Goal: Ask a question: Seek information or help from site administrators or community

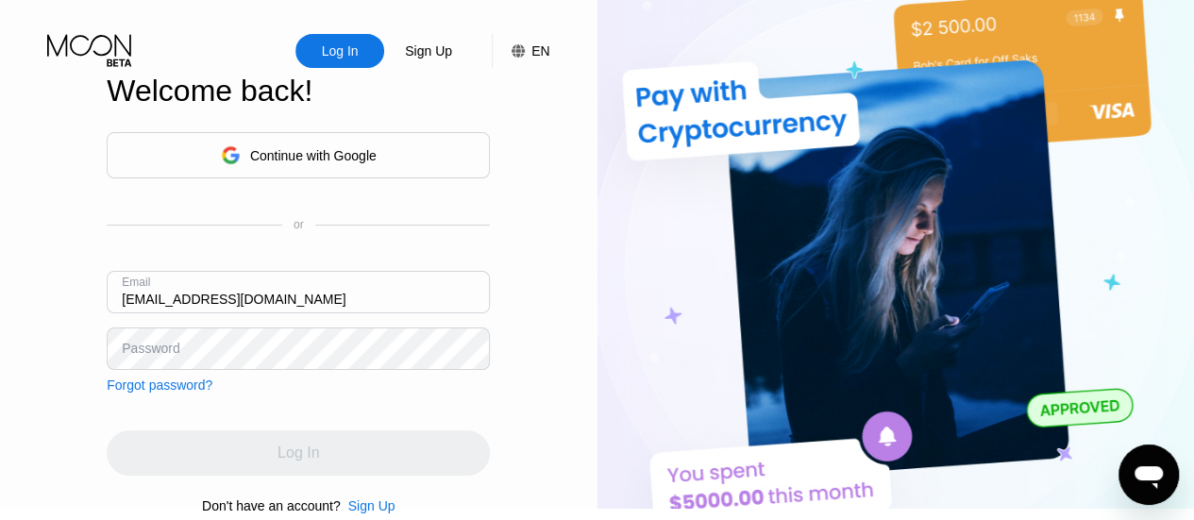
type input "[EMAIL_ADDRESS][DOMAIN_NAME]"
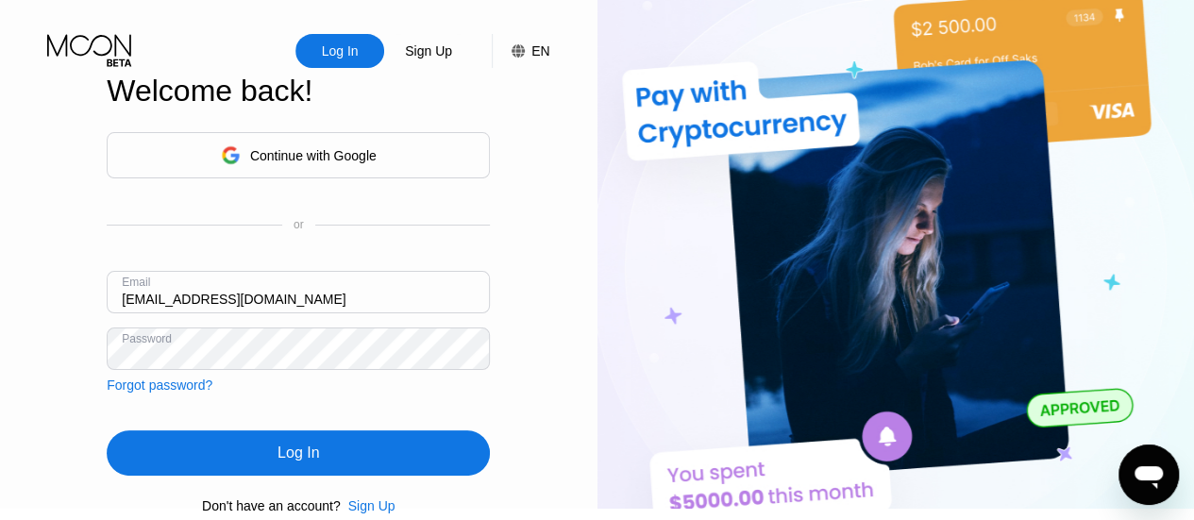
click at [259, 443] on div "Log In" at bounding box center [298, 452] width 383 height 45
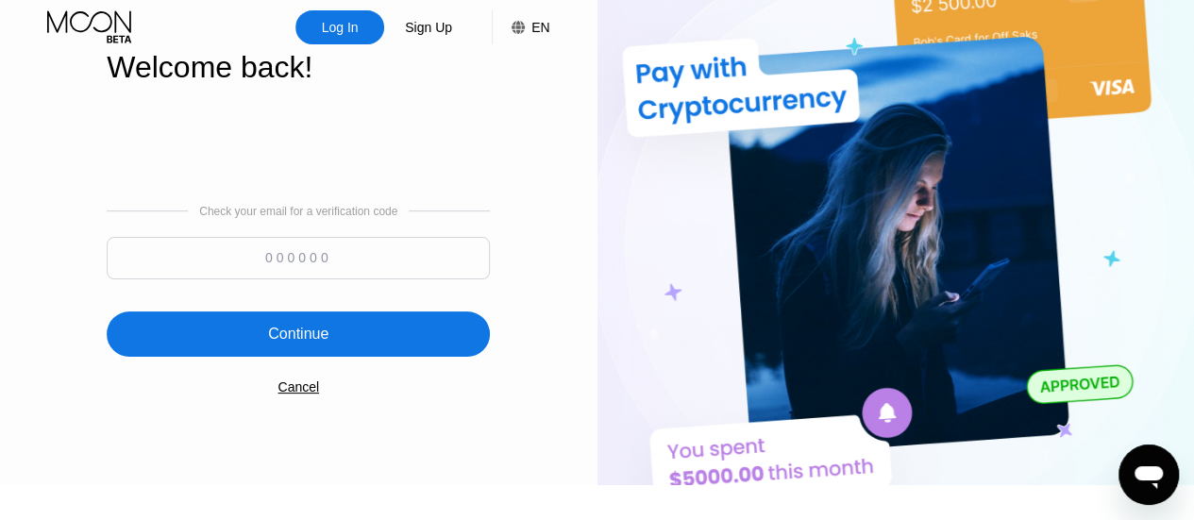
scroll to position [25, 0]
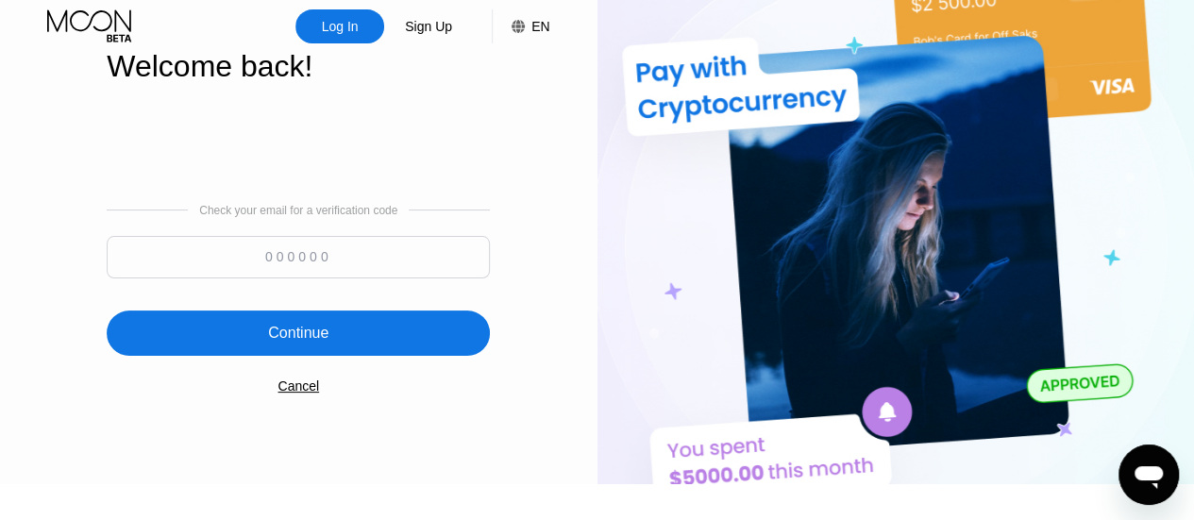
click at [361, 260] on input at bounding box center [298, 257] width 383 height 42
type input "975127"
click at [443, 344] on div "Continue" at bounding box center [298, 333] width 383 height 45
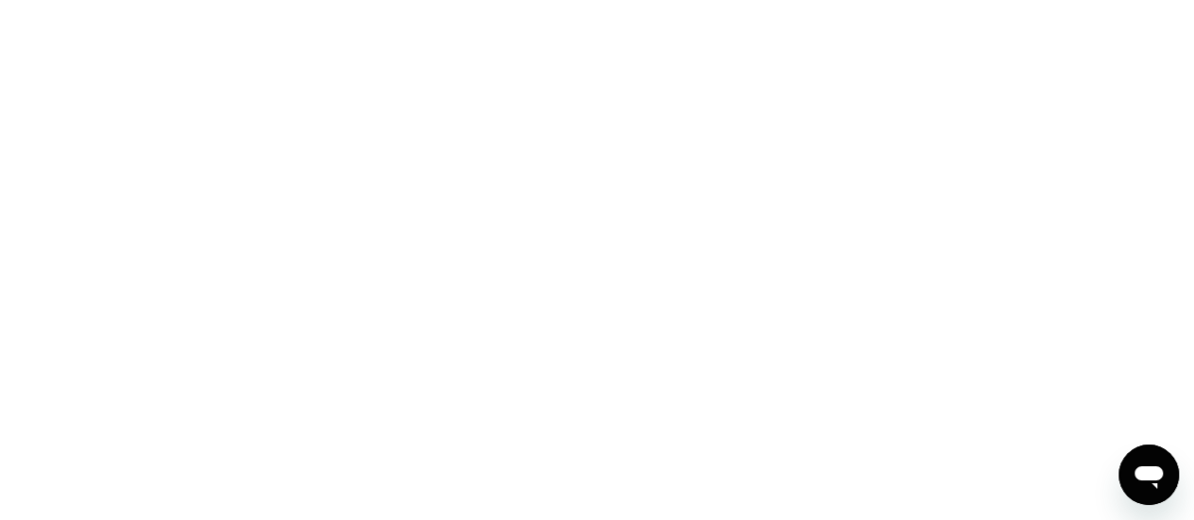
scroll to position [0, 0]
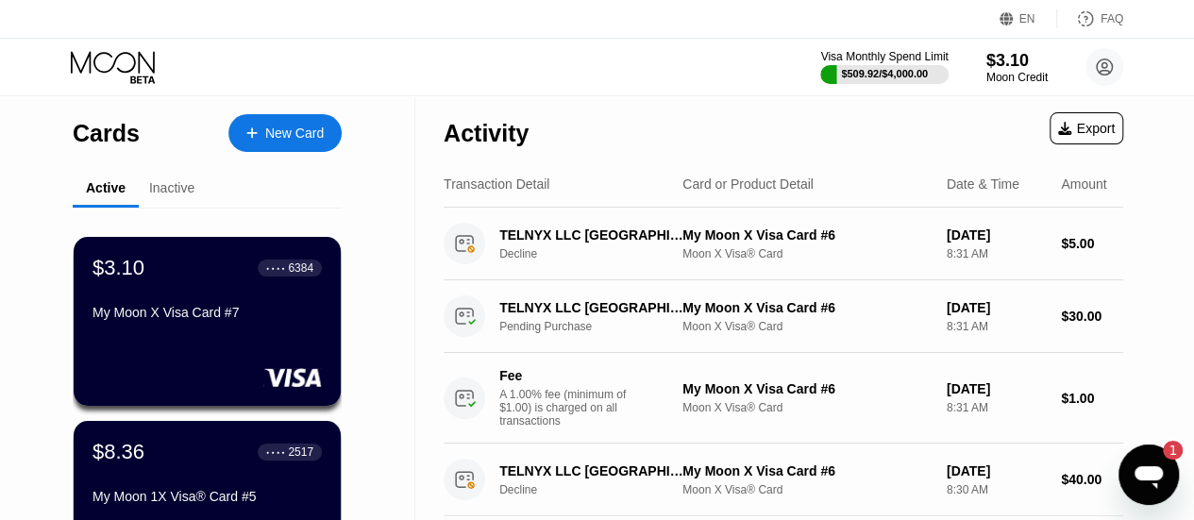
click at [1141, 453] on div "Open messaging window, 1 unread message" at bounding box center [1148, 474] width 57 height 57
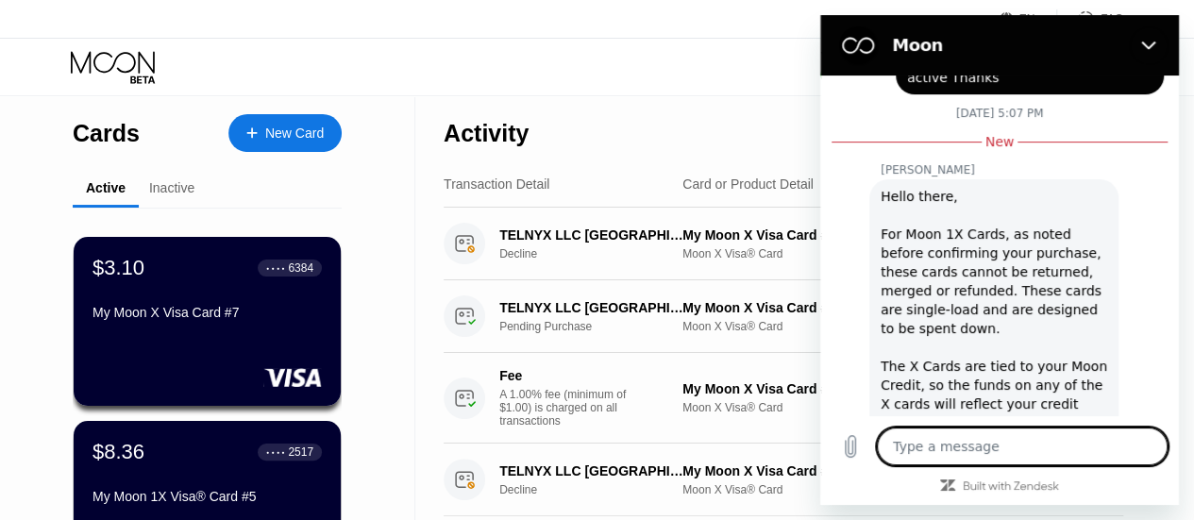
scroll to position [1314, 0]
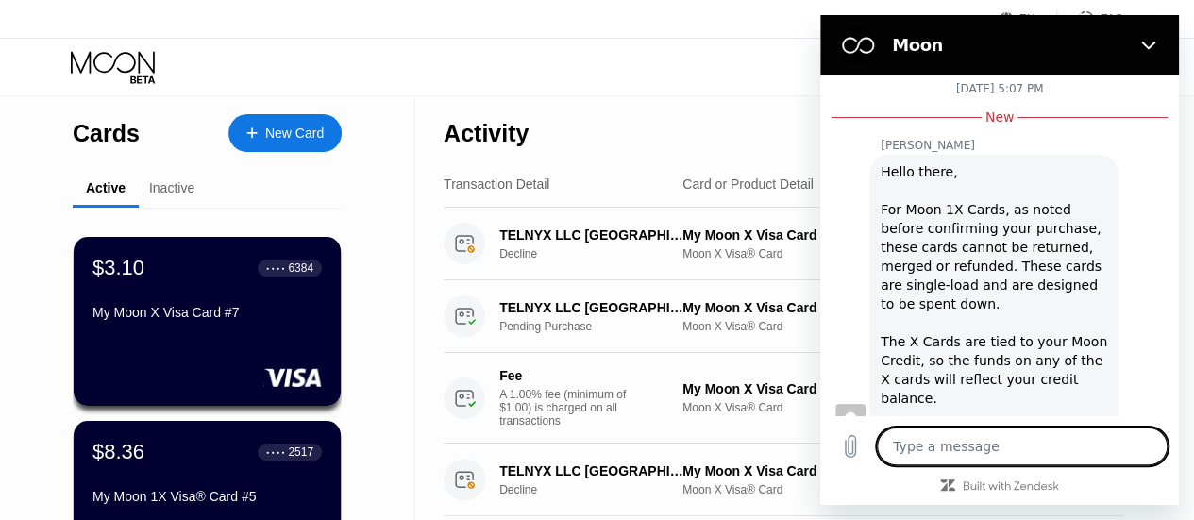
type textarea "i"
type textarea "x"
type textarea "i"
type textarea "x"
type textarea "i d"
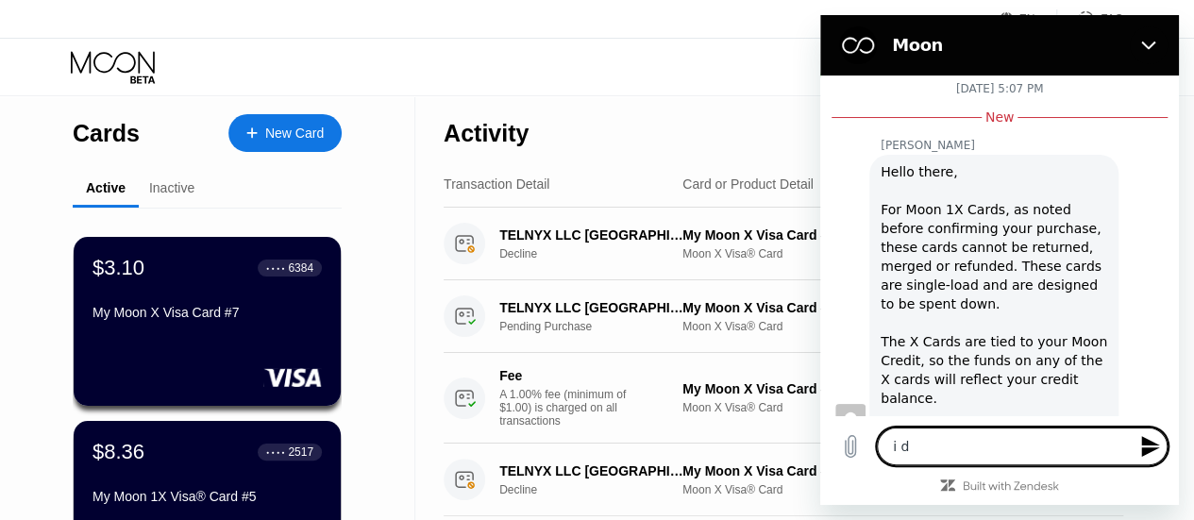
type textarea "x"
type textarea "i do"
type textarea "x"
type textarea "i don"
type textarea "x"
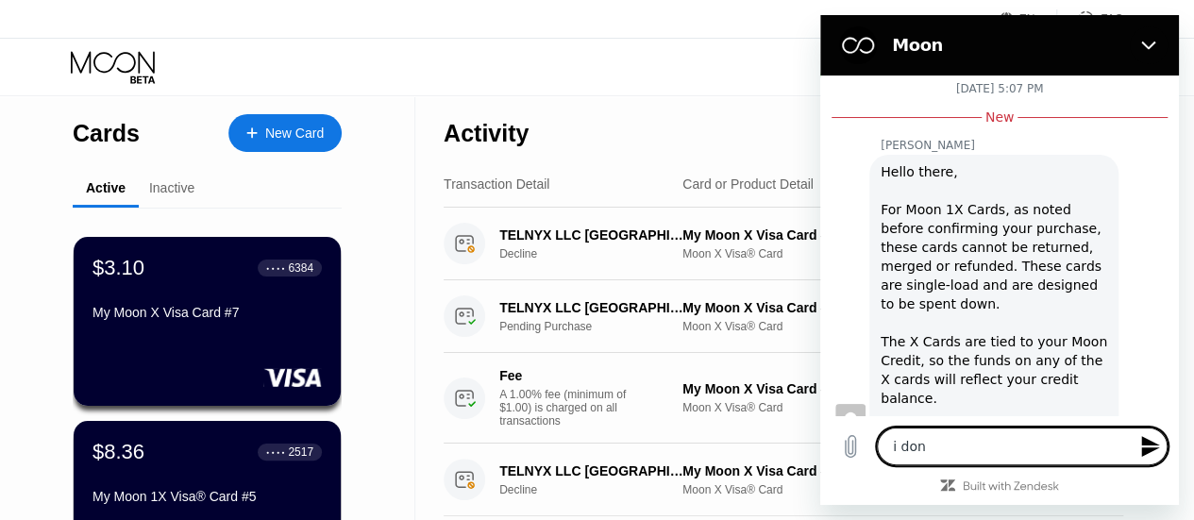
type textarea "i dont"
type textarea "x"
type textarea "i dont"
type textarea "x"
type textarea "i dont c"
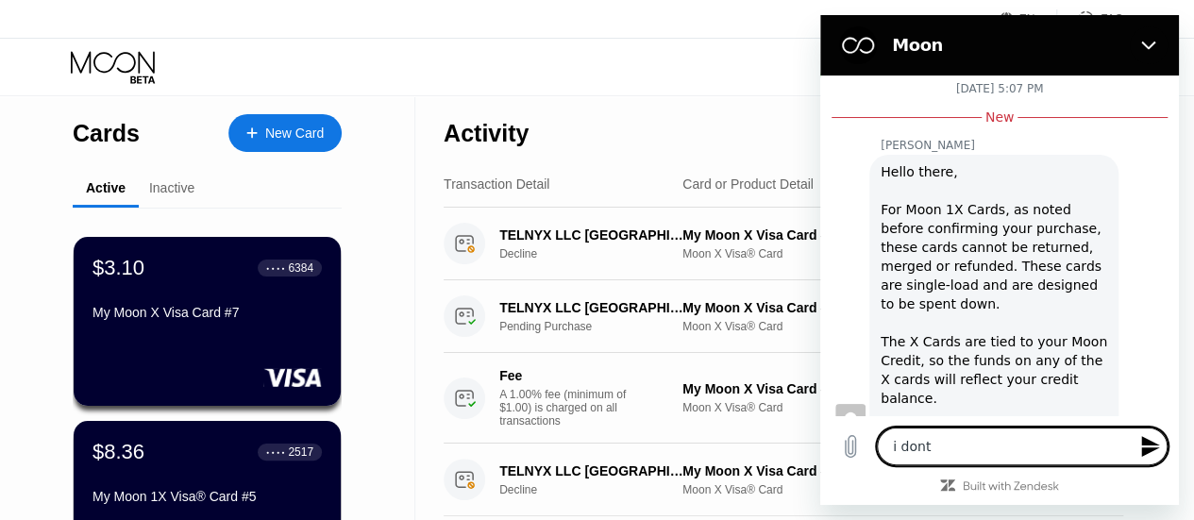
type textarea "x"
type textarea "i dont ca"
type textarea "x"
type textarea "i dont cae"
type textarea "x"
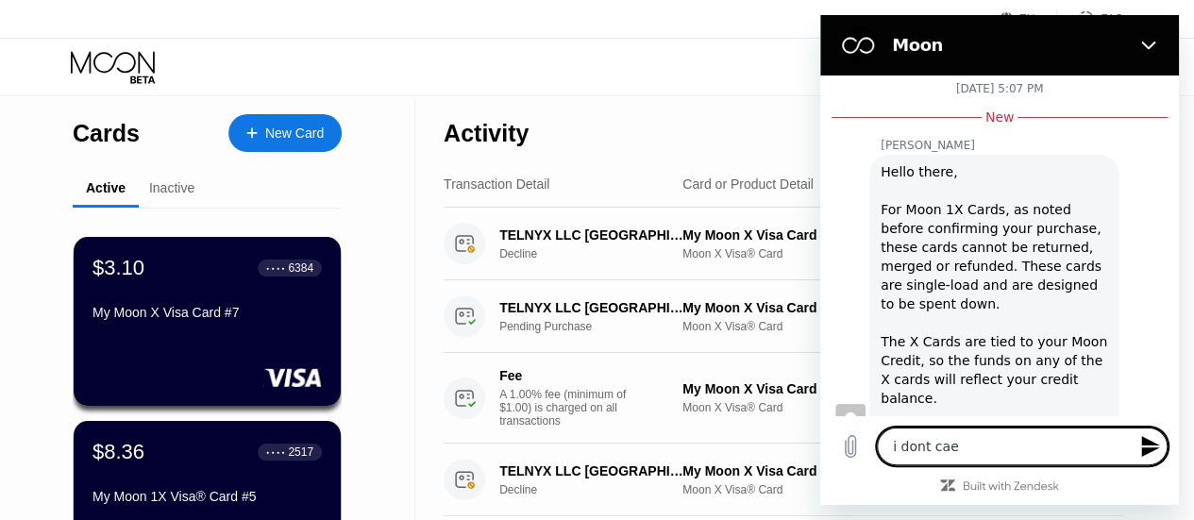
type textarea "i dont ca"
type textarea "x"
type textarea "i dont car"
type textarea "x"
type textarea "i dont care"
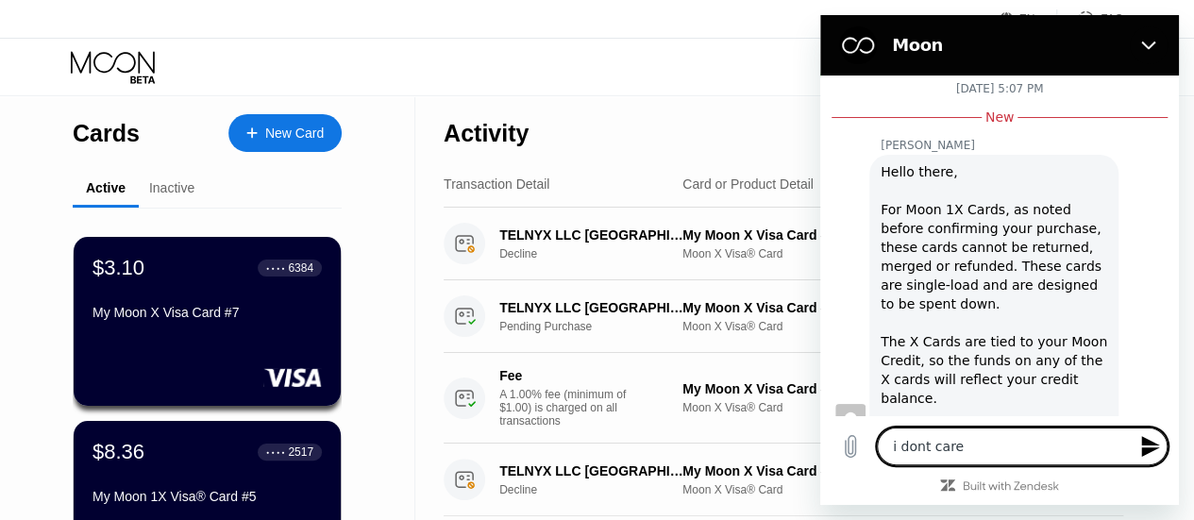
type textarea "x"
type textarea "i dont care"
type textarea "x"
type textarea "i dont care a"
type textarea "x"
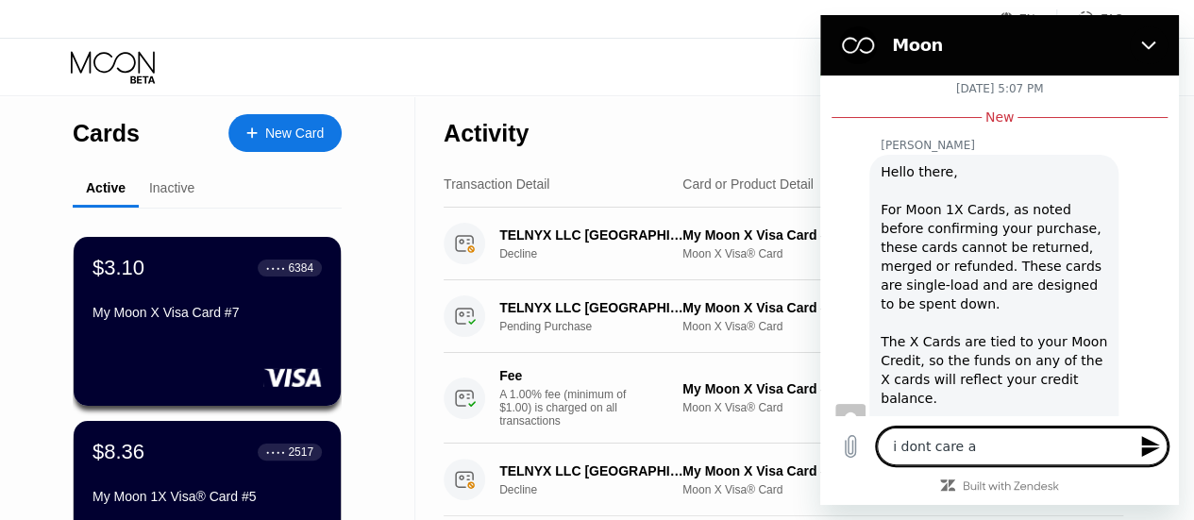
type textarea "i dont care ab"
type textarea "x"
type textarea "i dont care abo"
type textarea "x"
type textarea "i dont care abou"
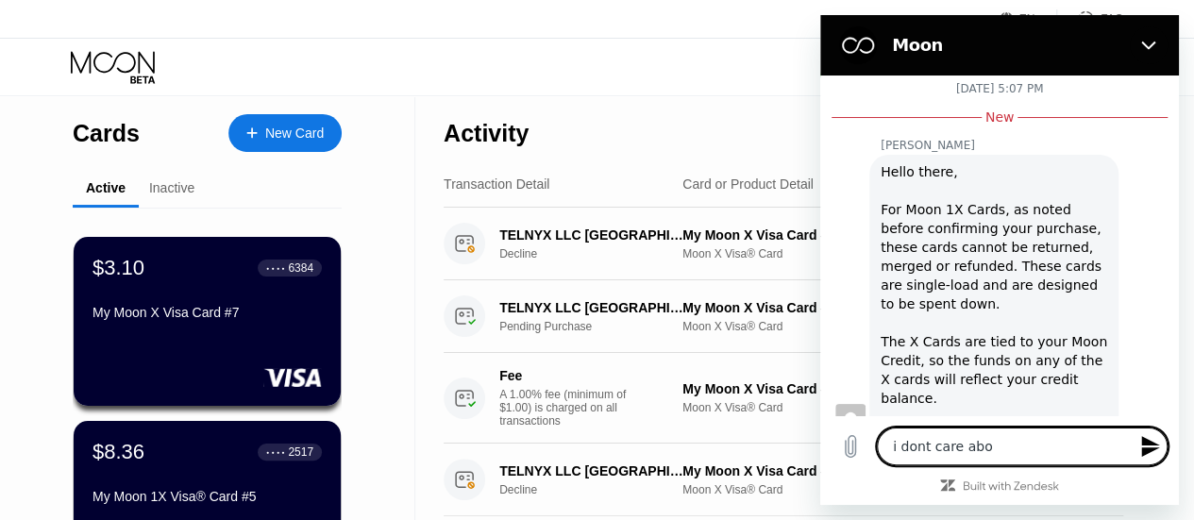
type textarea "x"
type textarea "i dont care about"
type textarea "x"
type textarea "i dont care about"
type textarea "x"
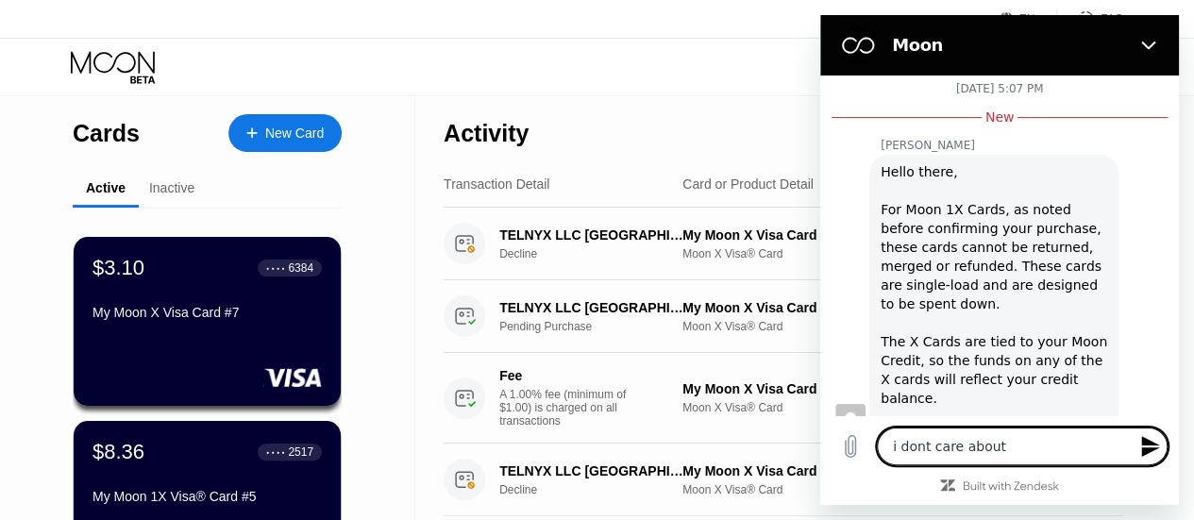
type textarea "i dont care about t"
type textarea "x"
type textarea "i dont care about th"
type textarea "x"
type textarea "i dont care about the"
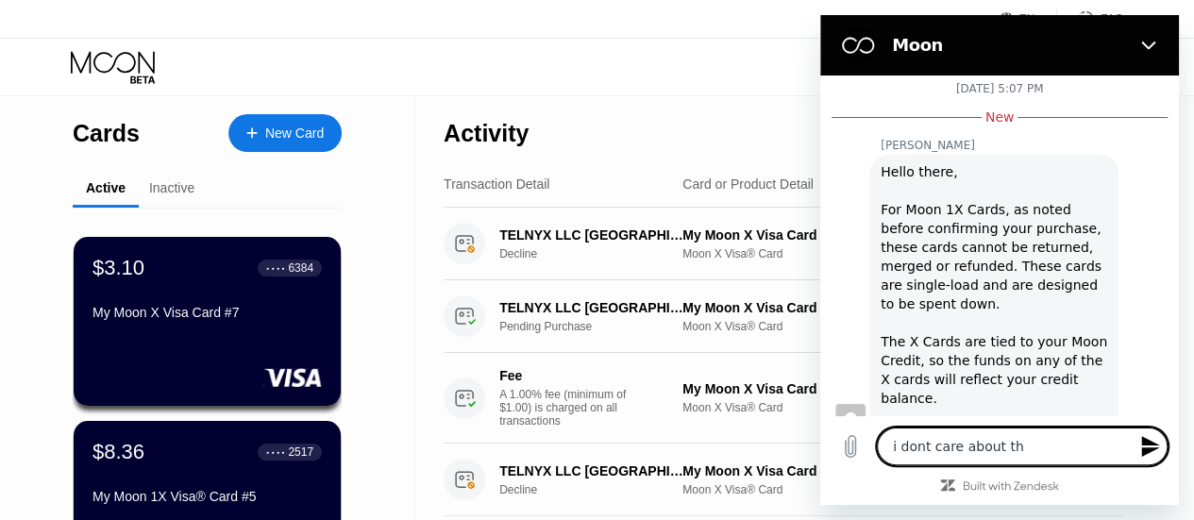
type textarea "x"
type textarea "i dont care about the"
type textarea "x"
type textarea "i dont care about the r"
type textarea "x"
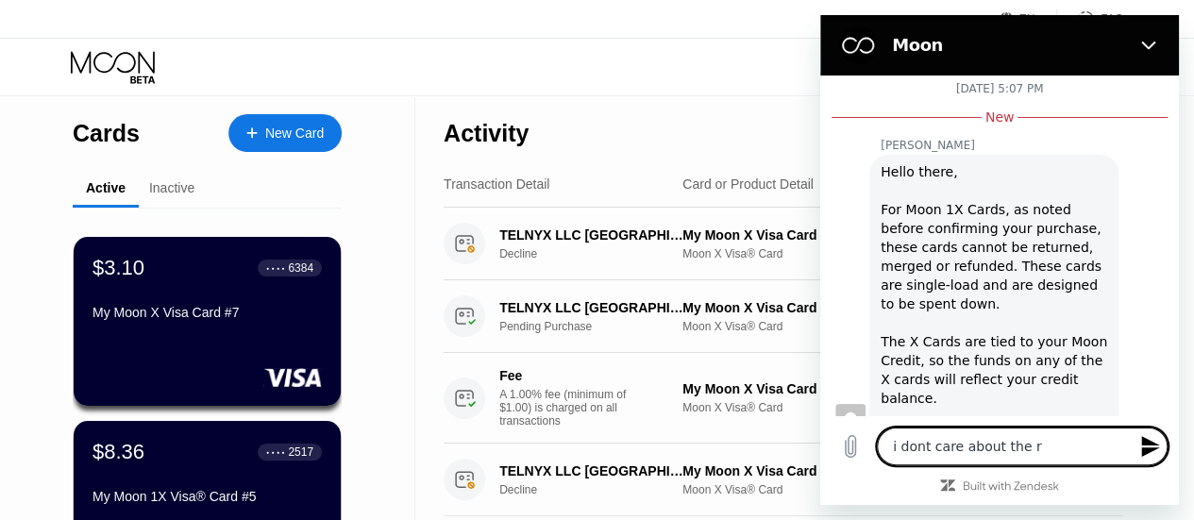
type textarea "i dont care about the re"
type textarea "x"
type textarea "i dont care about the ref"
type textarea "x"
type textarea "i dont care about the refu"
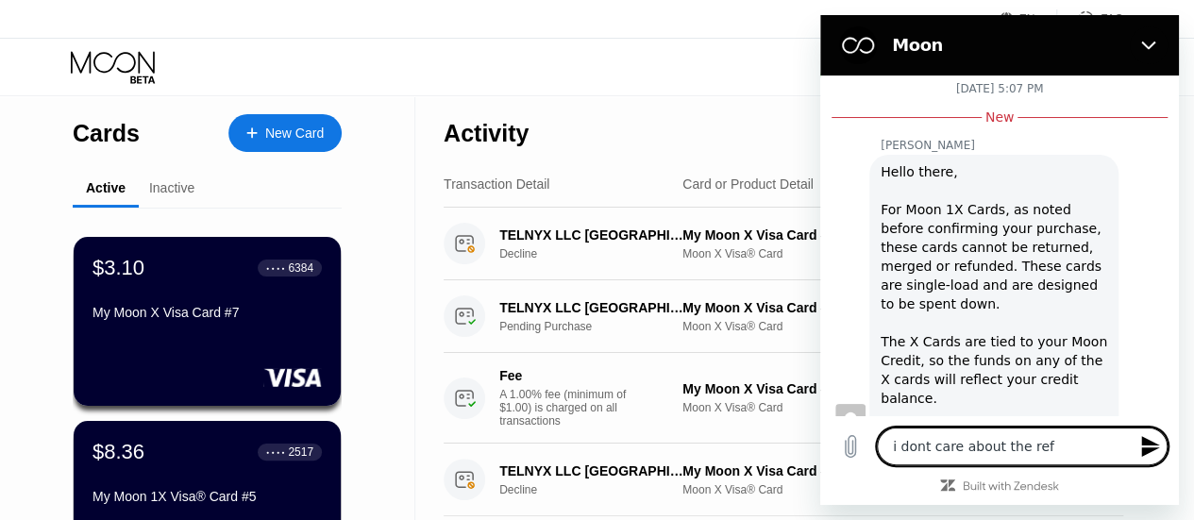
type textarea "x"
type textarea "i dont care about the refun"
type textarea "x"
type textarea "i dont care about the refund"
type textarea "x"
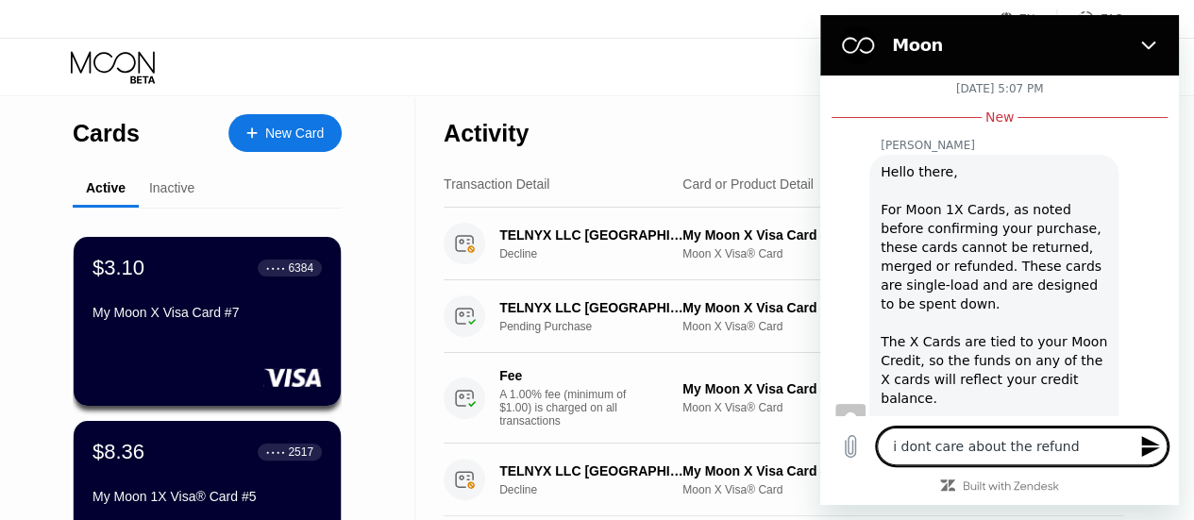
type textarea "i dont care about the refund,"
type textarea "x"
type textarea "i dont care about the refund,"
type textarea "x"
type textarea "i dont care about the refund, o"
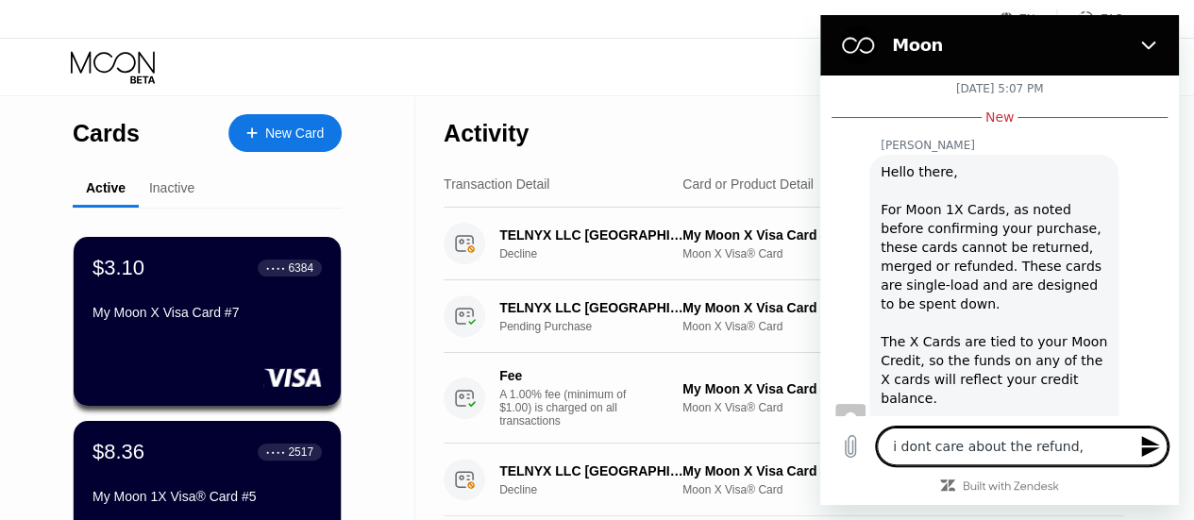
type textarea "x"
type textarea "i dont care about the refund, on"
type textarea "x"
type textarea "i dont care about the refund, one"
type textarea "x"
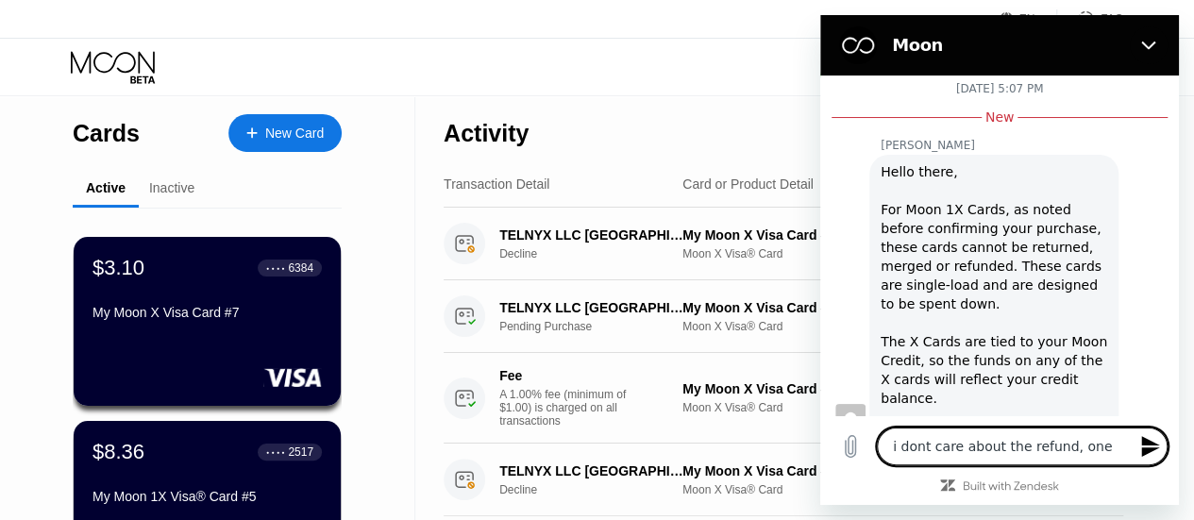
type textarea "i dont care about the refund, one"
type textarea "x"
type textarea "i dont care about the refund, one o"
type textarea "x"
type textarea "i dont care about the refund, one of"
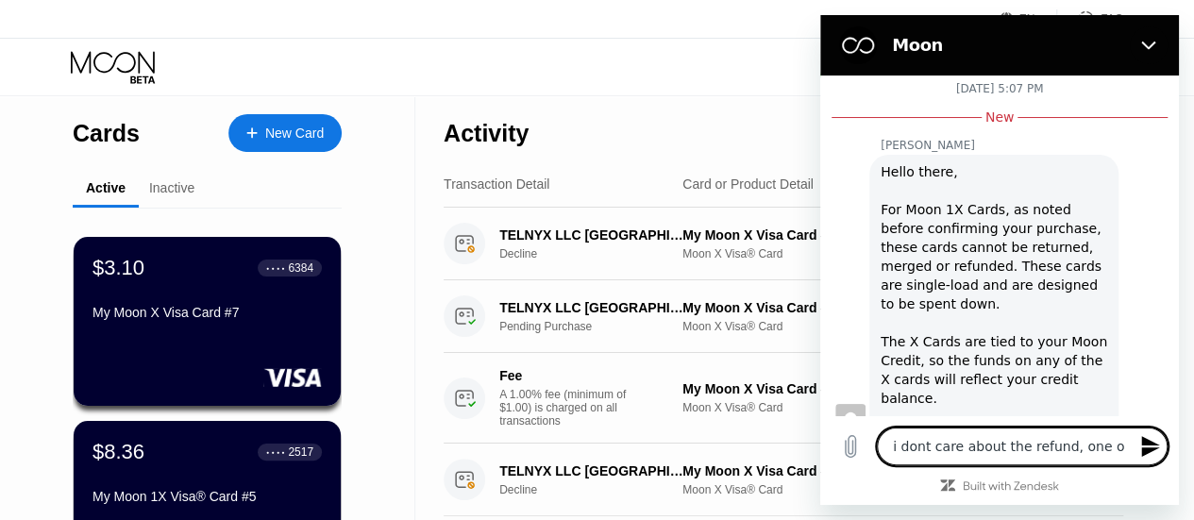
type textarea "x"
type textarea "i dont care about the refund, one of"
type textarea "x"
type textarea "i dont care about the refund, one of m"
type textarea "x"
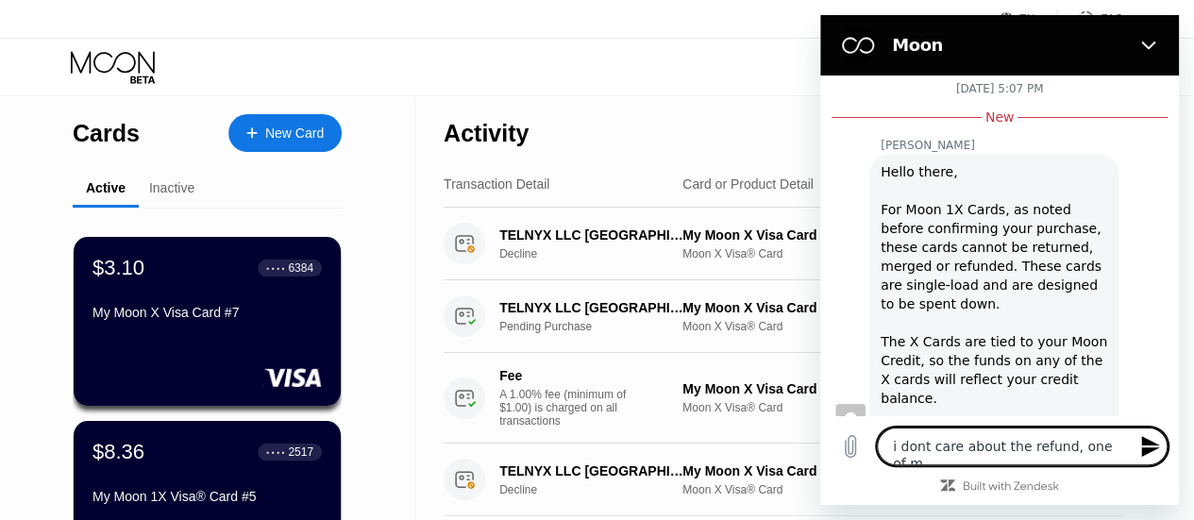
type textarea "i dont care about the refund, one of my"
type textarea "x"
type textarea "i dont care about the refund, one of my"
type textarea "x"
type textarea "i dont care about the refund, one of my c"
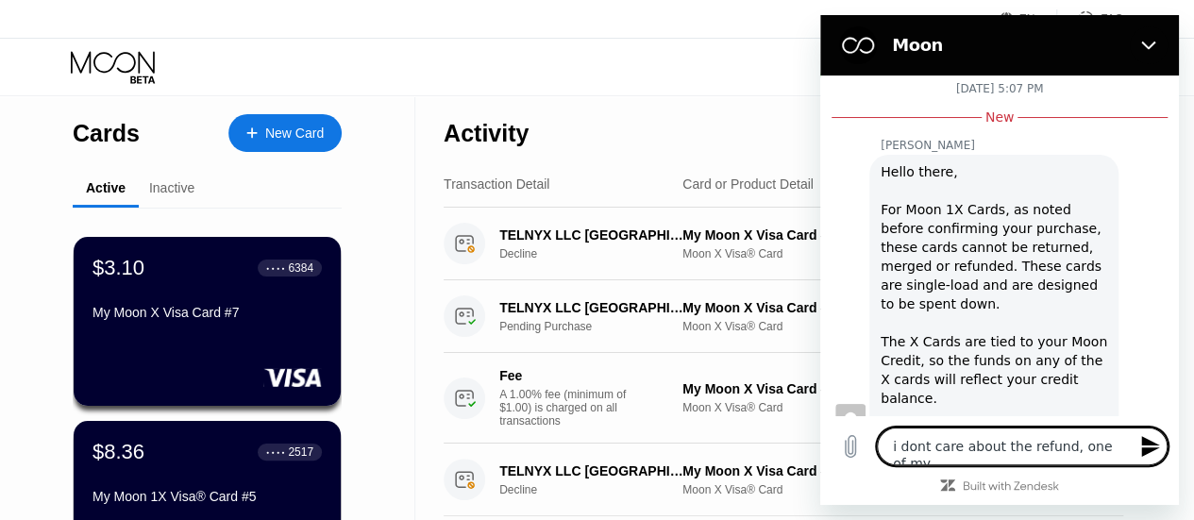
type textarea "x"
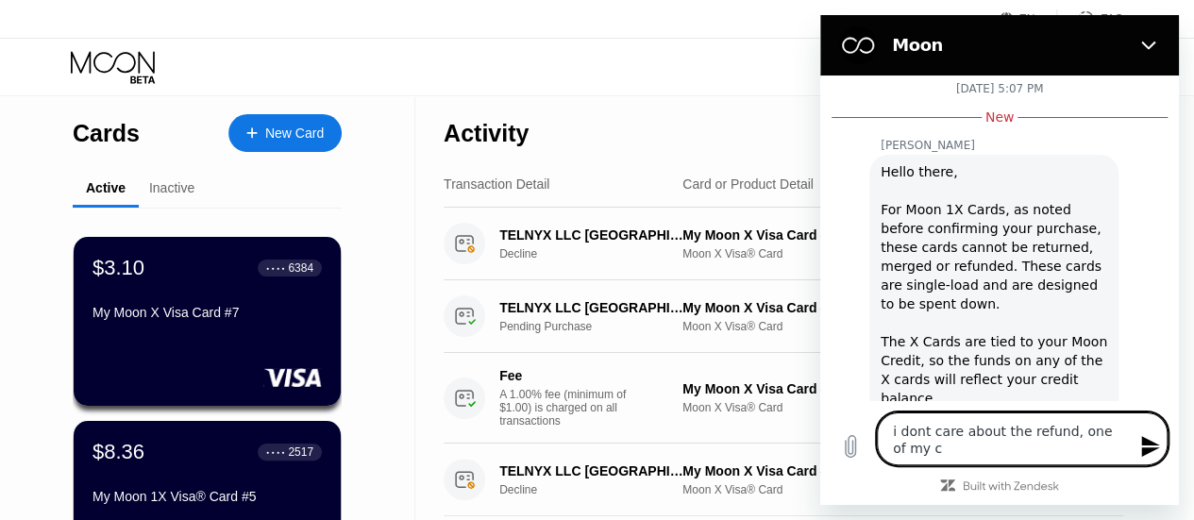
type textarea "i dont care about the refund, one of my ca"
type textarea "x"
type textarea "i dont care about the refund, one of my car"
type textarea "x"
type textarea "i dont care about the refund, one of my card"
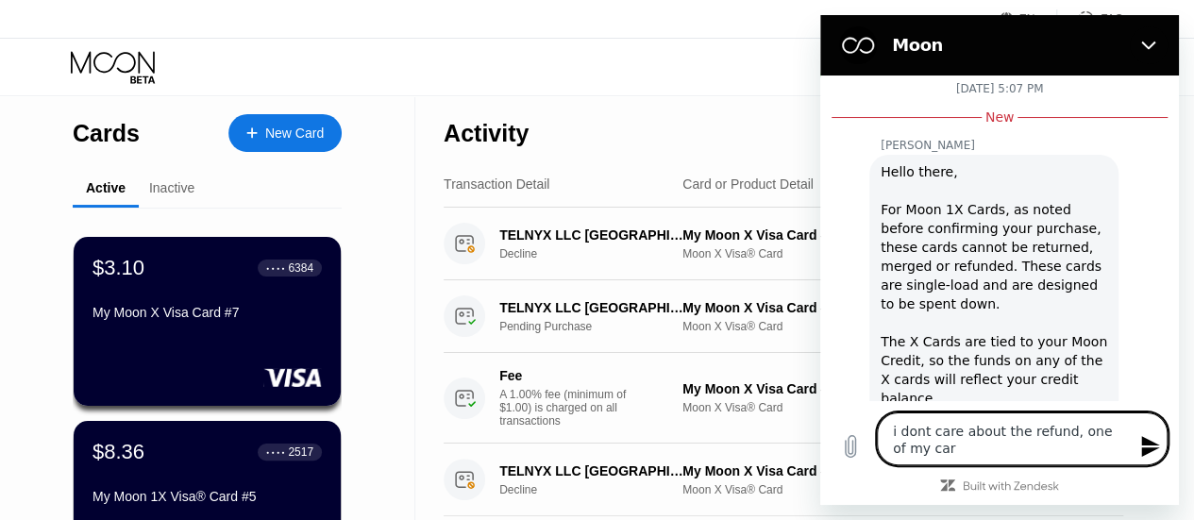
type textarea "x"
type textarea "i dont care about the refund, one of my card"
type textarea "x"
type textarea "i dont care about the refund, one of my card d"
type textarea "x"
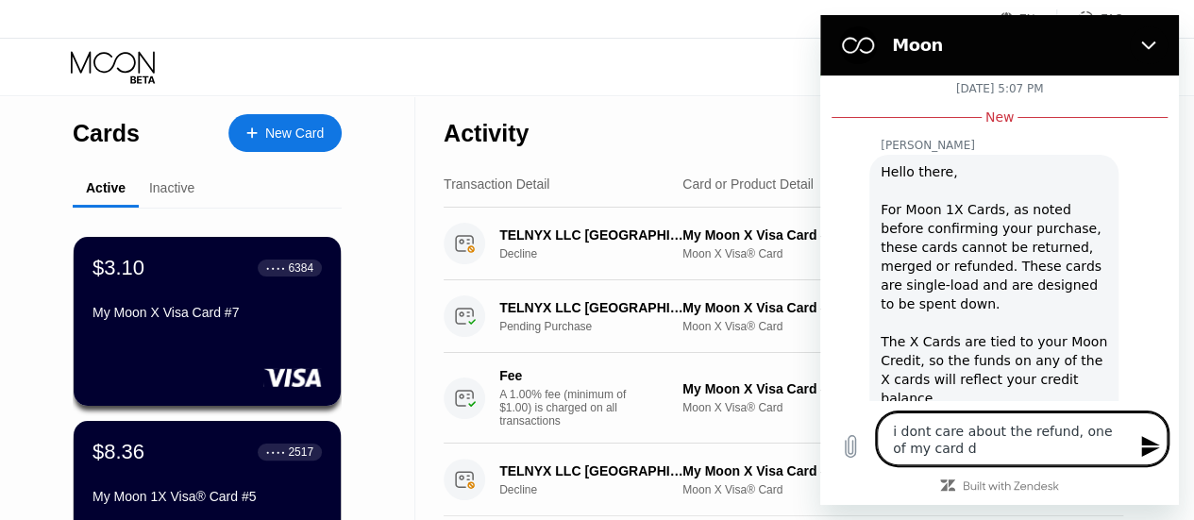
type textarea "i dont care about the refund, one of my card de"
type textarea "x"
type textarea "i dont care about the refund, one of my card det"
type textarea "x"
type textarea "i dont care about the refund, one of my card deta"
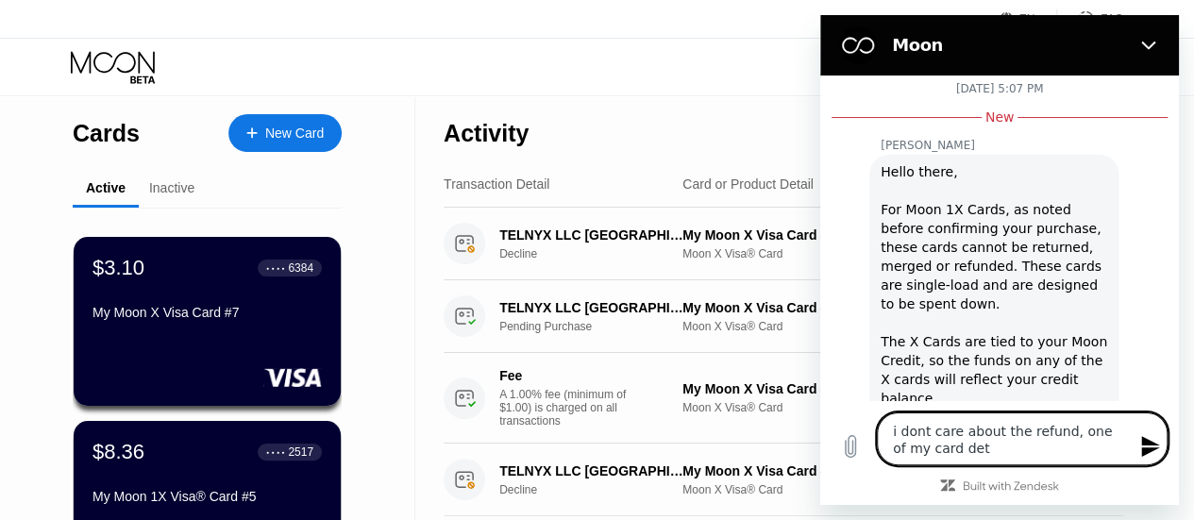
type textarea "x"
type textarea "i dont care about the refund, one of my card detai"
type textarea "x"
type textarea "i dont care about the refund, one of my card detail"
type textarea "x"
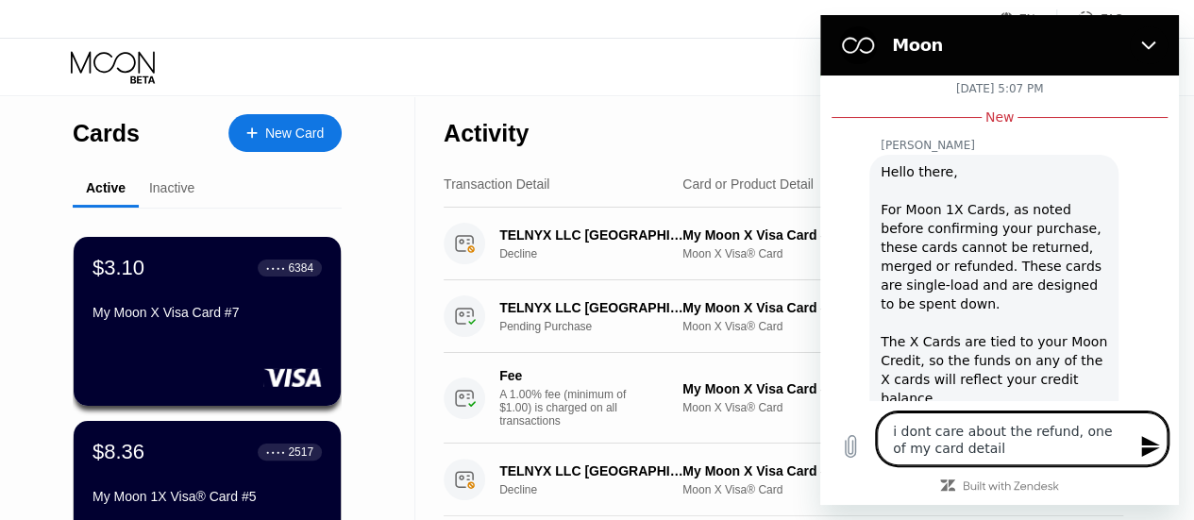
type textarea "i dont care about the refund, one of my card details"
type textarea "x"
type textarea "i dont care about the refund, one of my card details"
type textarea "x"
type textarea "i dont care about the refund, one of my card details h"
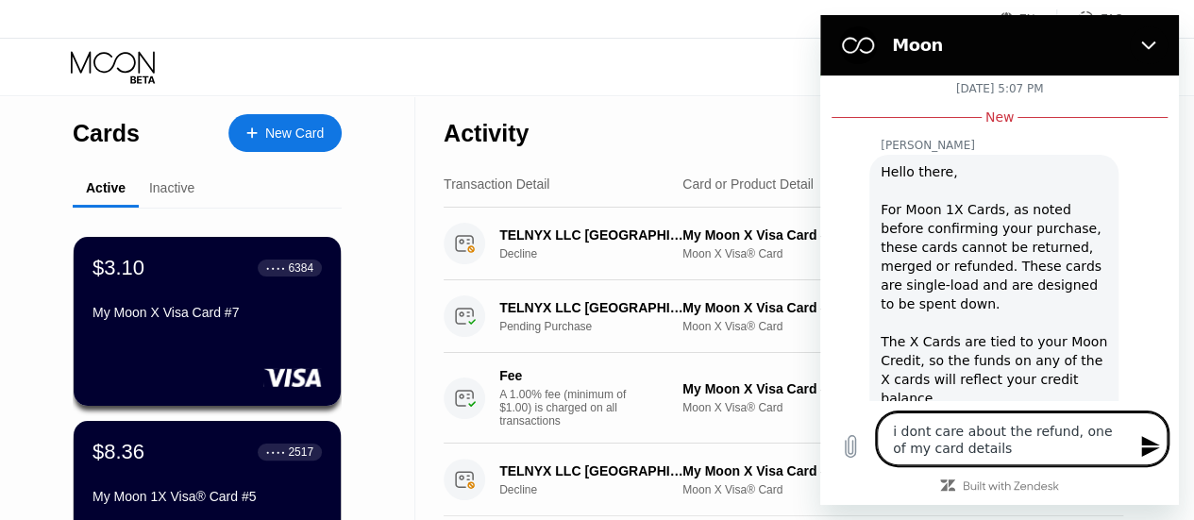
type textarea "x"
type textarea "i dont care about the refund, one of my card details ha"
type textarea "x"
type textarea "i dont care about the refund, one of my card details hav"
type textarea "x"
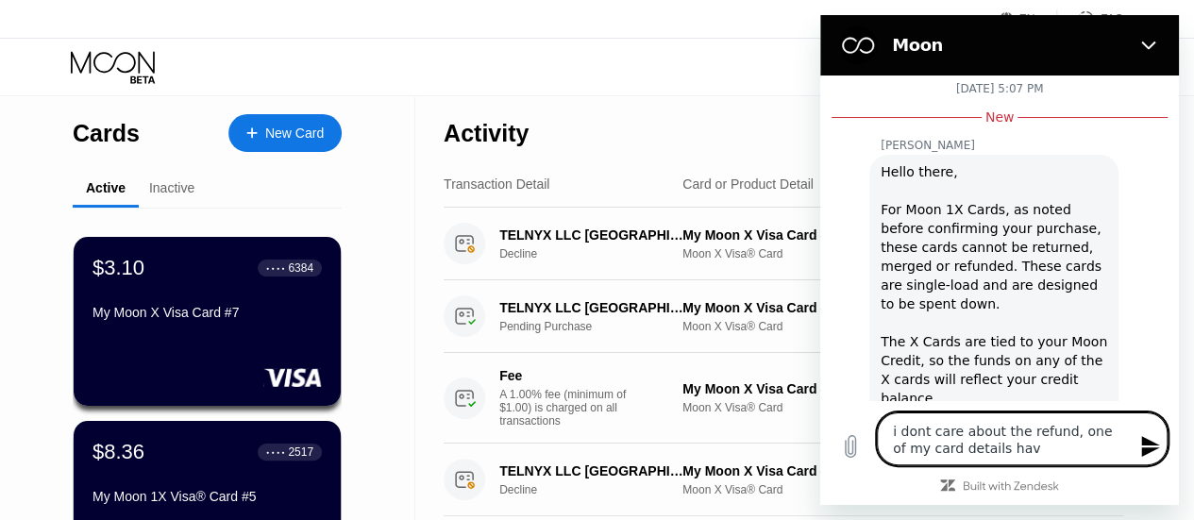
type textarea "i dont care about the refund, one of my card details have"
type textarea "x"
type textarea "i dont care about the refund, one of my card details have"
type textarea "x"
type textarea "i dont care about the refund, one of my card details have s"
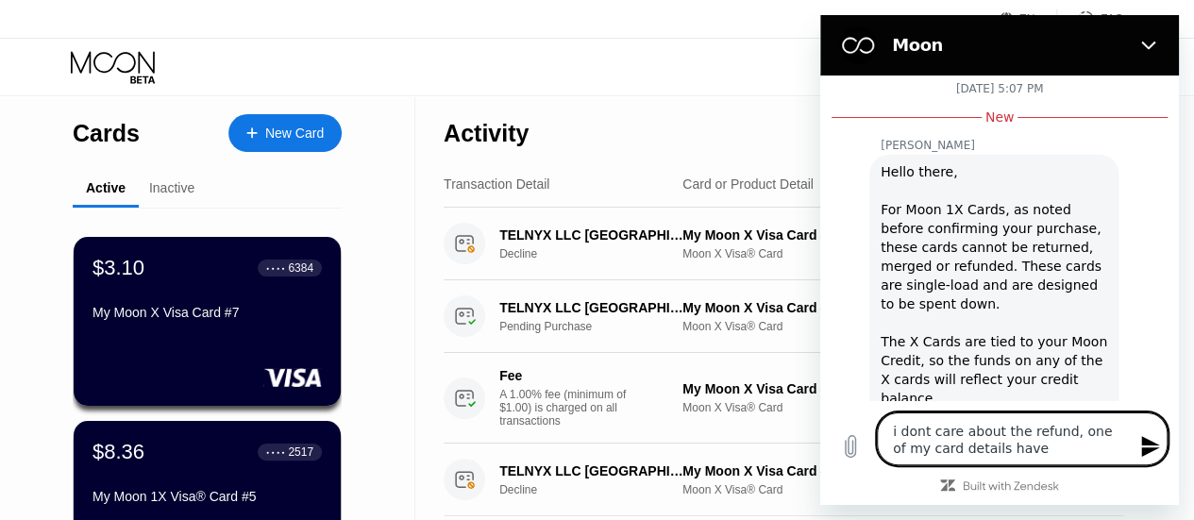
type textarea "x"
type textarea "i dont care about the refund, one of my card details have so"
type textarea "x"
type textarea "i dont care about the refund, one of my card details have som"
type textarea "x"
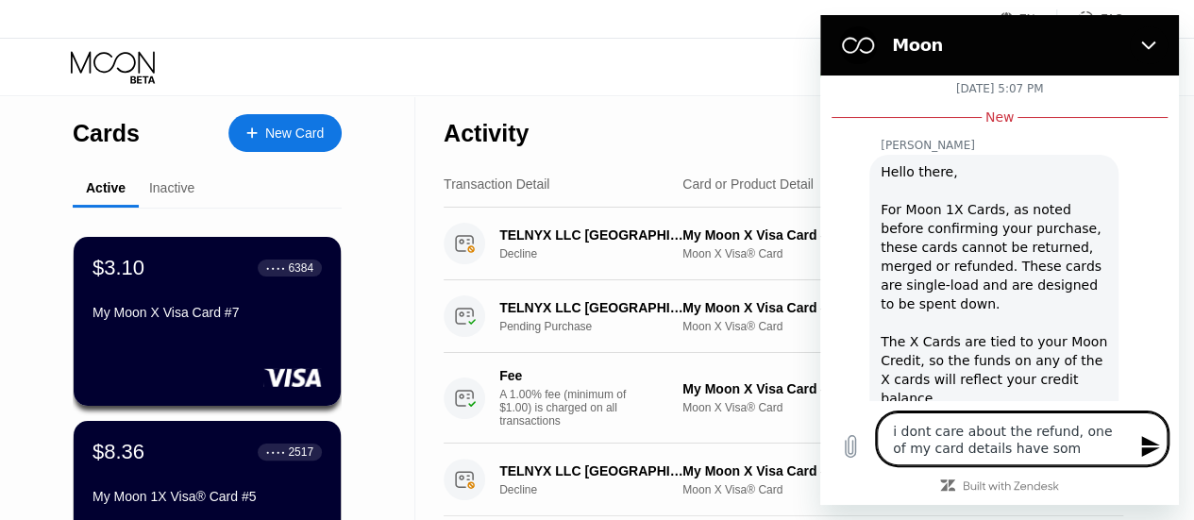
type textarea "i dont care about the refund, one of my card details have some"
type textarea "x"
type textarea "i dont care about the refund, one of my card details have someh"
type textarea "x"
type textarea "i dont care about the refund, one of my card details have someho"
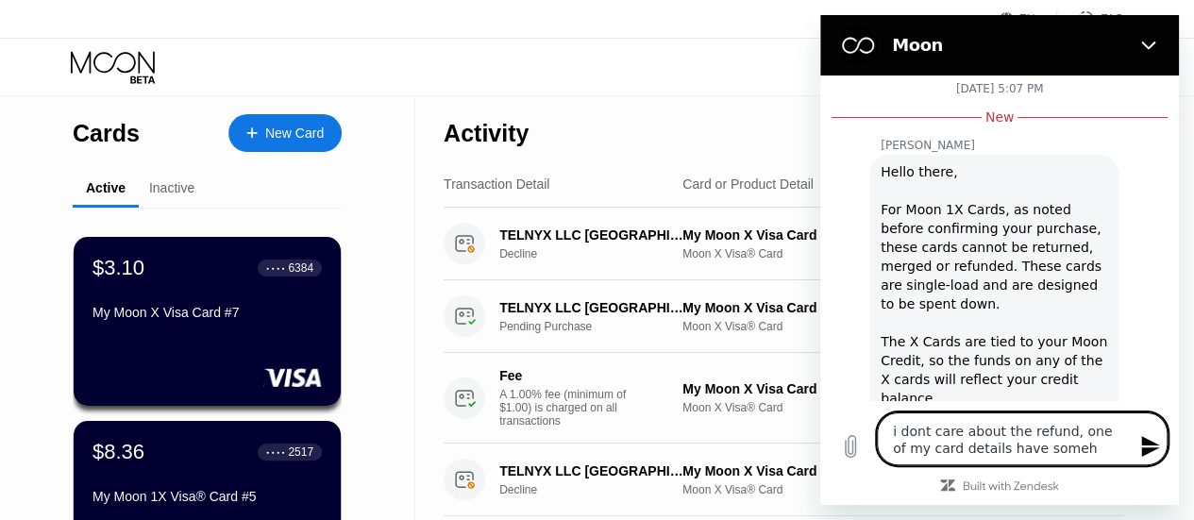
type textarea "x"
type textarea "i dont care about the refund, one of my card details have somehow"
type textarea "x"
type textarea "i dont care about the refund, one of my card details have somehow"
type textarea "x"
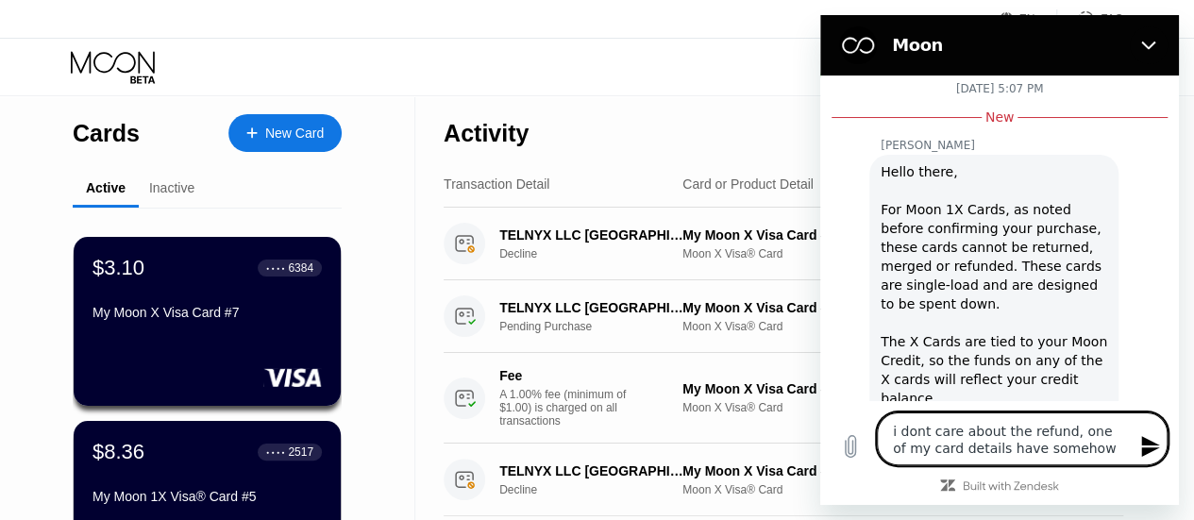
type textarea "i dont care about the refund, one of my card details have somehow b"
type textarea "x"
type textarea "i dont care about the refund, one of my card details have somehow be"
type textarea "x"
type textarea "i dont care about the refund, one of my card details have somehow bee"
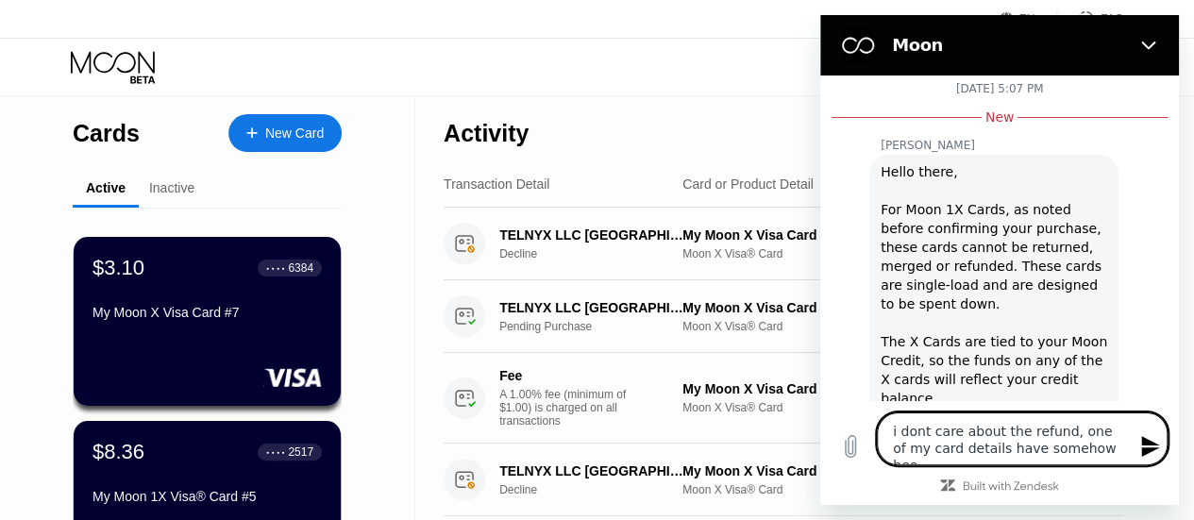
type textarea "x"
type textarea "i dont care about the refund, one of my card details have somehow been"
type textarea "x"
type textarea "i dont care about the refund, one of my card details have somehow been"
type textarea "x"
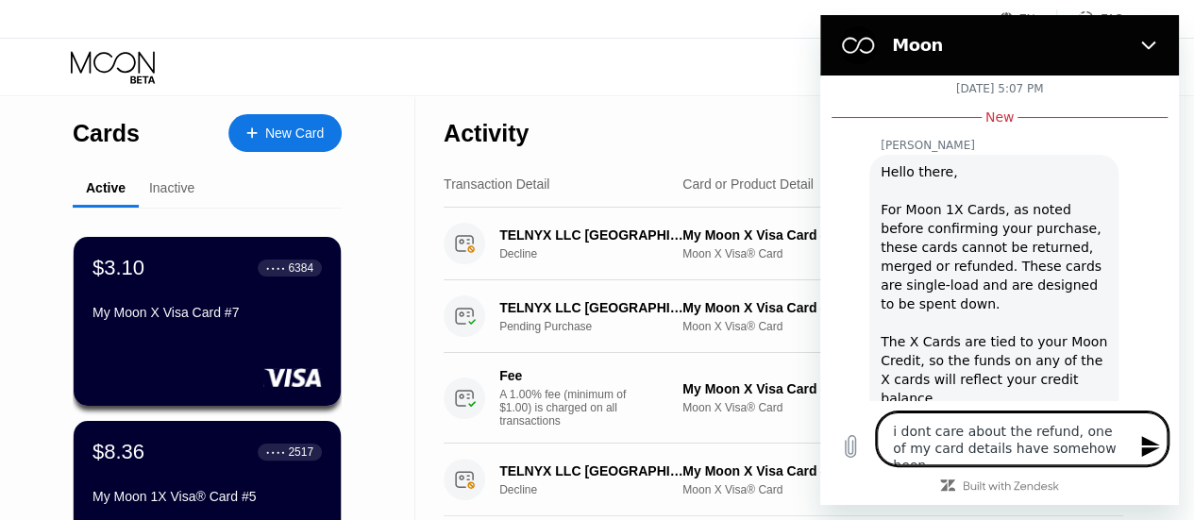
type textarea "i dont care about the refund, one of my card details have somehow been l"
type textarea "x"
type textarea "i dont care about the refund, one of my card details have somehow been lo"
type textarea "x"
type textarea "i dont care about the refund, one of my card details have somehow been los"
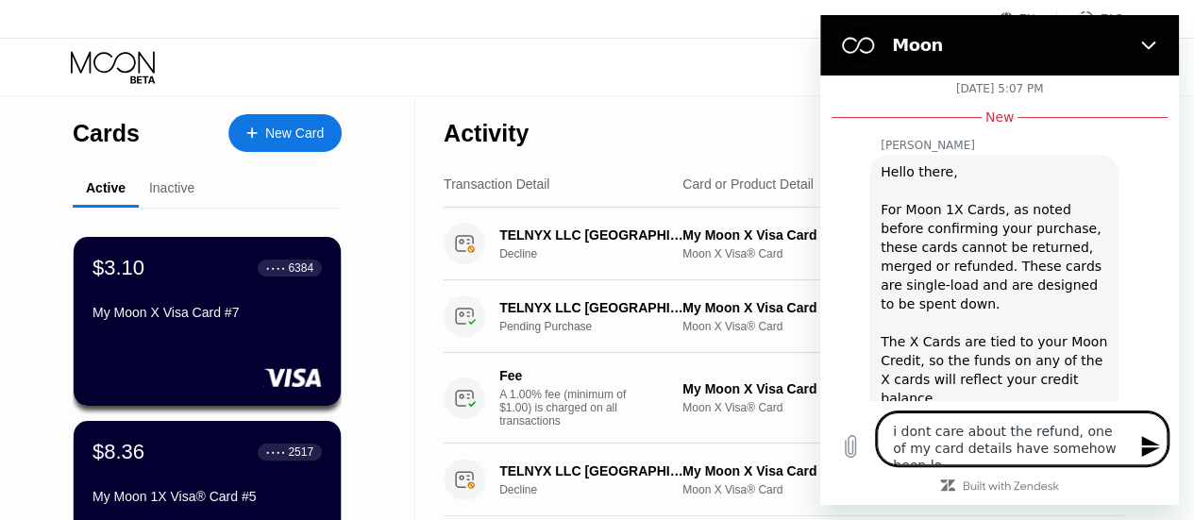
type textarea "x"
type textarea "i dont care about the refund, one of my card details have somehow been lost"
type textarea "x"
type textarea "i dont care about the refund, one of my card details have somehow been lost"
type textarea "x"
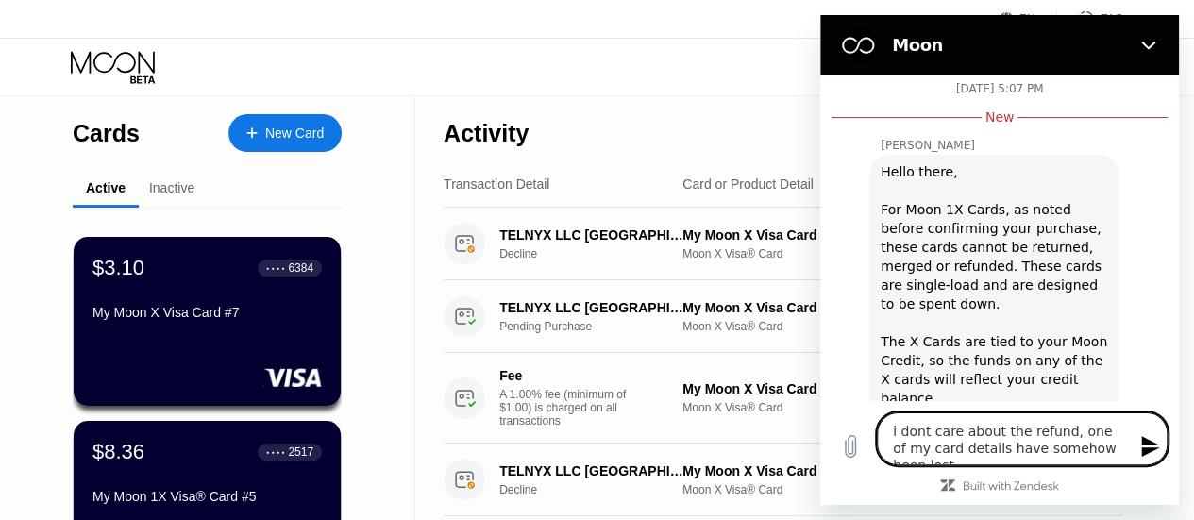
type textarea "i dont care about the refund, one of my card details have somehow been lost a"
type textarea "x"
type textarea "i dont care about the refund, one of my card details have somehow been lost an"
type textarea "x"
type textarea "i dont care about the refund, one of my card details have somehow been lost and"
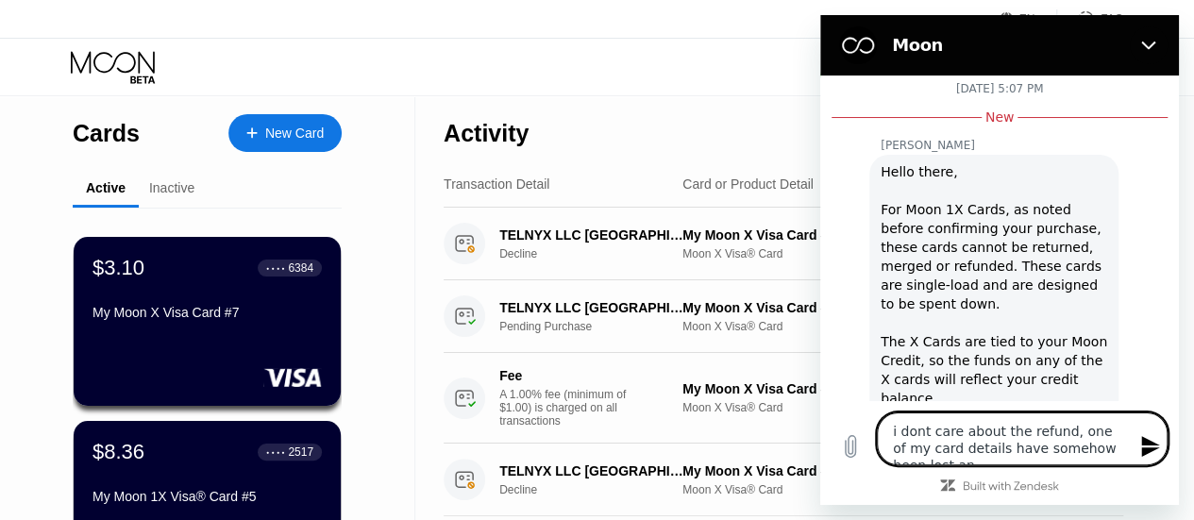
type textarea "x"
type textarea "i dont care about the refund, one of my card details have somehow been lost and"
type textarea "x"
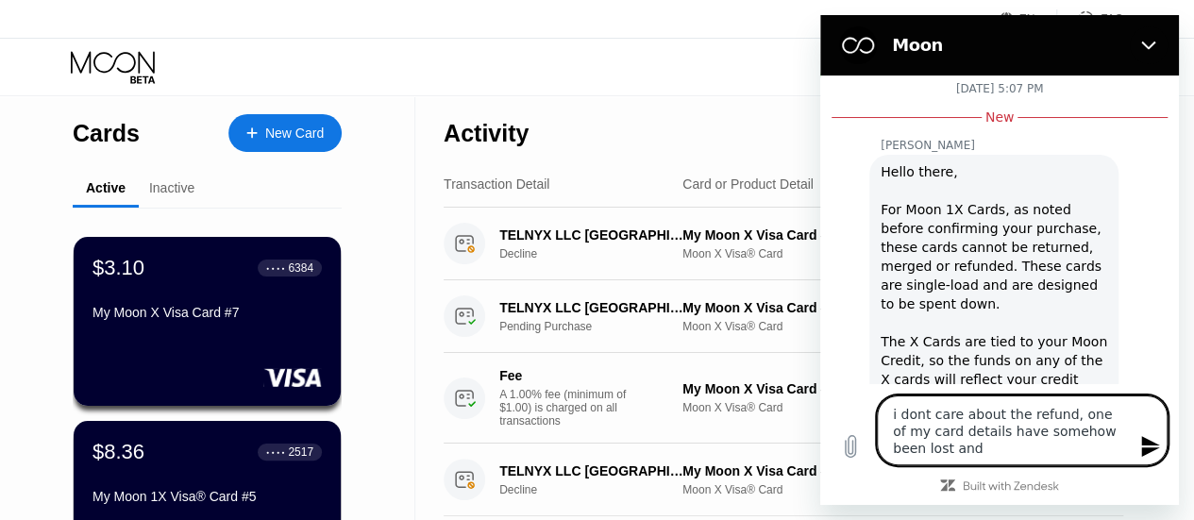
type textarea "i dont care about the refund, one of my card details have somehow been lost and…"
type textarea "x"
type textarea "i dont care about the refund, one of my card details have somehow been lost and…"
type textarea "x"
type textarea "i dont care about the refund, one of my card details have somehow been lost and…"
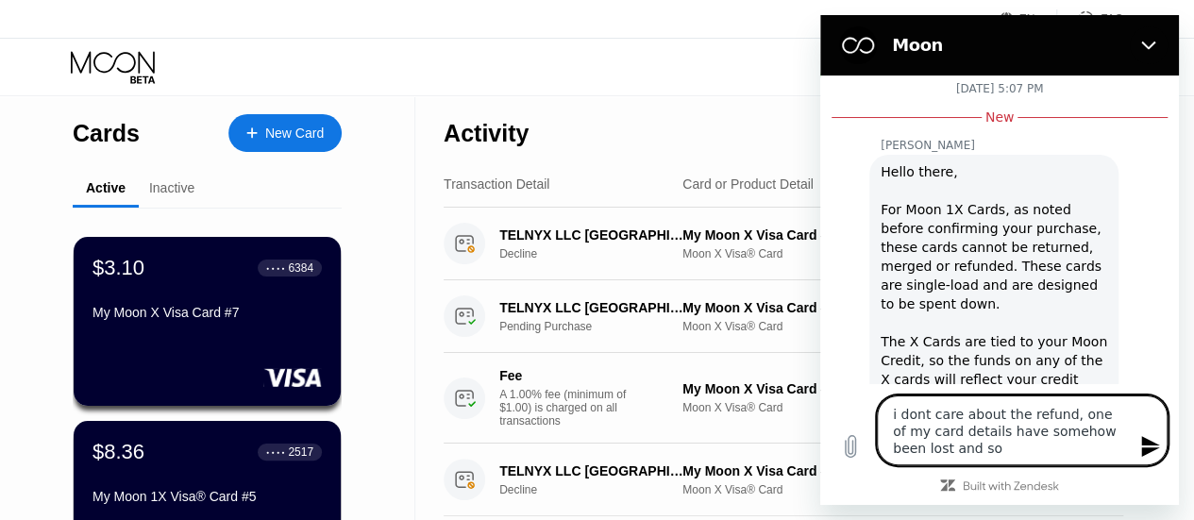
type textarea "x"
type textarea "i dont care about the refund, one of my card details have somehow been lost and…"
type textarea "x"
type textarea "i dont care about the refund, one of my card details have somehow been lost and…"
type textarea "x"
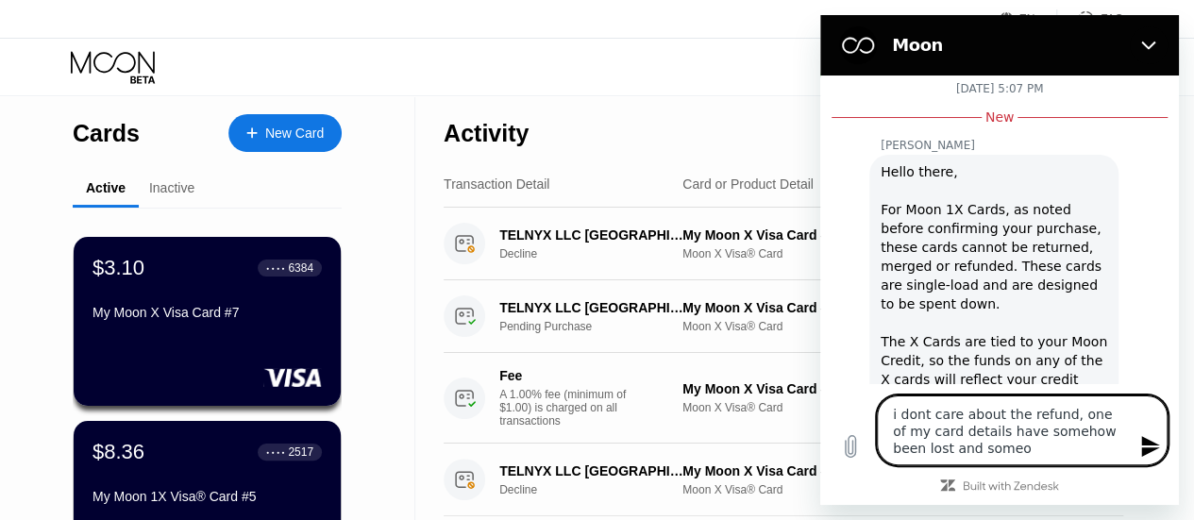
type textarea "i dont care about the refund, one of my card details have somehow been lost and…"
type textarea "x"
type textarea "i dont care about the refund, one of my card details have somehow been lost and…"
type textarea "x"
type textarea "i dont care about the refund, one of my card details have somehow been lost and…"
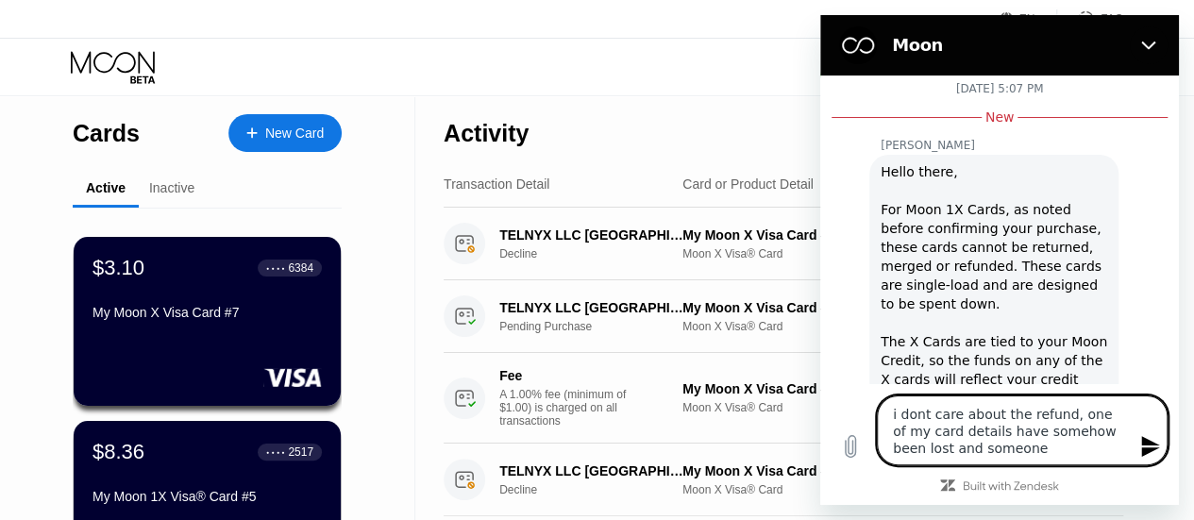
type textarea "x"
type textarea "i dont care about the refund, one of my card details have somehow been lost and…"
type textarea "x"
type textarea "i dont care about the refund, one of my card details have somehow been lost and…"
type textarea "x"
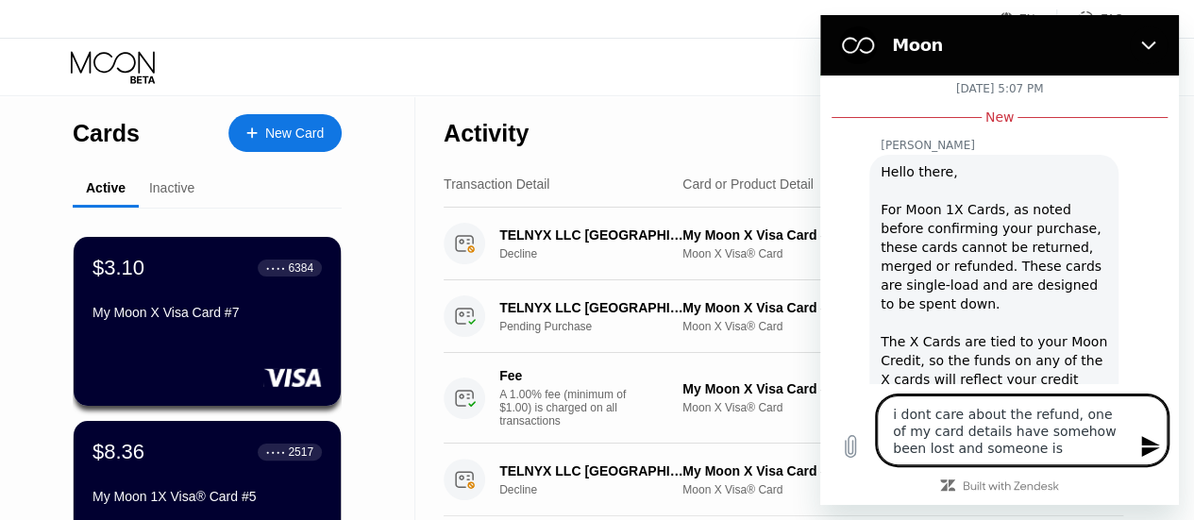
type textarea "i dont care about the refund, one of my card details have somehow been lost and…"
type textarea "x"
type textarea "i dont care about the refund, one of my card details have somehow been lost and…"
type textarea "x"
type textarea "i dont care about the refund, one of my card details have somehow been lost and…"
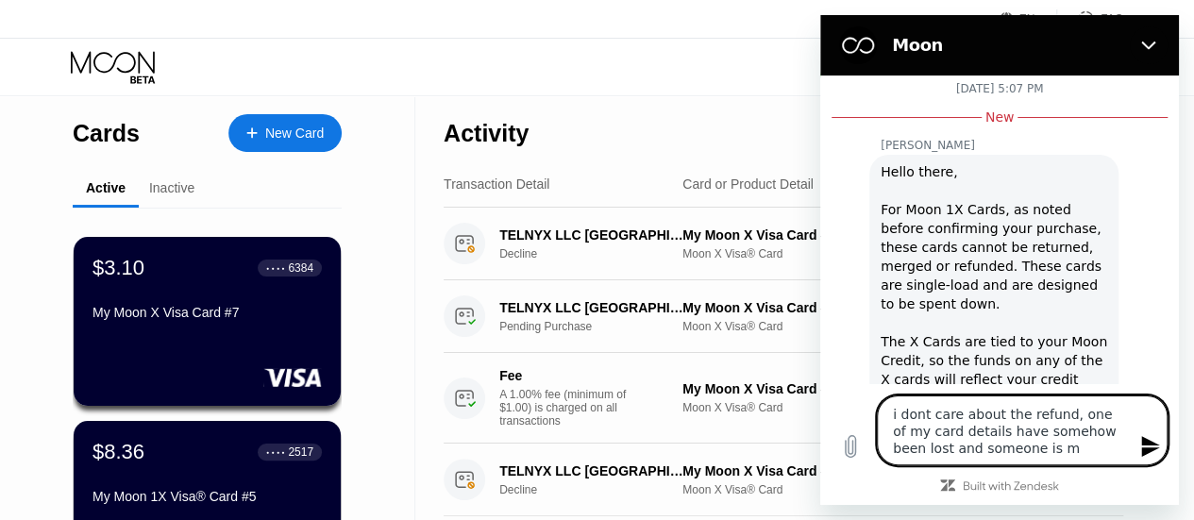
type textarea "x"
type textarea "i dont care about the refund, one of my card details have somehow been lost and…"
type textarea "x"
type textarea "i dont care about the refund, one of my card details have somehow been lost and…"
type textarea "x"
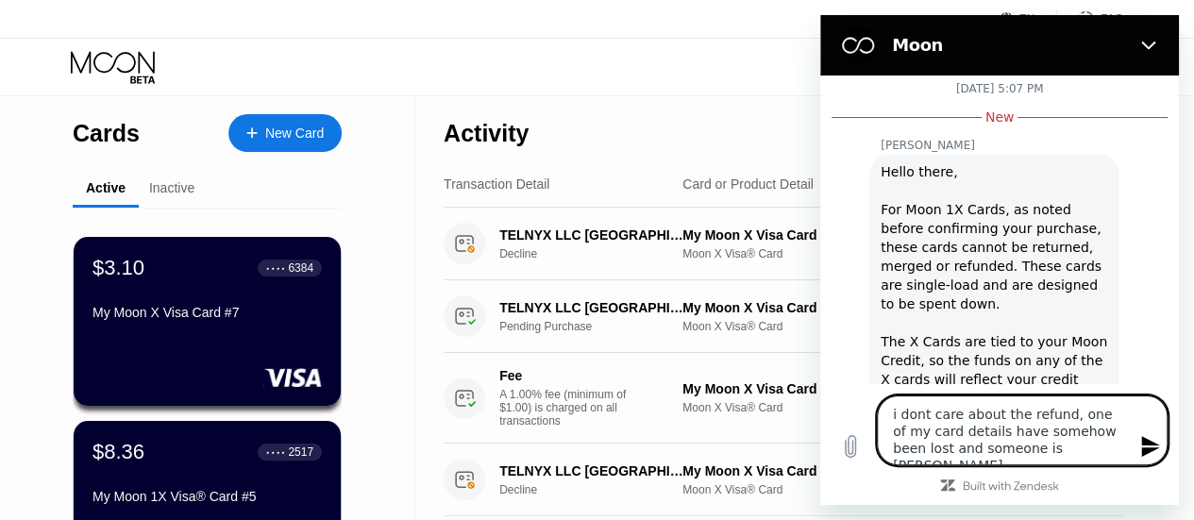
type textarea "i dont care about the refund, one of my card details have somehow been lost and…"
type textarea "x"
type textarea "i dont care about the refund, one of my card details have somehow been lost and…"
type textarea "x"
click at [1088, 445] on textarea "i dont care about the refund, one of my card details have somehow been lost and…" at bounding box center [1022, 430] width 291 height 70
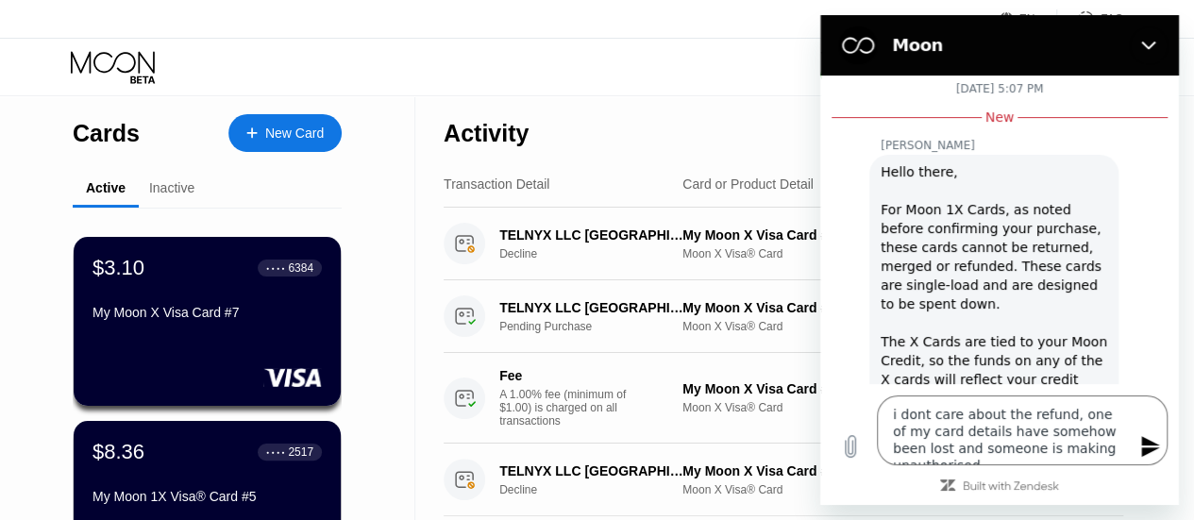
drag, startPoint x: 1066, startPoint y: 445, endPoint x: 907, endPoint y: 49, distance: 426.4
click at [907, 49] on h2 "Moon" at bounding box center [1007, 45] width 230 height 23
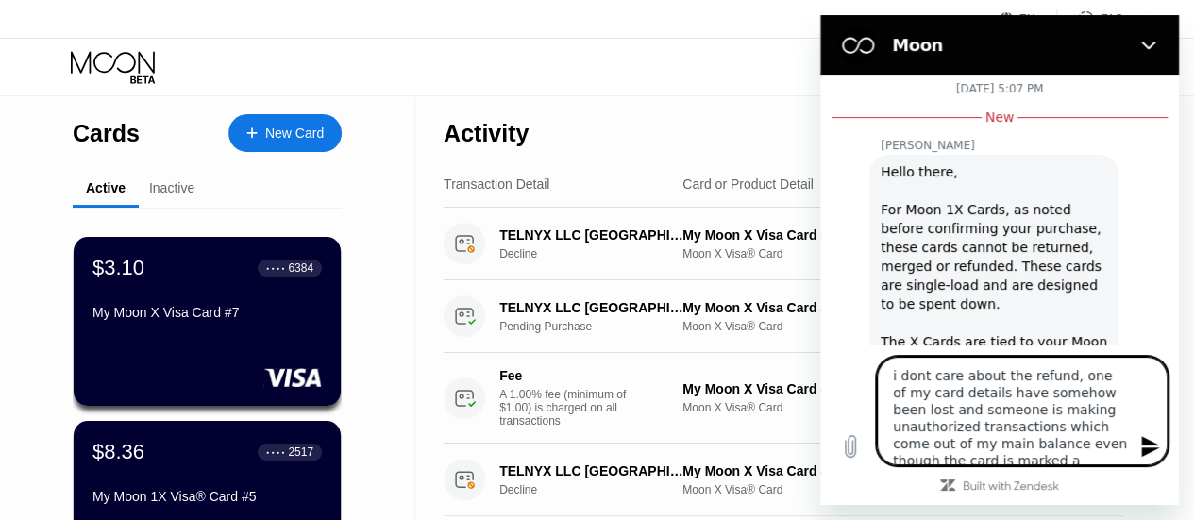
scroll to position [4, 0]
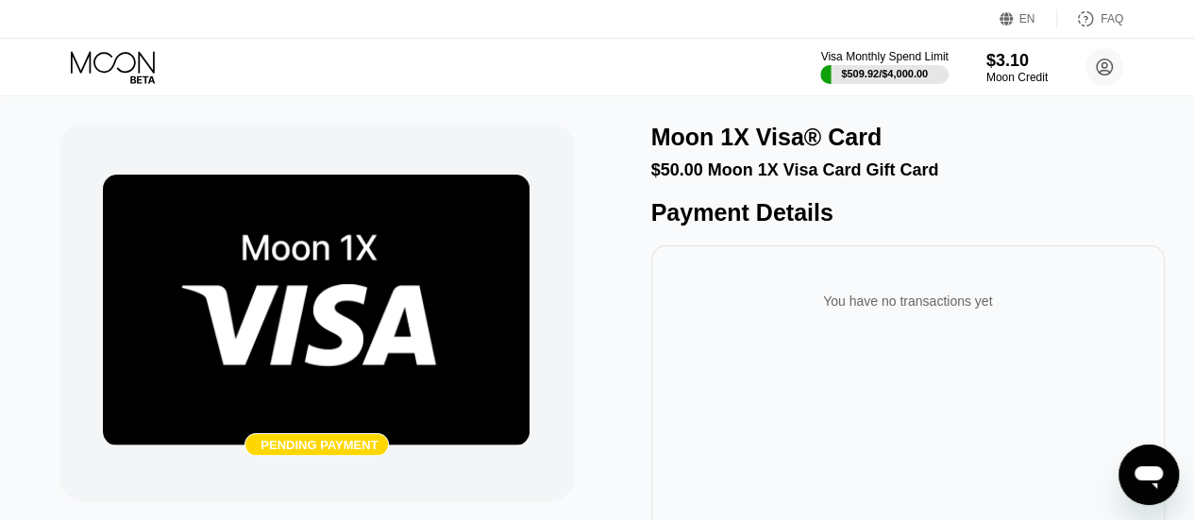
click at [85, 49] on div "Visa Monthly Spend Limit $509.92 / $4,000.00 $3.10 Moon Credit [EMAIL_ADDRESS][…" at bounding box center [597, 67] width 1194 height 57
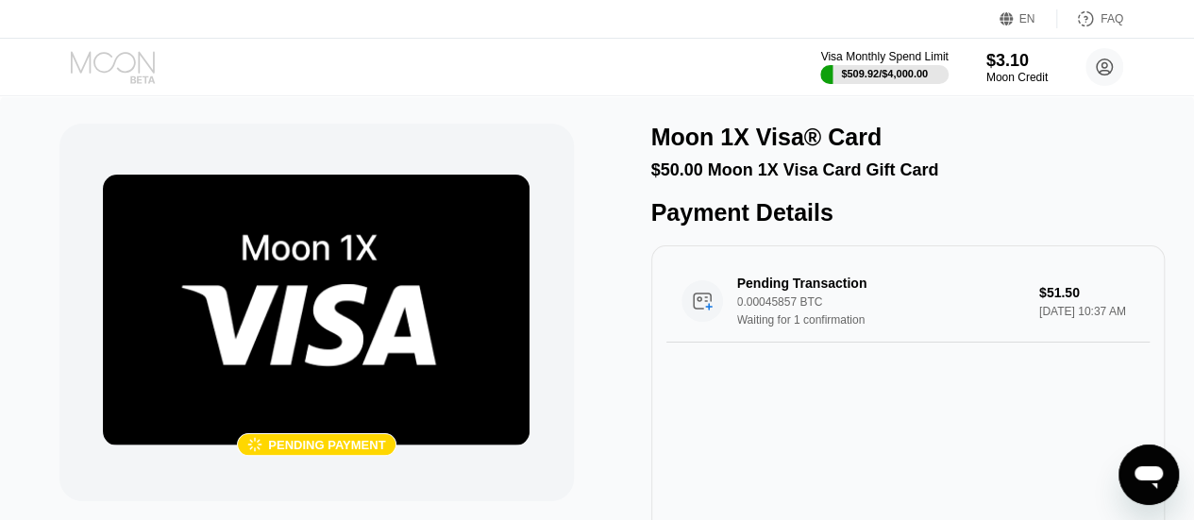
click at [89, 58] on icon at bounding box center [115, 67] width 88 height 33
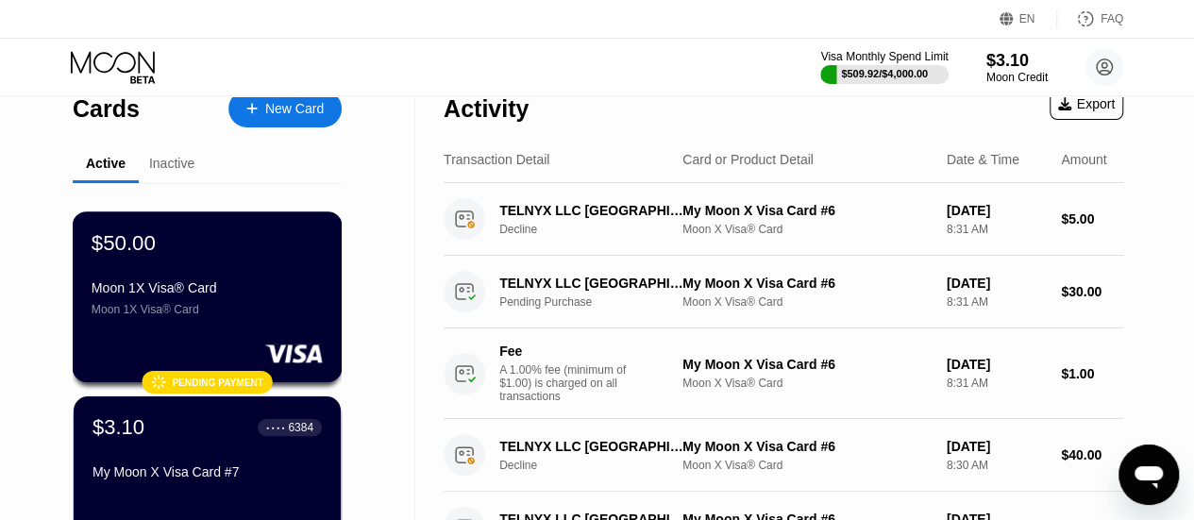
scroll to position [25, 0]
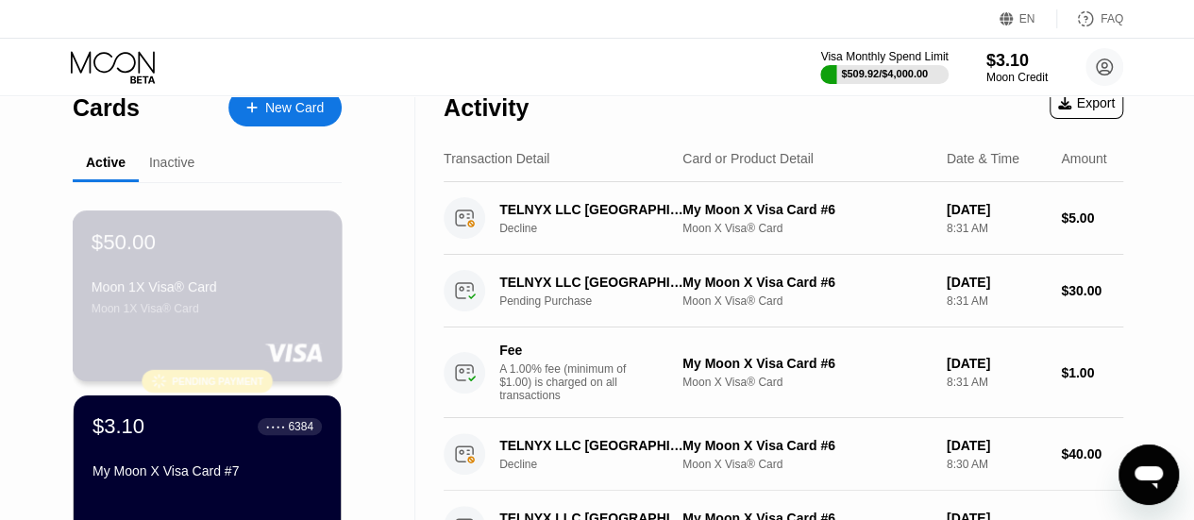
click at [279, 315] on div "Moon 1X Visa® Card" at bounding box center [207, 308] width 231 height 13
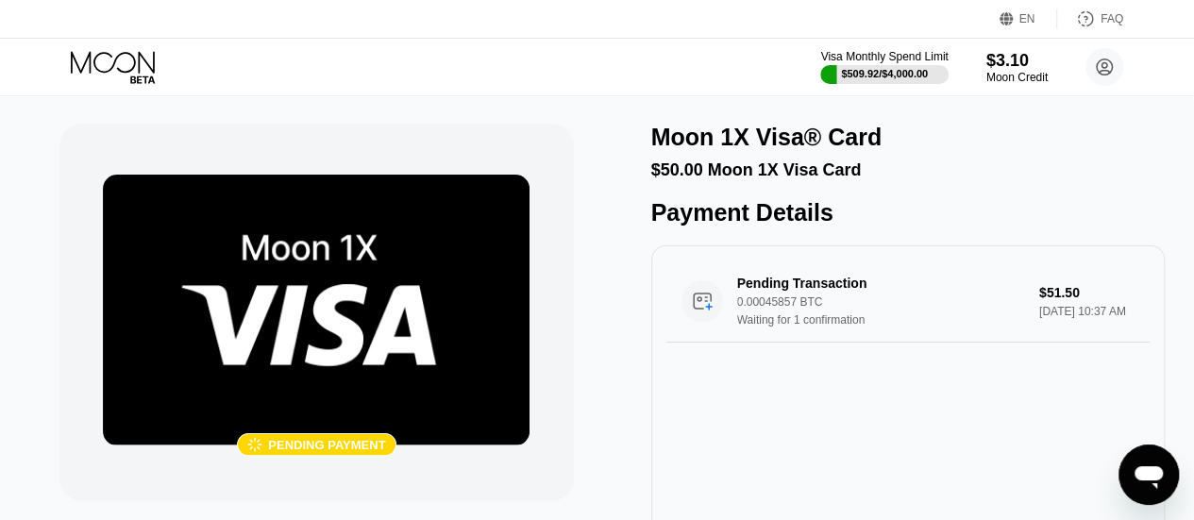
click at [111, 66] on icon at bounding box center [113, 62] width 84 height 22
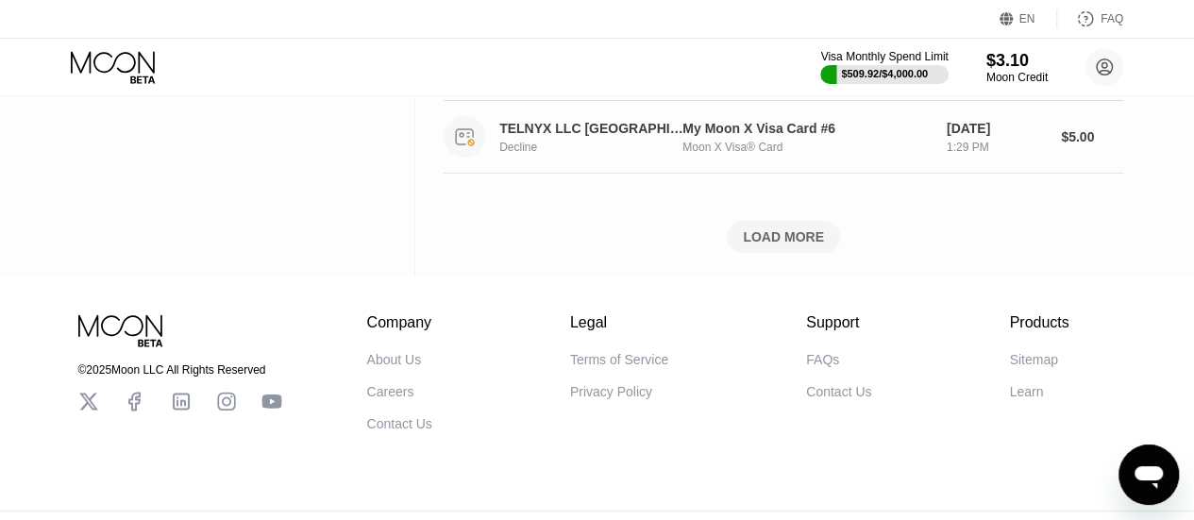
scroll to position [1199, 0]
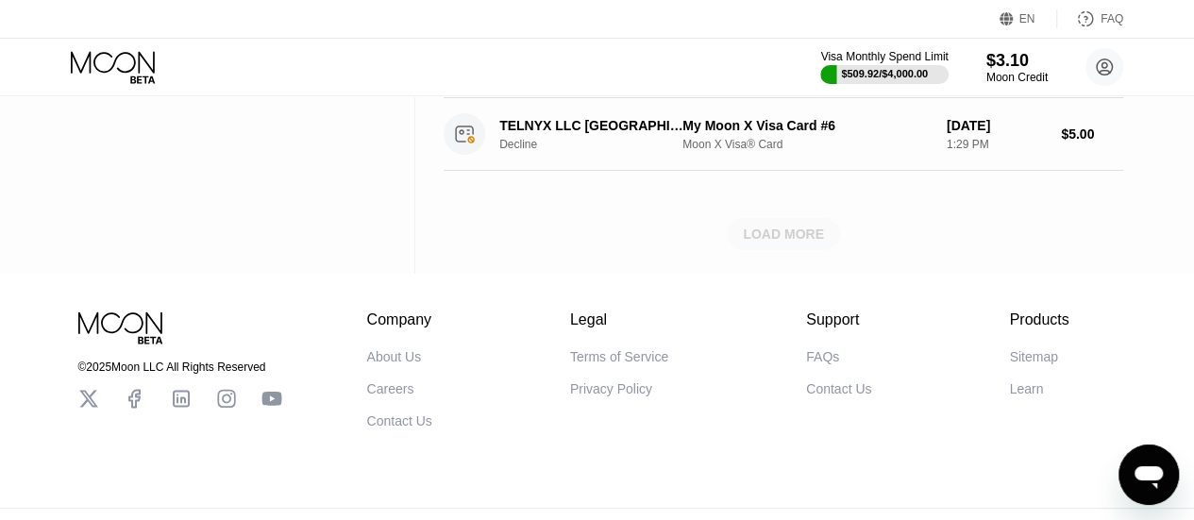
click at [790, 243] on div "LOAD MORE" at bounding box center [783, 234] width 81 height 17
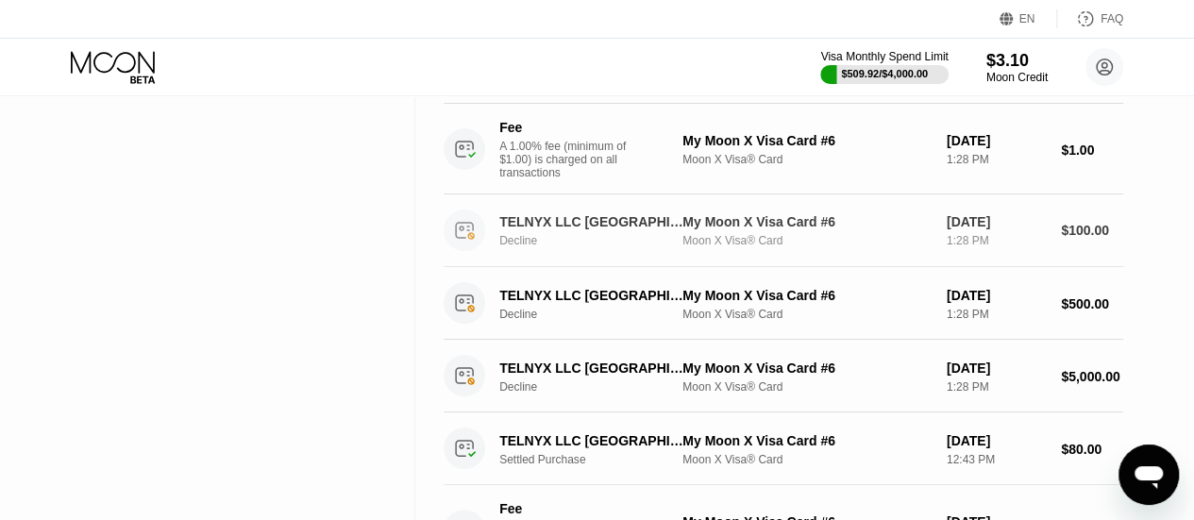
scroll to position [1721, 0]
drag, startPoint x: 381, startPoint y: 318, endPoint x: 685, endPoint y: 233, distance: 315.5
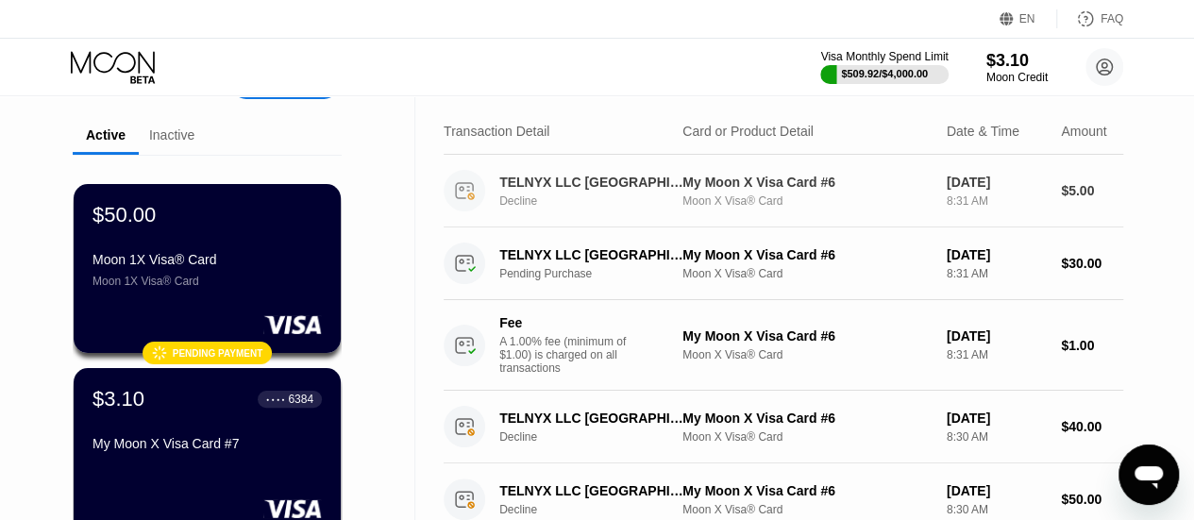
scroll to position [69, 0]
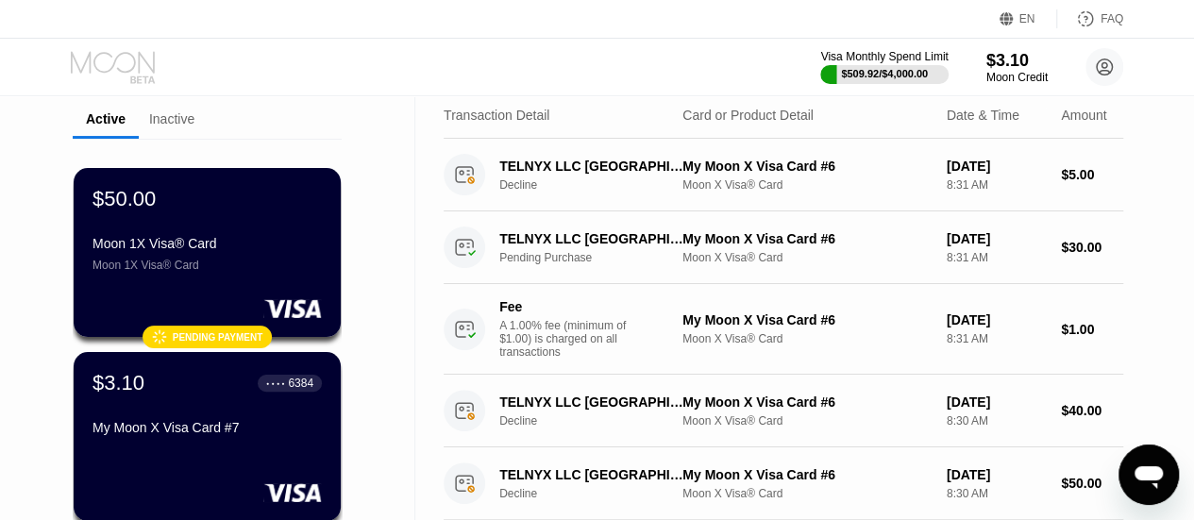
click at [138, 78] on icon at bounding box center [142, 80] width 25 height 8
click at [159, 124] on div "Inactive" at bounding box center [171, 118] width 45 height 15
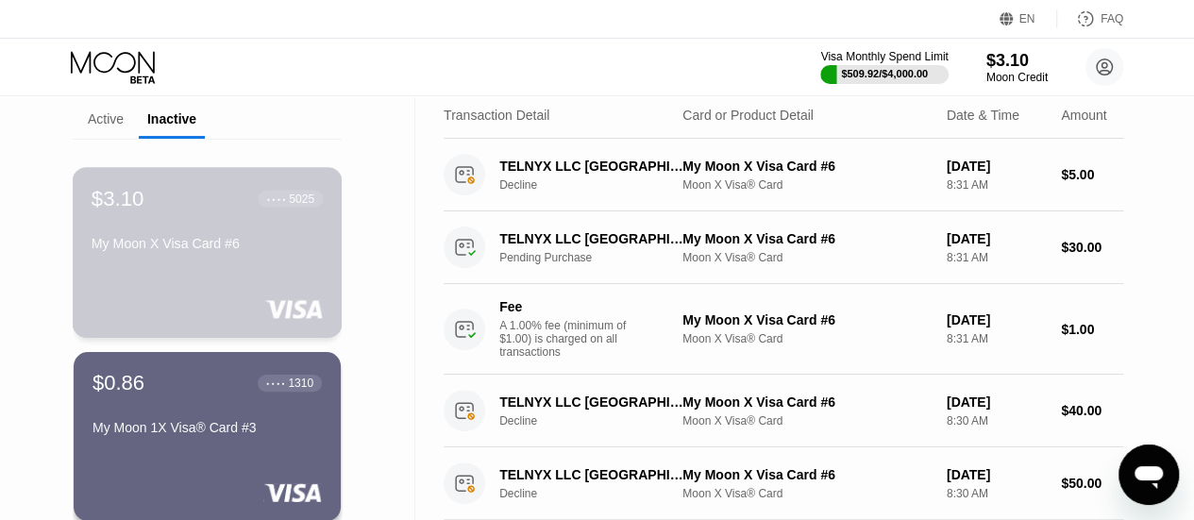
click at [183, 243] on div "My Moon X Visa Card #6" at bounding box center [207, 243] width 231 height 15
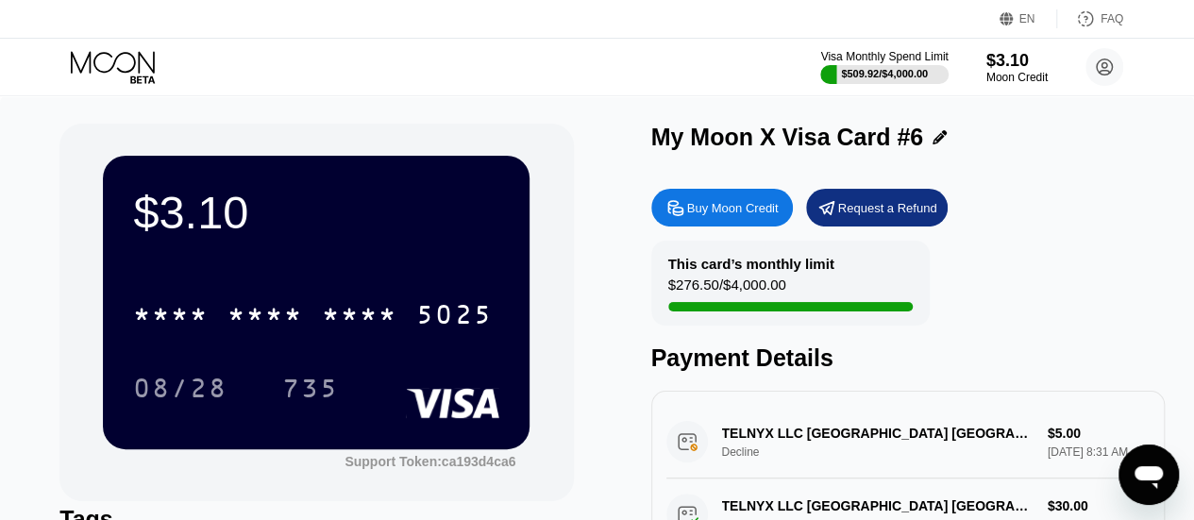
click at [1157, 458] on icon "Open messaging window" at bounding box center [1149, 475] width 34 height 34
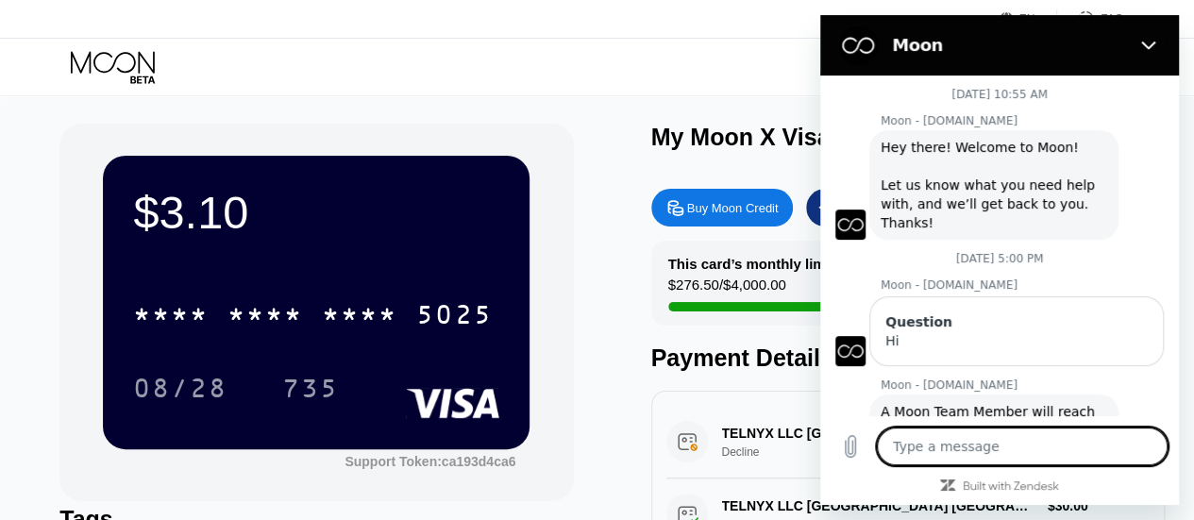
scroll to position [1421, 0]
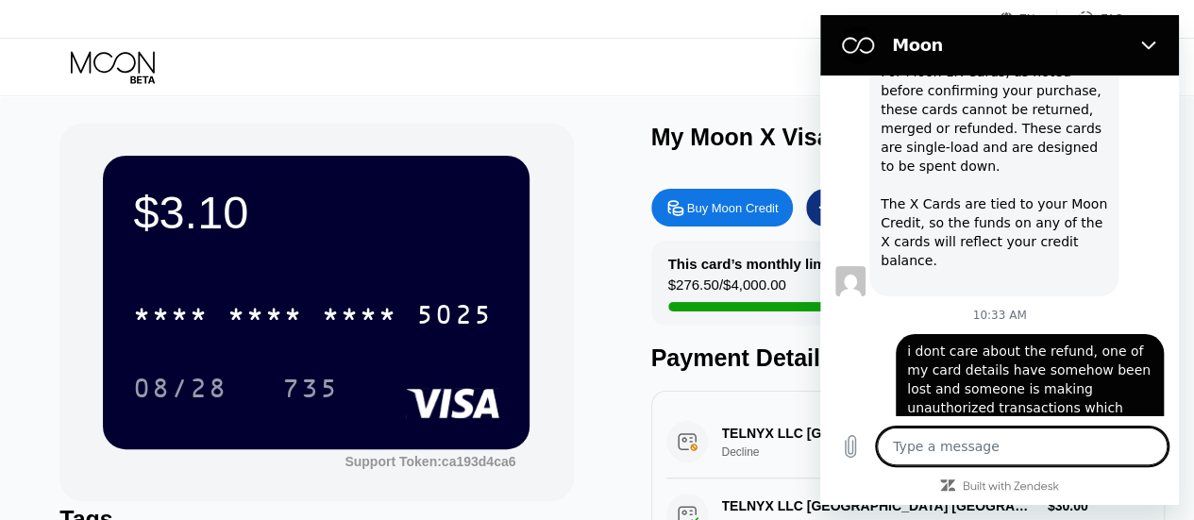
type textarea "t"
type textarea "x"
type textarea "th"
type textarea "x"
type textarea "the"
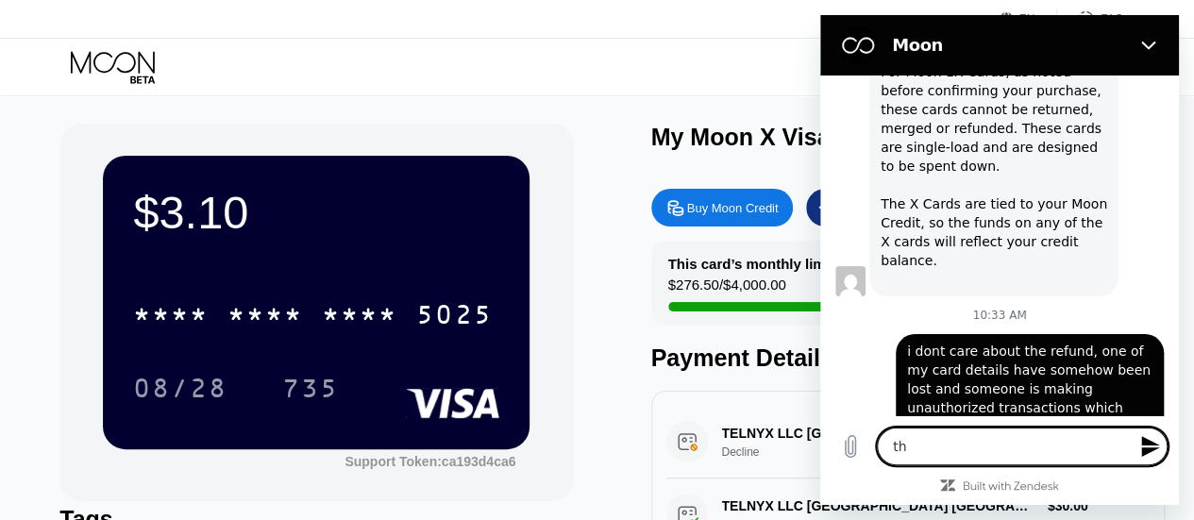
type textarea "x"
type textarea "the"
type textarea "x"
type textarea "the c"
type textarea "x"
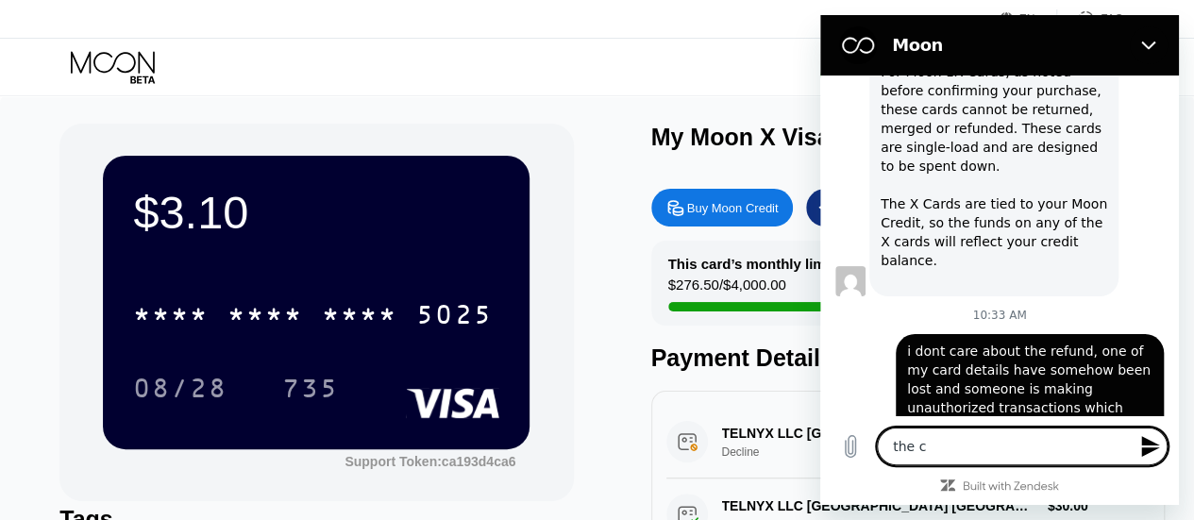
type textarea "the ca"
type textarea "x"
type textarea "the car"
type textarea "x"
type textarea "the card"
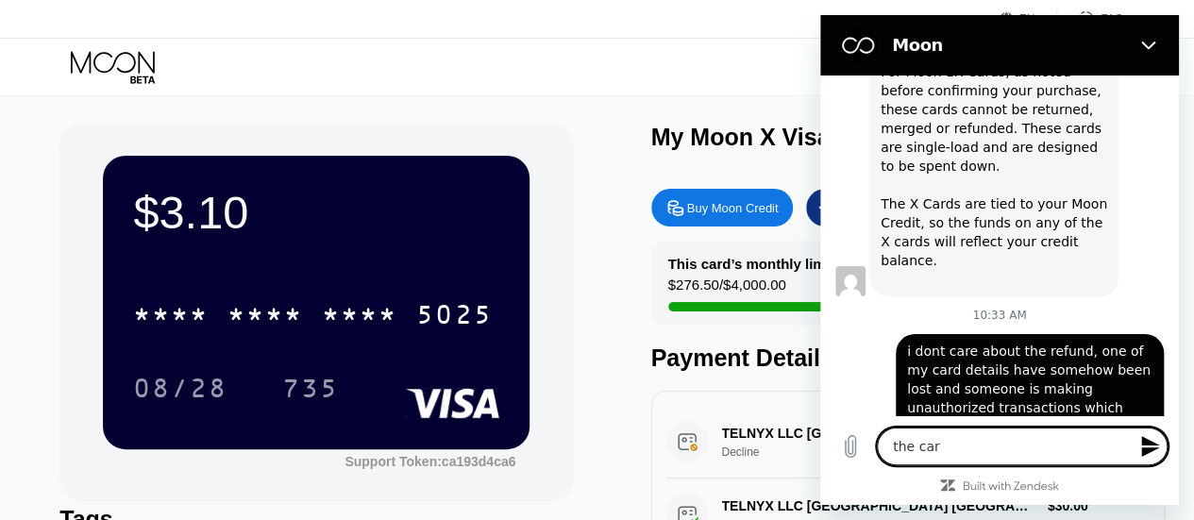
type textarea "x"
type textarea "the card"
type textarea "x"
type textarea "the card e"
type textarea "x"
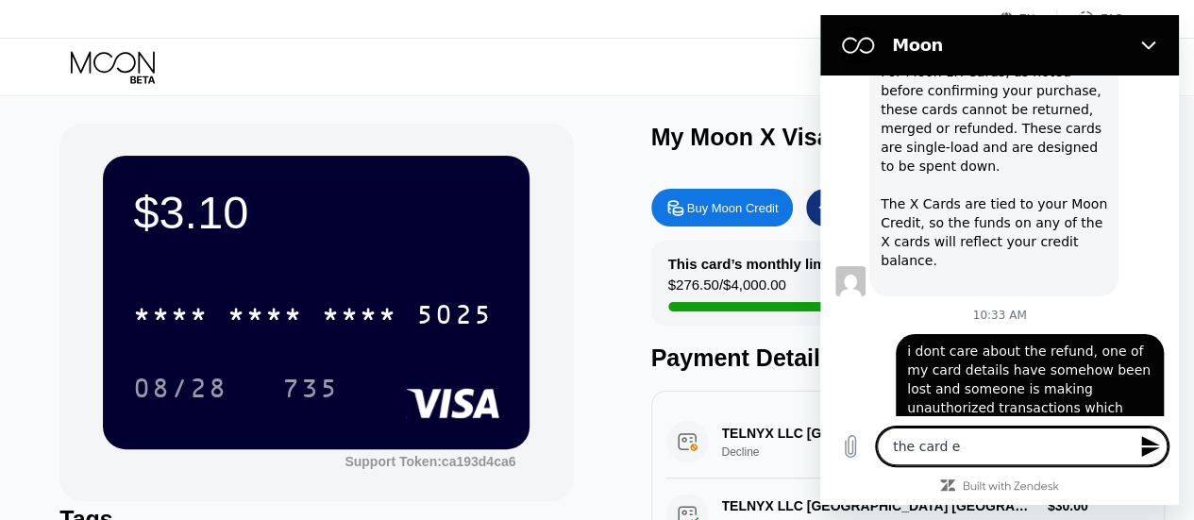
type textarea "the card en"
type textarea "x"
type textarea "the card end"
type textarea "x"
type textarea "the card endi"
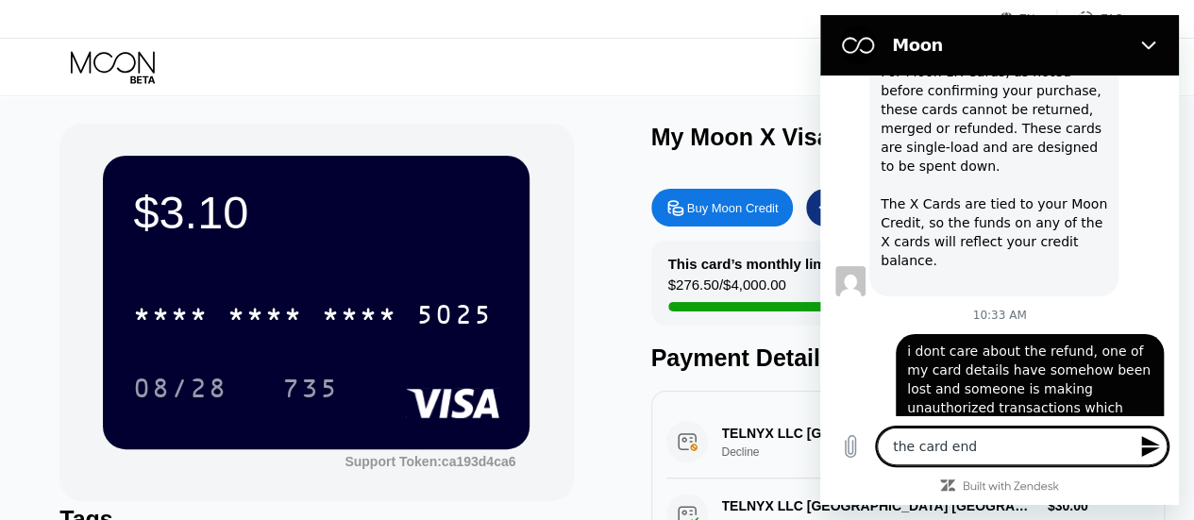
type textarea "x"
type textarea "the card endin"
type textarea "x"
type textarea "the card ending"
type textarea "x"
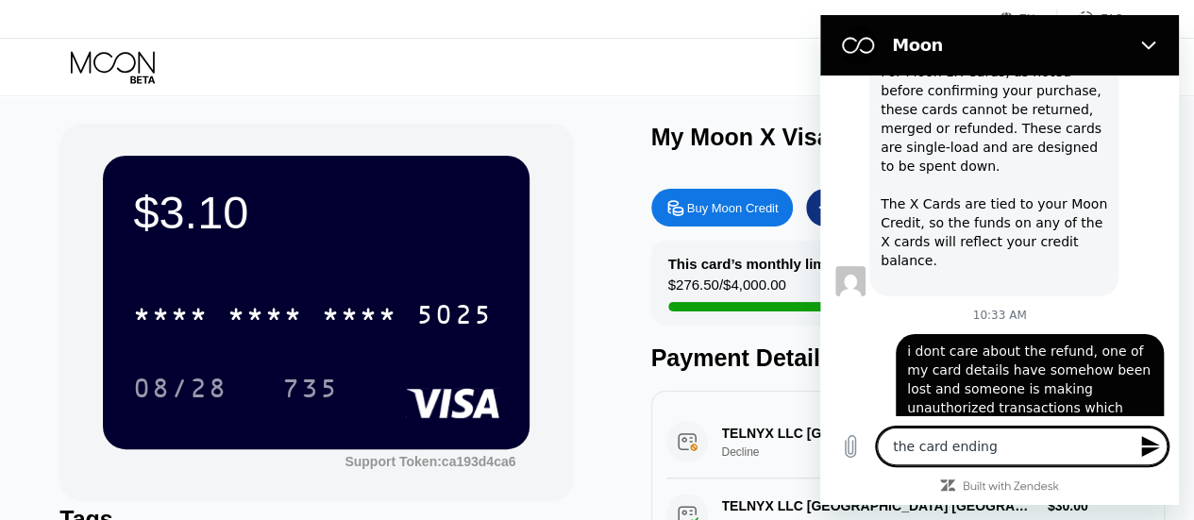
type textarea "the card ending"
type textarea "x"
type textarea "the card ending 5"
type textarea "x"
type textarea "the card ending 50"
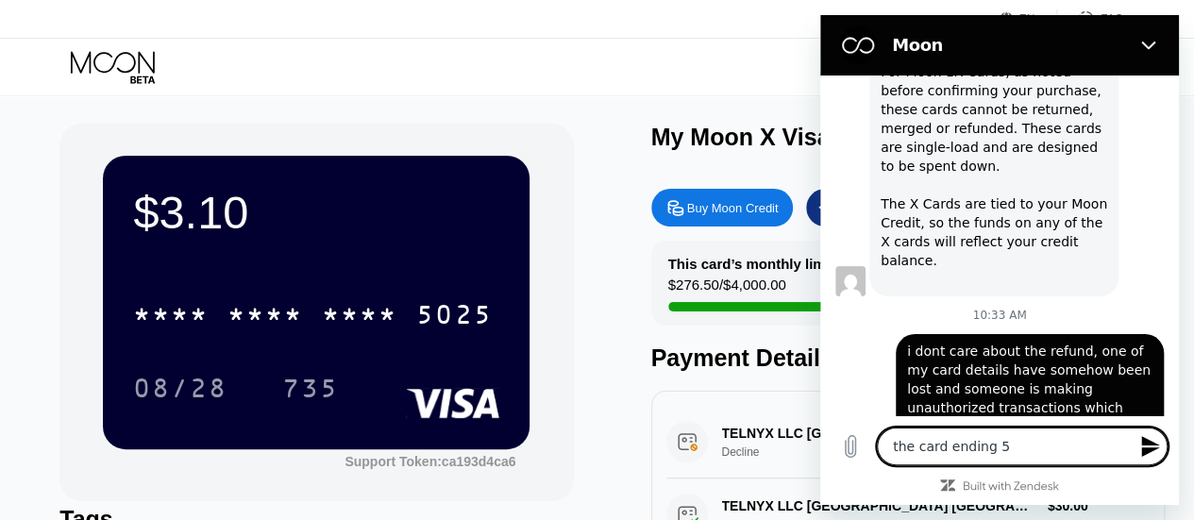
type textarea "x"
type textarea "the card ending 502"
type textarea "x"
type textarea "the card ending 5025"
type textarea "x"
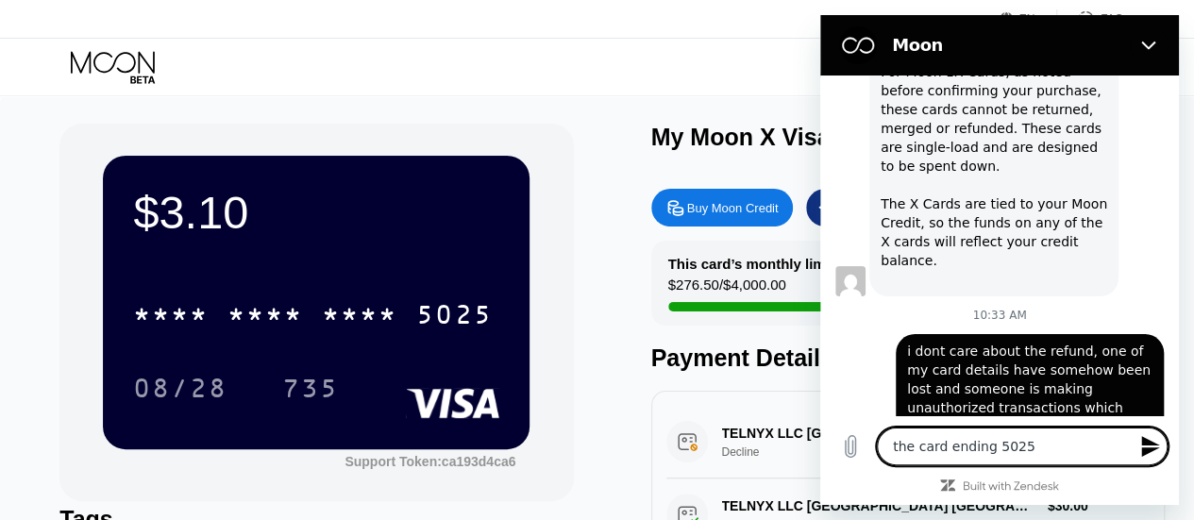
type textarea "the card ending 5025"
type textarea "x"
type textarea "the card ending 5025 i"
type textarea "x"
type textarea "the card ending 5025 i"
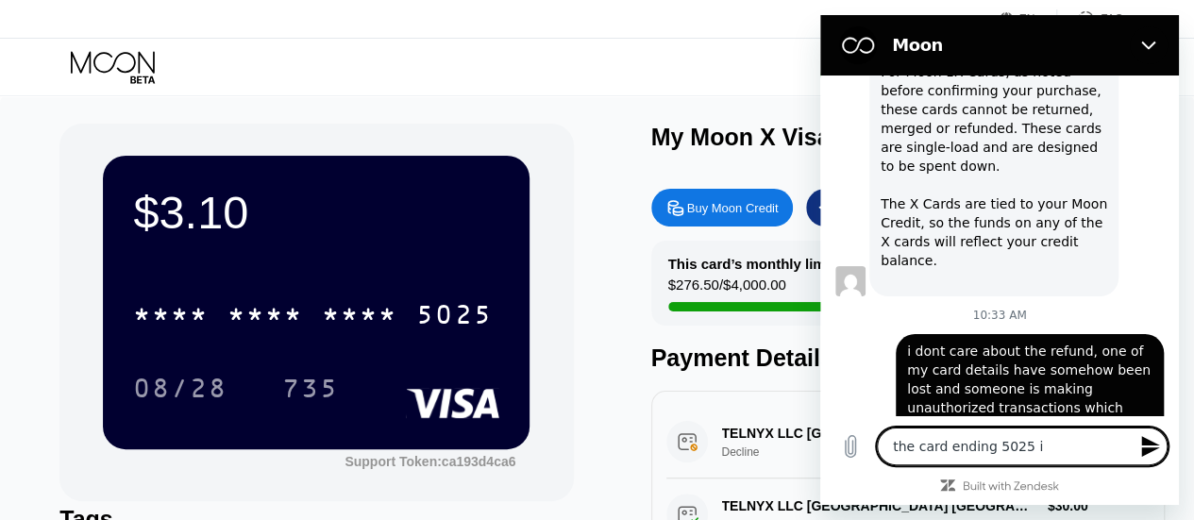
type textarea "x"
type textarea "the card ending 5025 i n"
type textarea "x"
type textarea "the card ending 5025 i ne"
type textarea "x"
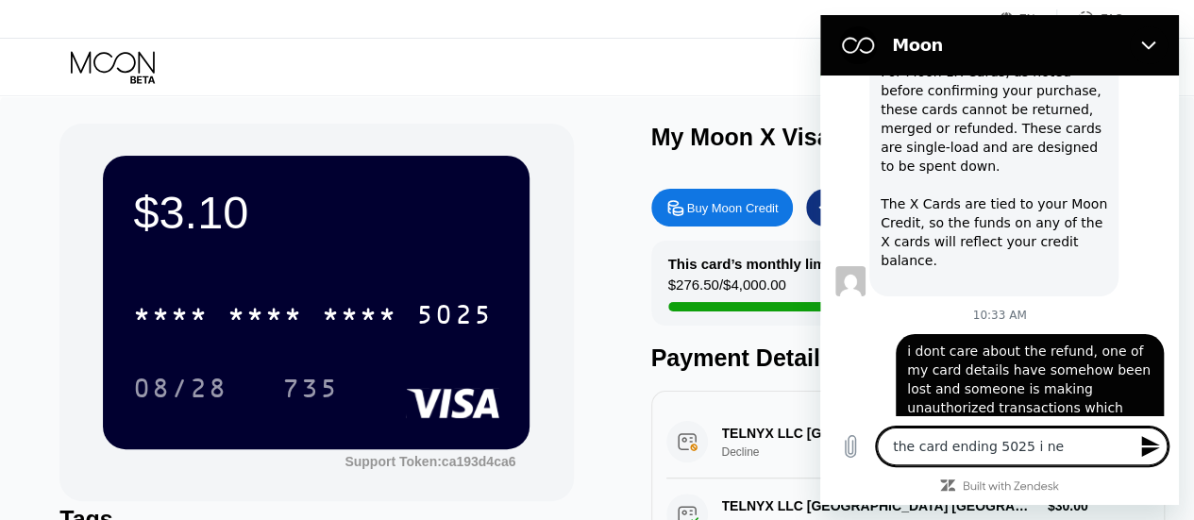
type textarea "the card ending 5025 i nee"
type textarea "x"
type textarea "the card ending 5025 i need"
type textarea "x"
type textarea "the card ending 5025 i need"
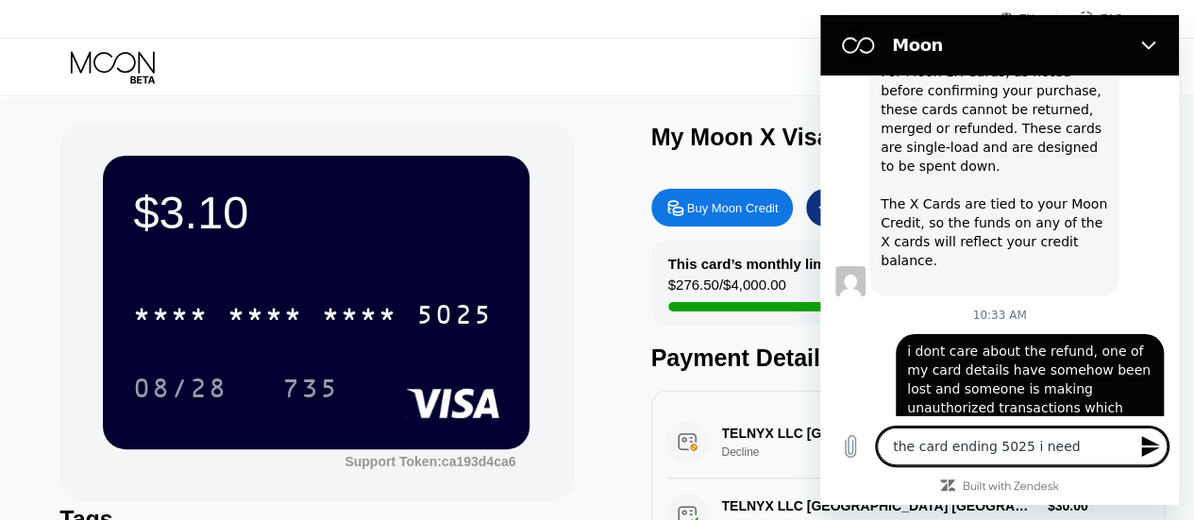
type textarea "x"
type textarea "the card ending 5025 i need i"
type textarea "x"
type textarea "the card ending 5025 i need it"
type textarea "x"
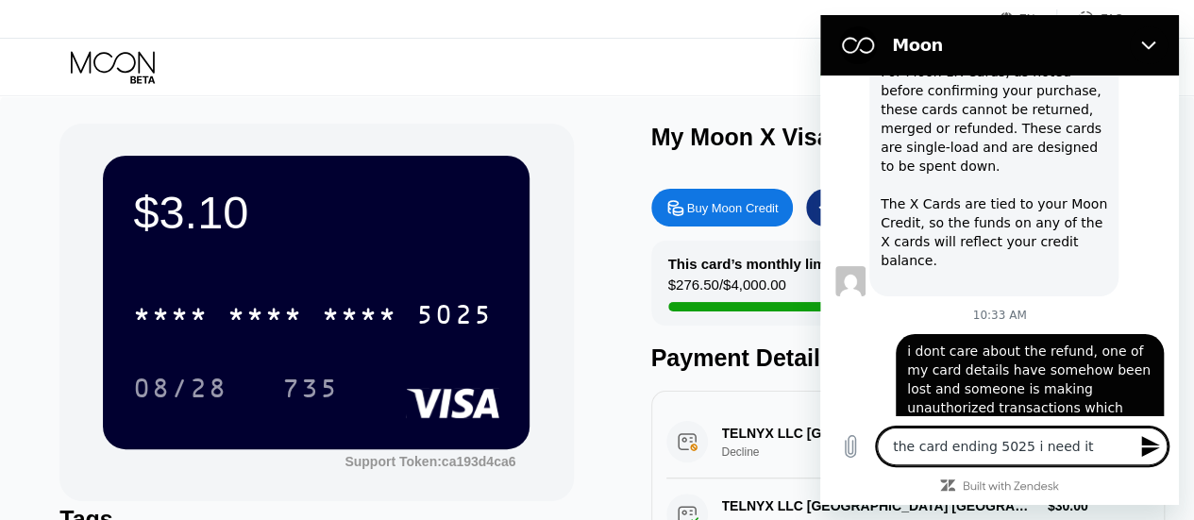
type textarea "the card ending 5025 i need it"
type textarea "x"
type textarea "the card ending 5025 i need it c"
type textarea "x"
type textarea "the card ending 5025 i need it ca"
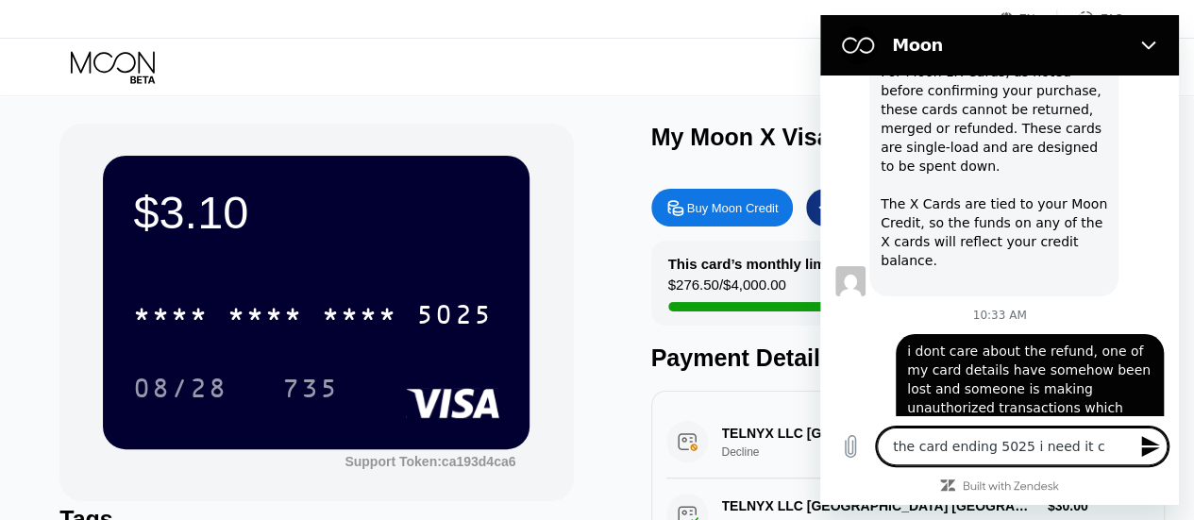
type textarea "x"
type textarea "the card ending 5025 i need it can"
type textarea "x"
type textarea "the card ending 5025 i need it canc"
type textarea "x"
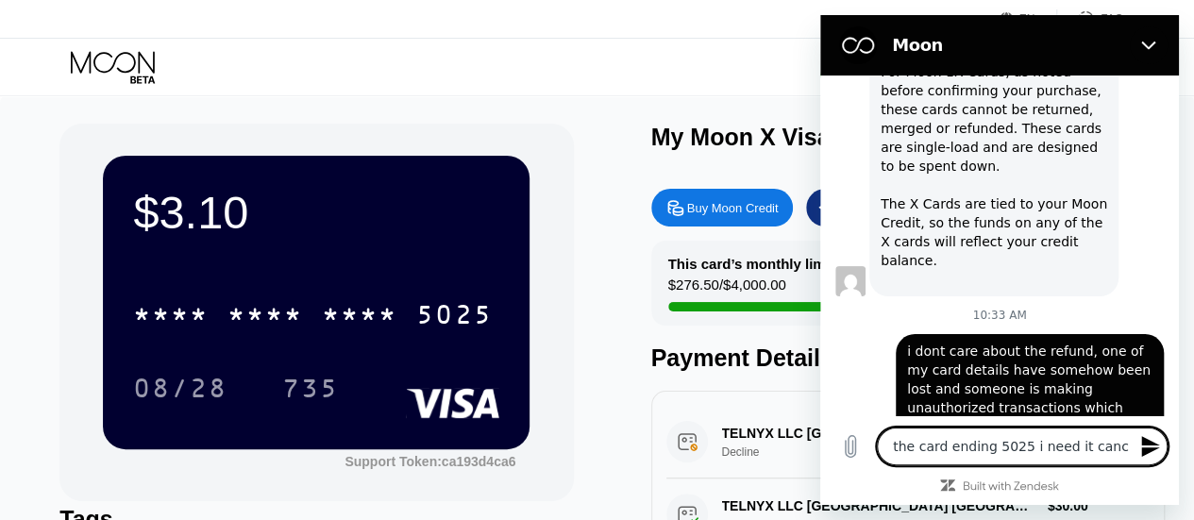
type textarea "the card ending 5025 i need it cance"
type textarea "x"
type textarea "the card ending 5025 i need it cancel"
type textarea "x"
type textarea "the card ending 5025 i need it cancell"
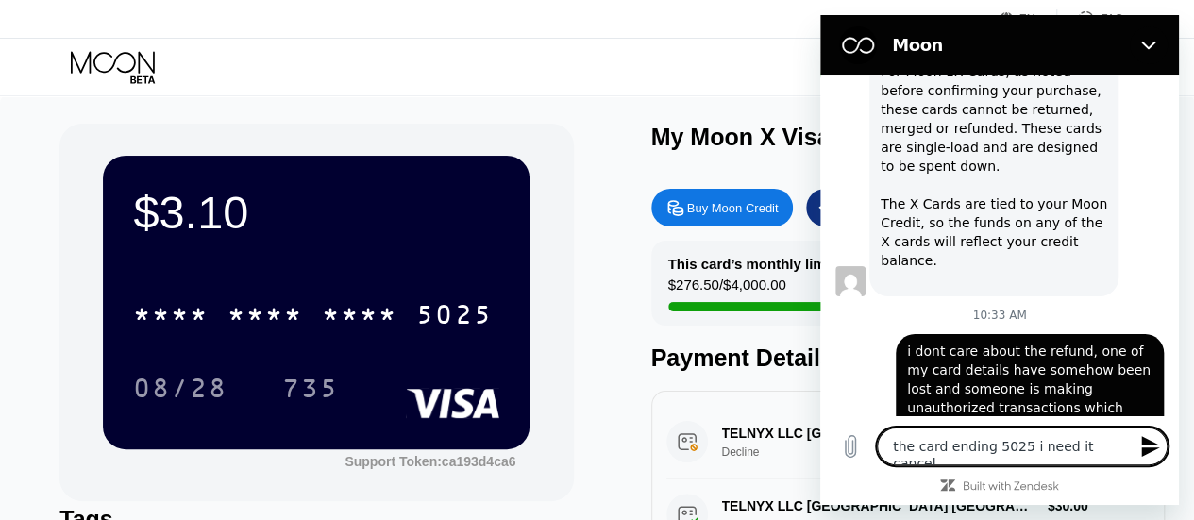
type textarea "x"
type textarea "the card ending 5025 i need it cancelle"
type textarea "x"
type textarea "the card ending 5025 i need it cancelled"
type textarea "x"
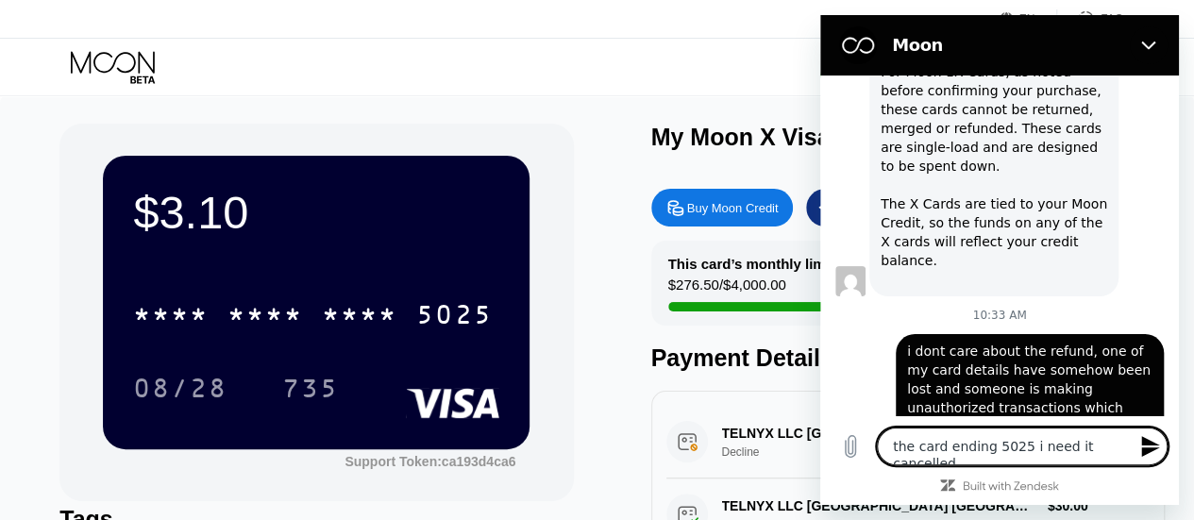
type textarea "the card ending 5025 i need it cancelled."
type textarea "x"
type textarea "the card ending 5025 i need it cancelled."
type textarea "x"
type textarea "the card ending 5025 i need it cancelled. i"
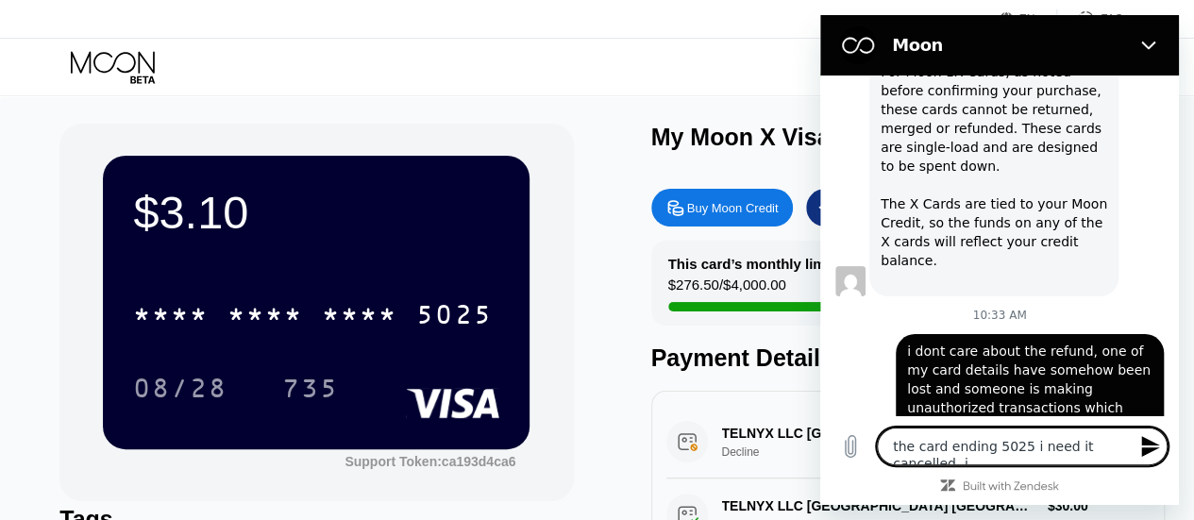
type textarea "x"
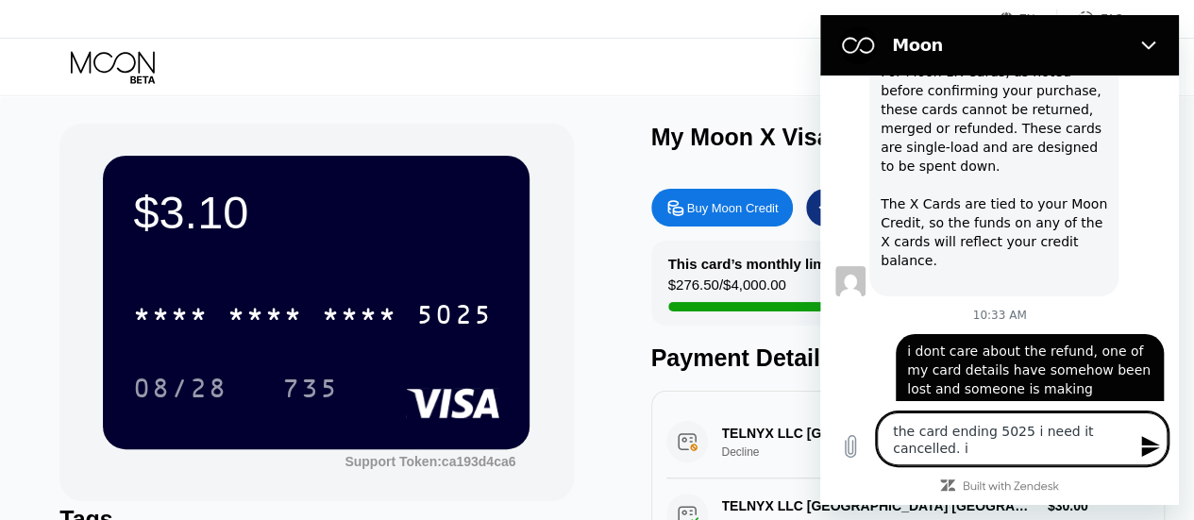
type textarea "the card ending 5025 i need it cancelled. i"
type textarea "x"
type textarea "the card ending 5025 i need it cancelled. i a"
type textarea "x"
type textarea "the card ending 5025 i need it cancelled. i am"
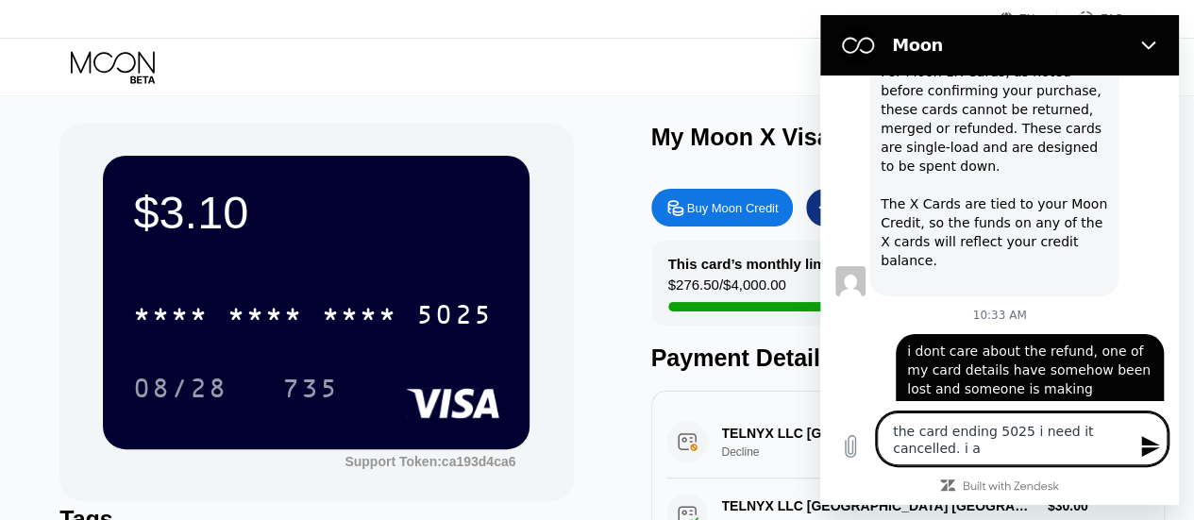
type textarea "x"
type textarea "the card ending 5025 i need it cancelled. i am"
type textarea "x"
type textarea "the card ending 5025 i need it cancelled. i am n"
type textarea "x"
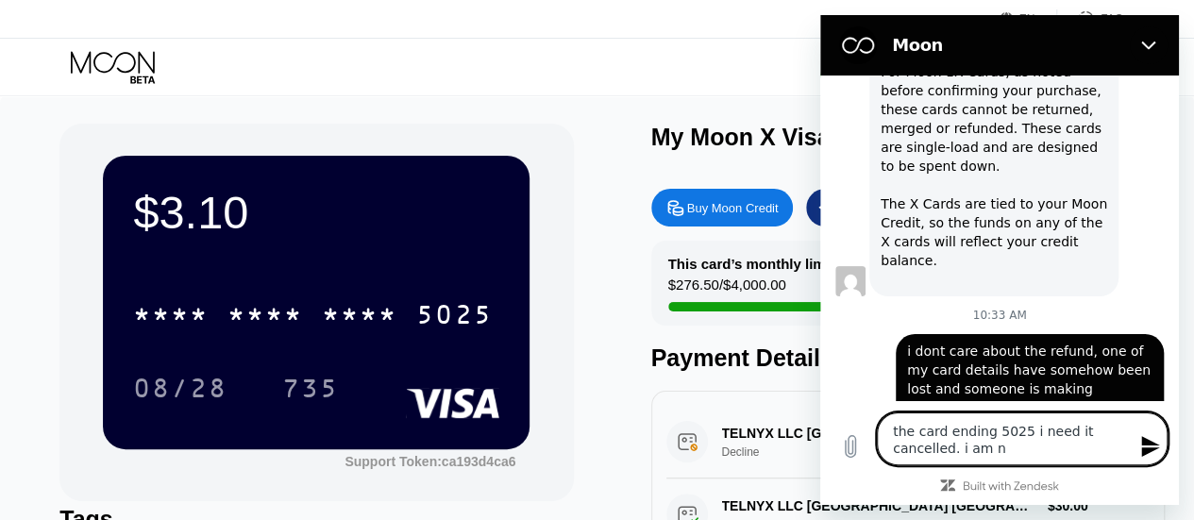
type textarea "the card ending 5025 i need it cancelled. i am no"
type textarea "x"
type textarea "the card ending 5025 i need it cancelled. i am not"
type textarea "x"
type textarea "the card ending 5025 i need it cancelled. i am not"
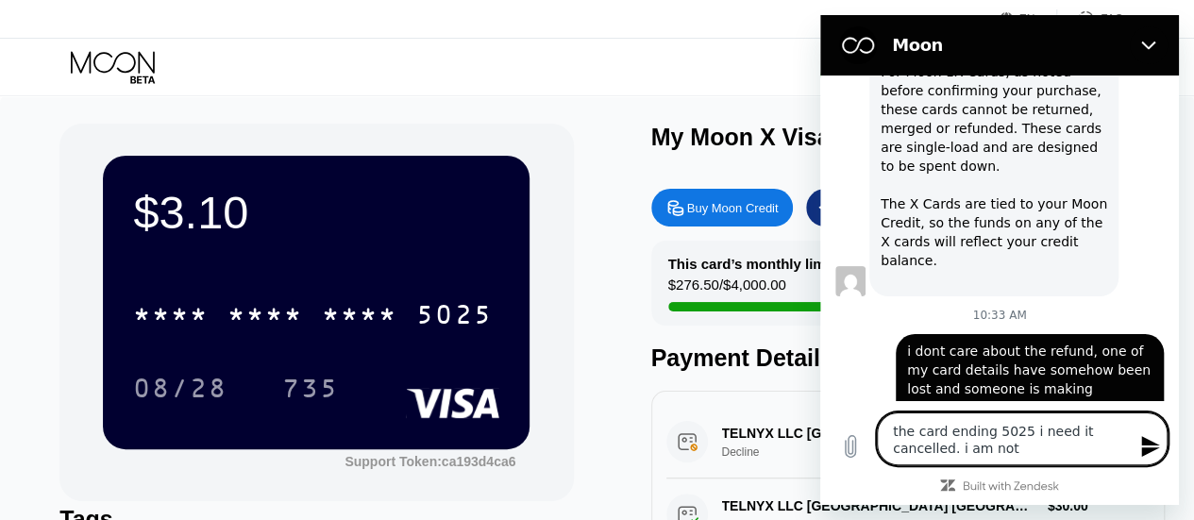
type textarea "x"
type textarea "the card ending 5025 i need it cancelled. i am not t"
type textarea "x"
type textarea "the card ending 5025 i need it cancelled. i am not ta"
type textarea "x"
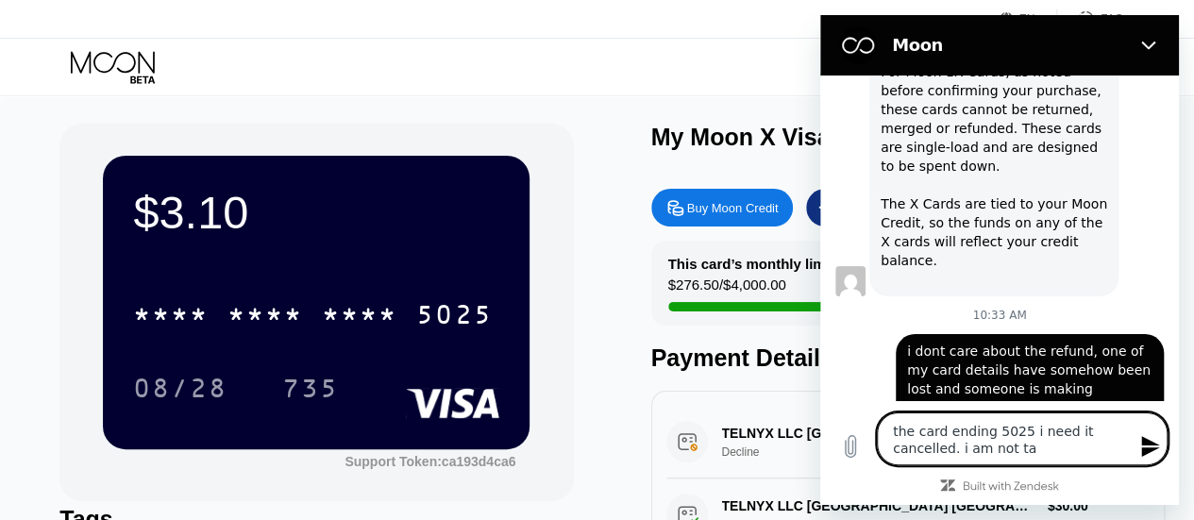
type textarea "the card ending 5025 i need it cancelled. i am not t"
type textarea "x"
type textarea "the card ending 5025 i need it cancelled. i am not"
type textarea "x"
type textarea "the card ending 5025 i need it cancelled. i am not i"
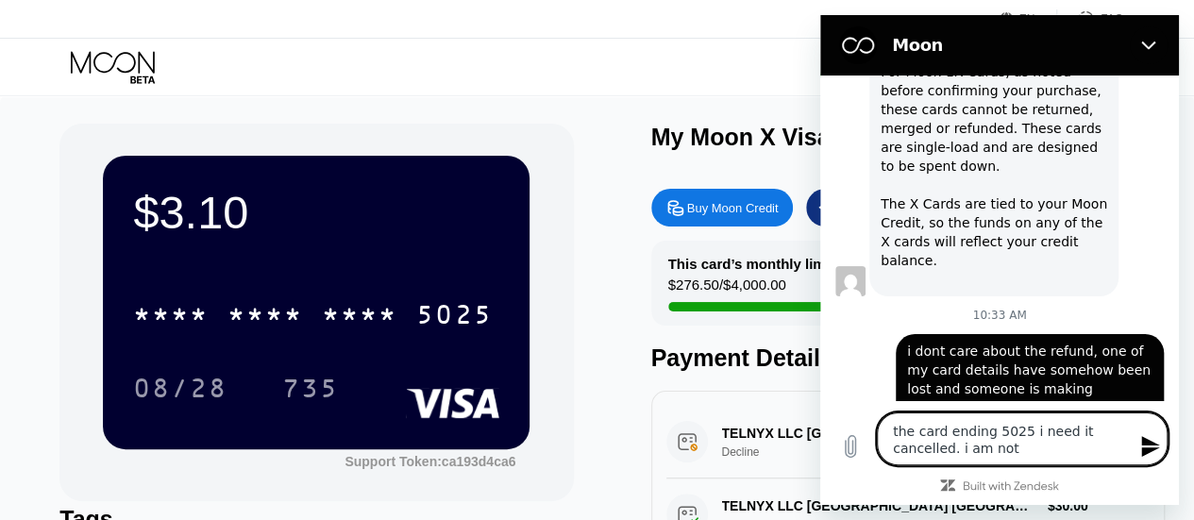
type textarea "x"
type textarea "the card ending 5025 i need it cancelled. i am not in"
type textarea "x"
type textarea "the card ending 5025 i need it cancelled. i am not int"
type textarea "x"
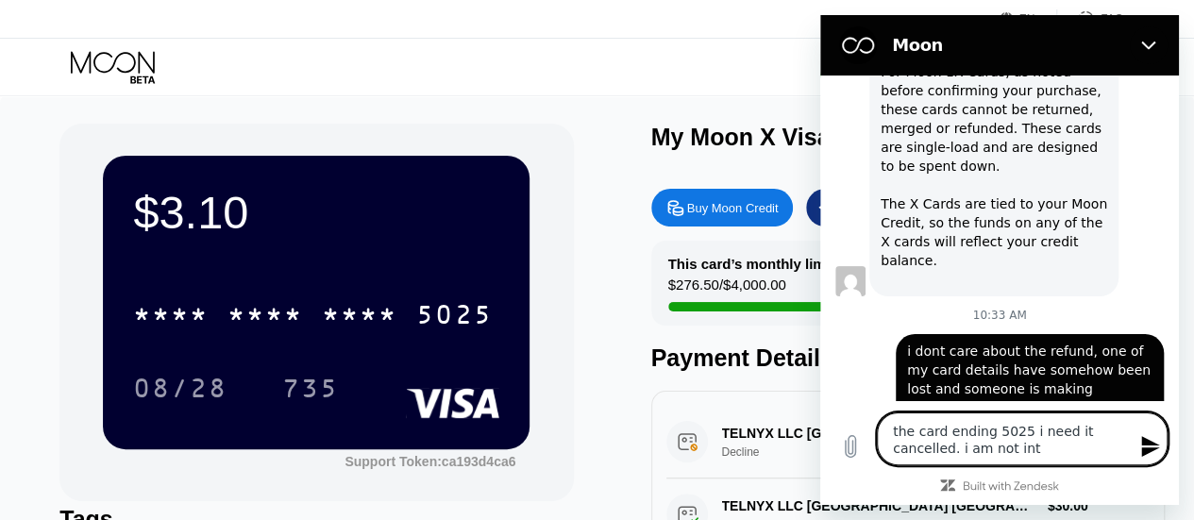
type textarea "the card ending 5025 i need it cancelled. i am not inte"
type textarea "x"
type textarea "the card ending 5025 i need it cancelled. i am not inter"
type textarea "x"
type textarea "the card ending 5025 i need it cancelled. i am not intere"
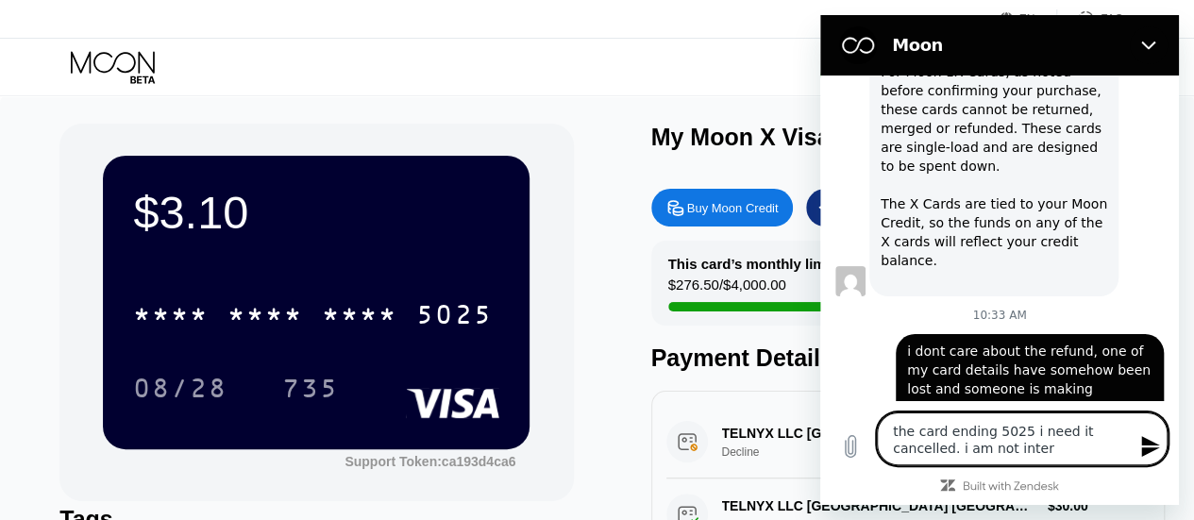
type textarea "x"
type textarea "the card ending 5025 i need it cancelled. i am not interes"
type textarea "x"
type textarea "the card ending 5025 i need it cancelled. i am not interest"
type textarea "x"
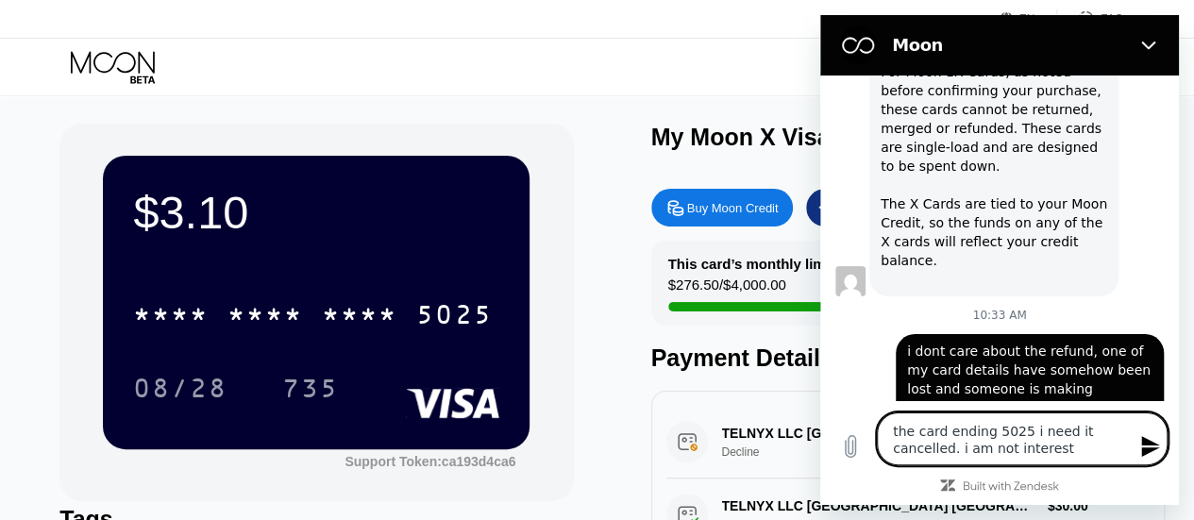
type textarea "the card ending 5025 i need it cancelled. i am not intereste"
type textarea "x"
type textarea "the card ending 5025 i need it cancelled. i am not interested"
type textarea "x"
type textarea "the card ending 5025 i need it cancelled. i am not interested"
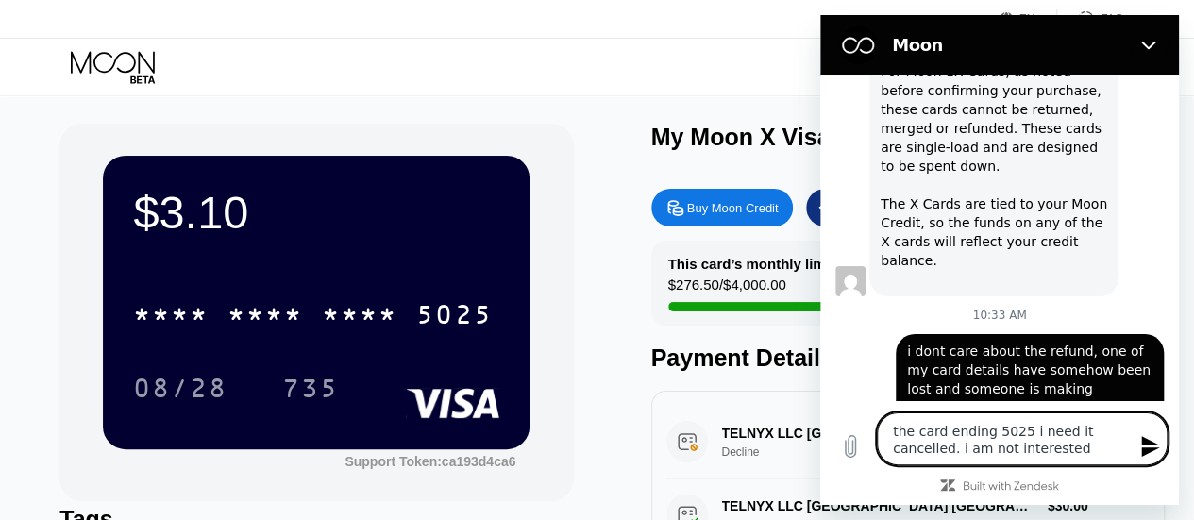
type textarea "x"
type textarea "the card ending 5025 i need it cancelled. i am not interested i"
type textarea "x"
type textarea "the card ending 5025 i need it cancelled. i am not interested in"
type textarea "x"
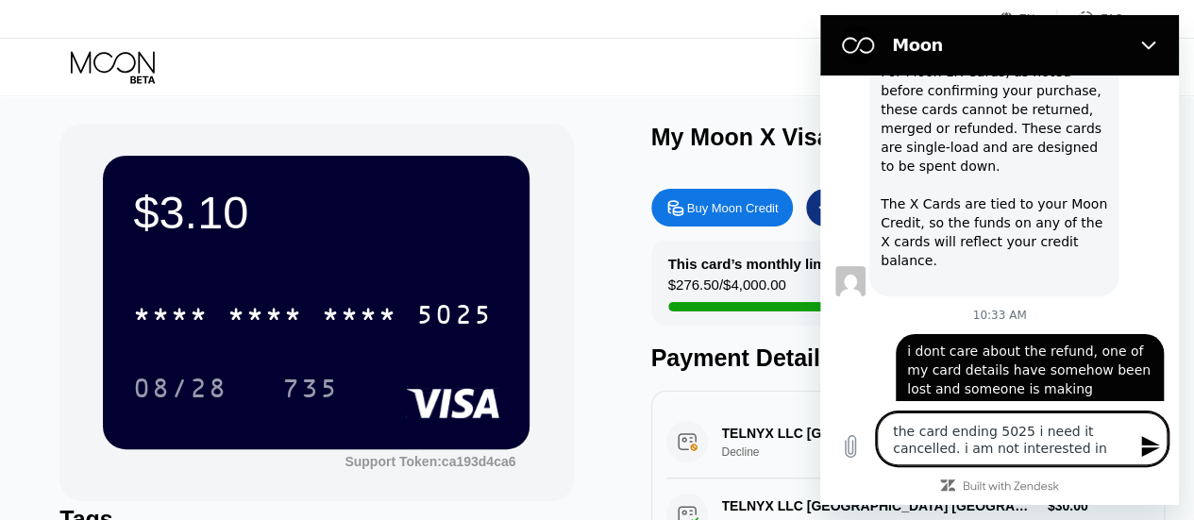
type textarea "the card ending 5025 i need it cancelled. i am not interested in"
type textarea "x"
type textarea "the card ending 5025 i need it cancelled. i am not interested in t"
type textarea "x"
type textarea "the card ending 5025 i need it cancelled. i am not interested in th"
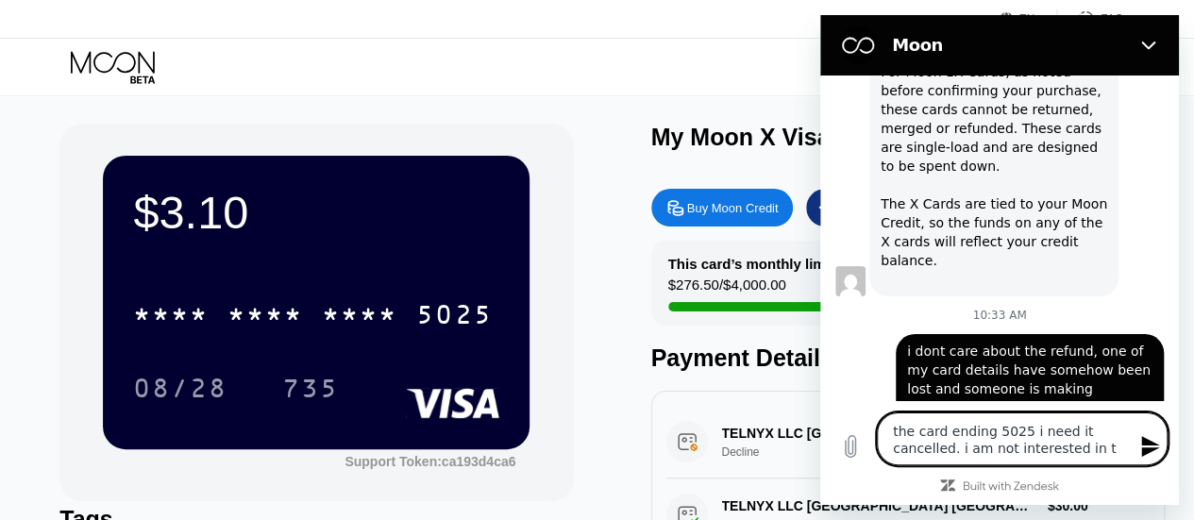
type textarea "x"
type textarea "the card ending 5025 i need it cancelled. i am not interested in the"
type textarea "x"
type textarea "the card ending 5025 i need it cancelled. i am not interested in the"
type textarea "x"
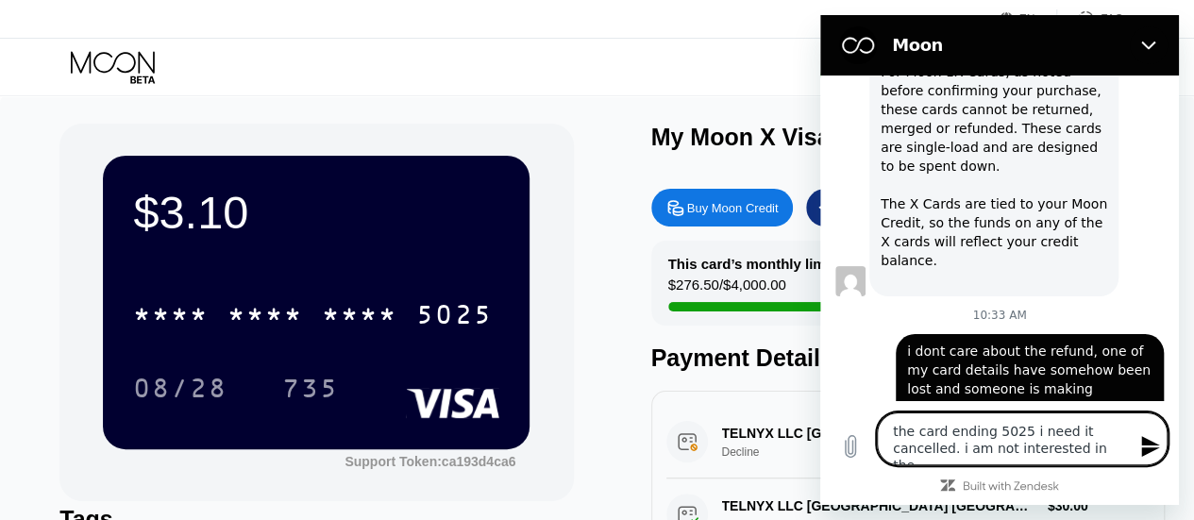
type textarea "the card ending 5025 i need it cancelled. i am not interested in the b"
type textarea "x"
type textarea "the card ending 5025 i need it cancelled. i am not interested in the ba"
type textarea "x"
type textarea "the card ending 5025 i need it cancelled. i am not interested in the [MEDICAL_D…"
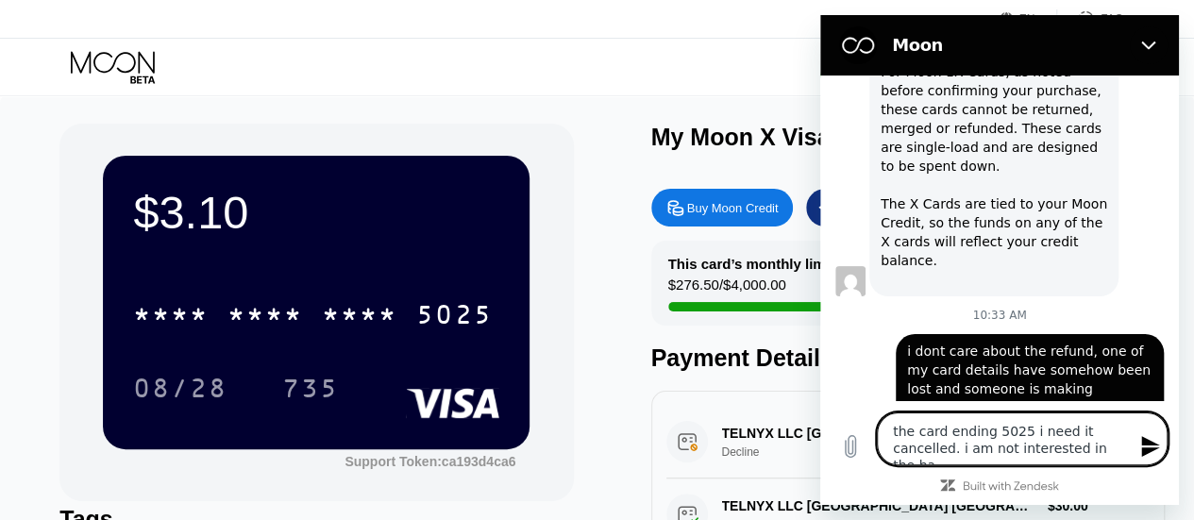
type textarea "x"
type textarea "the card ending 5025 i need it cancelled. i am not interested in the bala"
type textarea "x"
type textarea "the card ending 5025 i need it cancelled. i am not interested in the [PERSON_NA…"
type textarea "x"
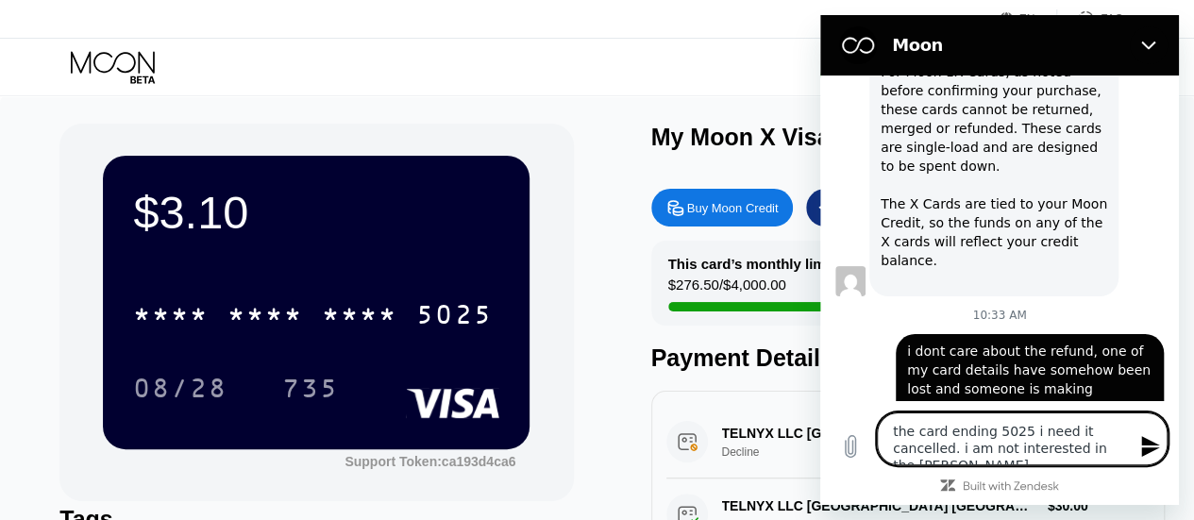
type textarea "the card ending 5025 i need it cancelled. i am not interested in the balanc"
type textarea "x"
type textarea "the card ending 5025 i need it cancelled. i am not interested in the balance"
type textarea "x"
type textarea "the card ending 5025 i need it cancelled. i am not interested in the balance"
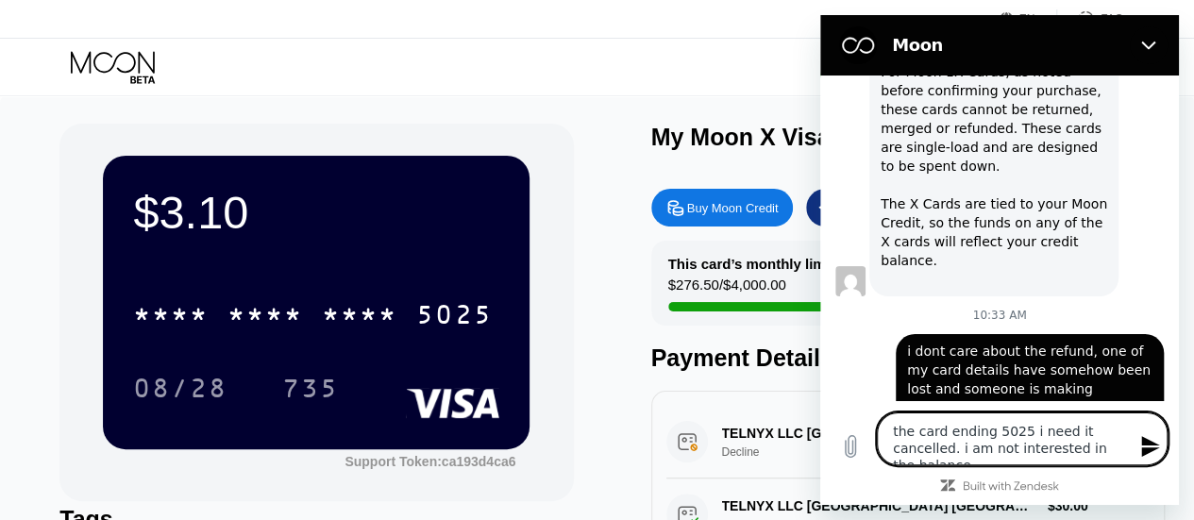
type textarea "x"
type textarea "the card ending 5025 i need it cancelled. i am not interested in the balance o"
type textarea "x"
type textarea "the card ending 5025 i need it cancelled. i am not interested in the balance of"
type textarea "x"
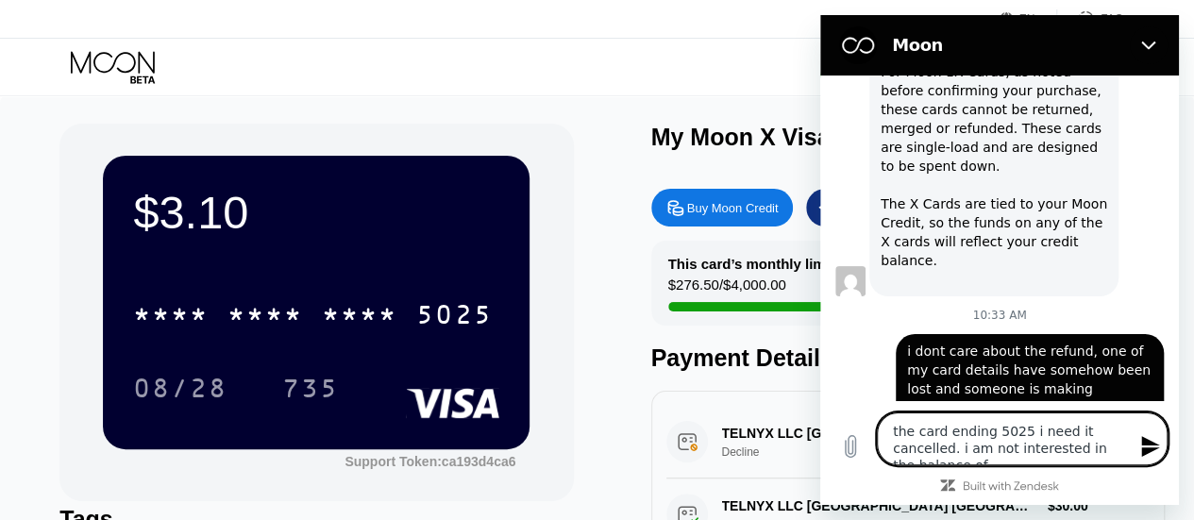
type textarea "the card ending 5025 i need it cancelled. i am not interested in the balance of"
type textarea "x"
type textarea "the card ending 5025 i need it cancelled. i am not interested in the balance of…"
type textarea "x"
type textarea "the card ending 5025 i need it cancelled. i am not interested in the balance of…"
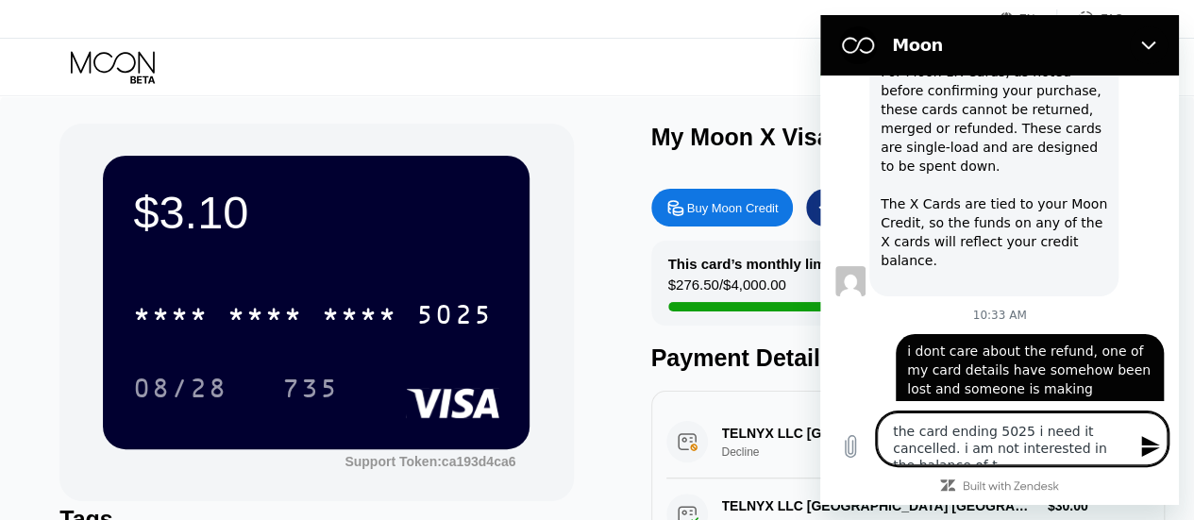
type textarea "x"
type textarea "the card ending 5025 i need it cancelled. i am not interested in the balance of…"
type textarea "x"
type textarea "the card ending 5025 i need it cancelled. i am not interested in the balance of…"
type textarea "x"
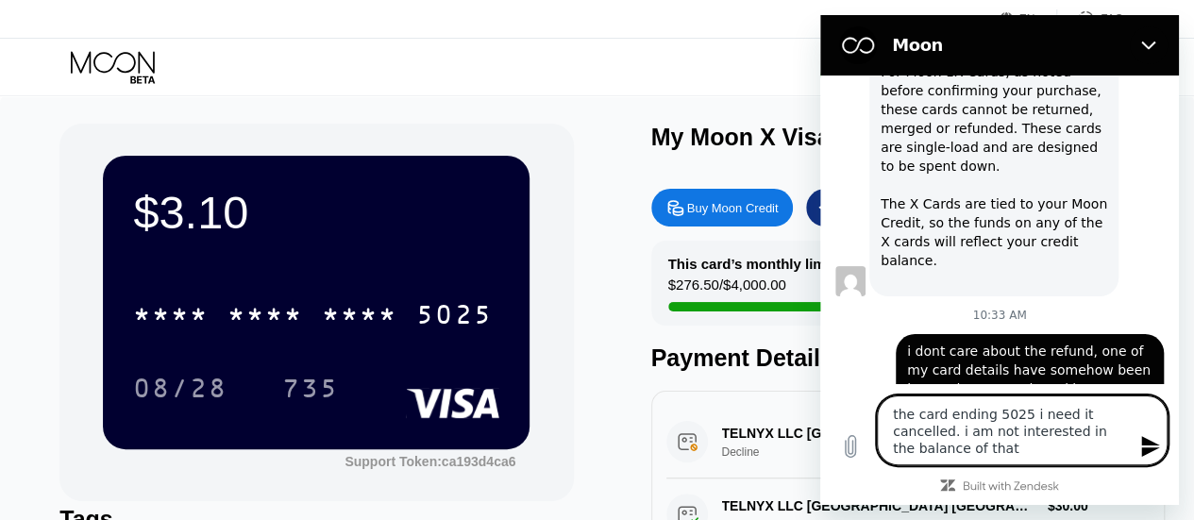
type textarea "the card ending 5025 i need it cancelled. i am not interested in the balance of…"
type textarea "x"
type textarea "the card ending 5025 i need it cancelled. i am not interested in the balance of…"
type textarea "x"
type textarea "the card ending 5025 i need it cancelled. i am not interested in the balance of…"
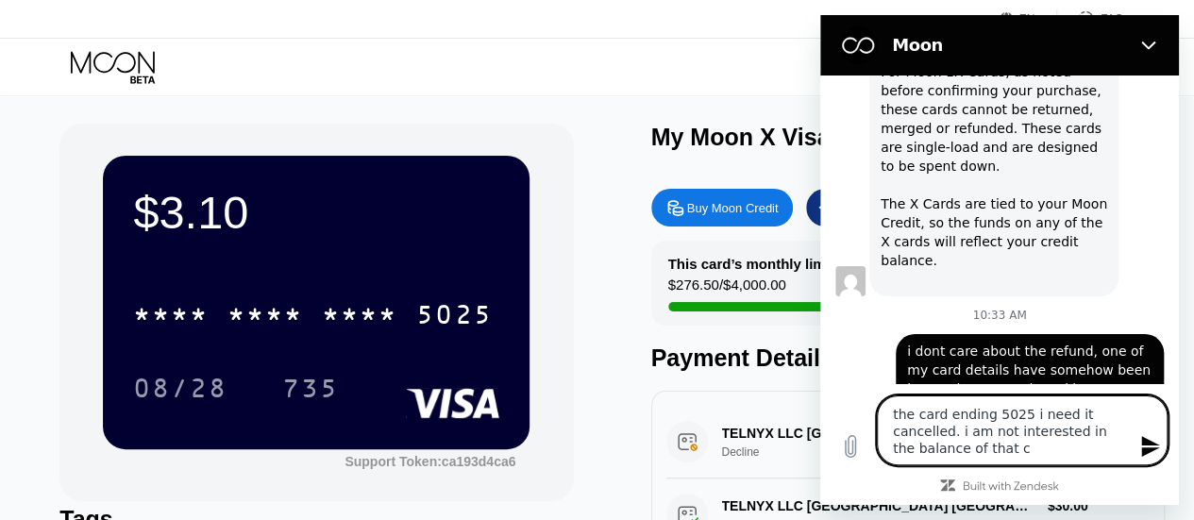
type textarea "x"
type textarea "the card ending 5025 i need it cancelled. i am not interested in the balance of…"
type textarea "x"
type textarea "the card ending 5025 i need it cancelled. i am not interested in the balance of…"
type textarea "x"
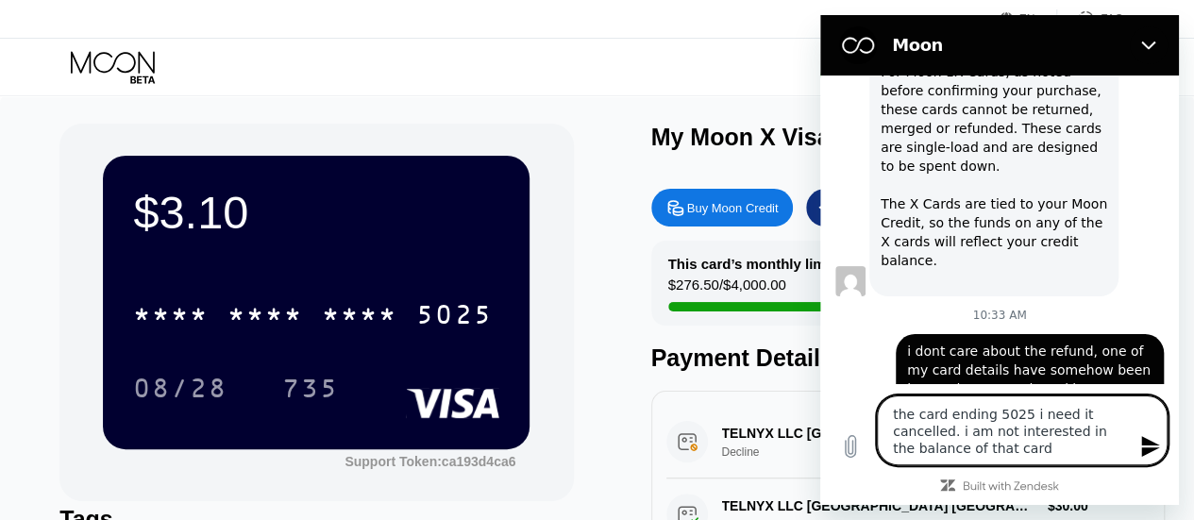
type textarea "the card ending 5025 i need it cancelled. i am not interested in the balance of…"
type textarea "x"
type textarea "the card ending 5025 i need it cancelled. i am not interested in the balance of…"
type textarea "x"
type textarea "the card ending 5025 i need it cancelled. i am not interested in the balance of…"
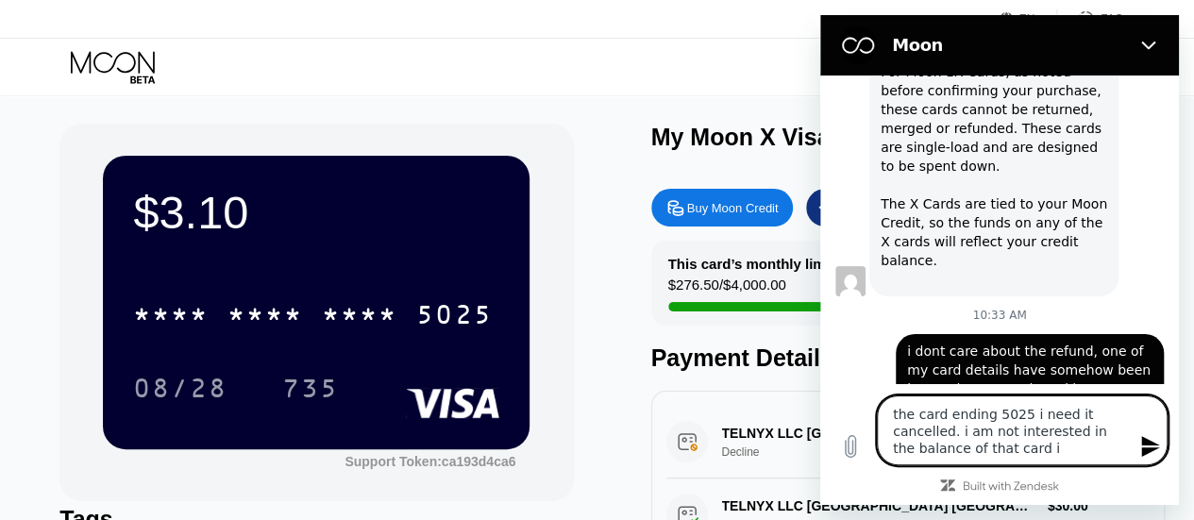
type textarea "x"
type textarea "the card ending 5025 i need it cancelled. i am not interested in the balance of…"
type textarea "x"
type textarea "the card ending 5025 i need it cancelled. i am not interested in the balance of…"
type textarea "x"
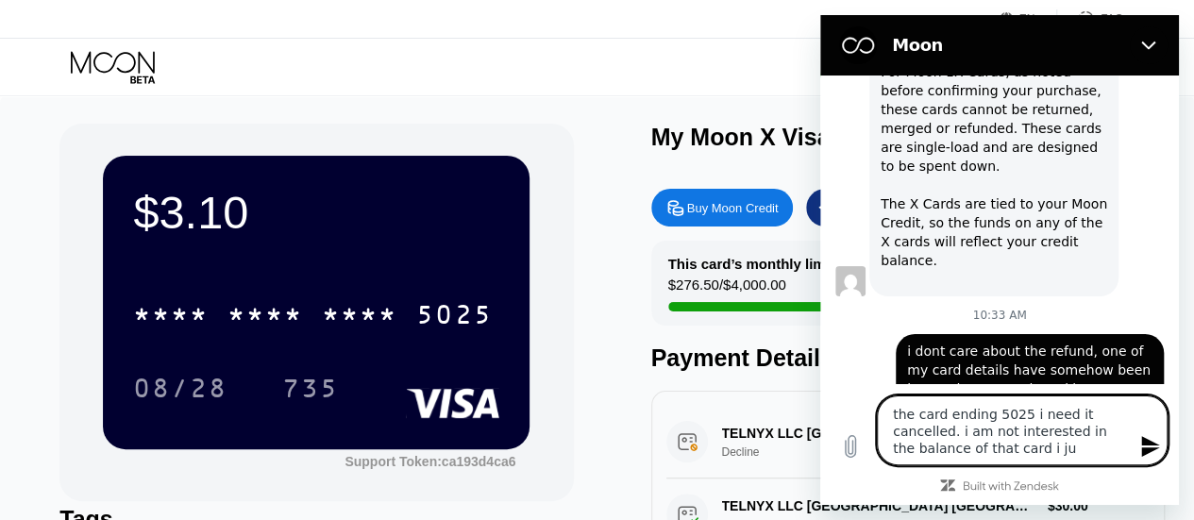
type textarea "the card ending 5025 i need it cancelled. i am not interested in the balance of…"
type textarea "x"
type textarea "the card ending 5025 i need it cancelled. i am not interested in the balance of…"
type textarea "x"
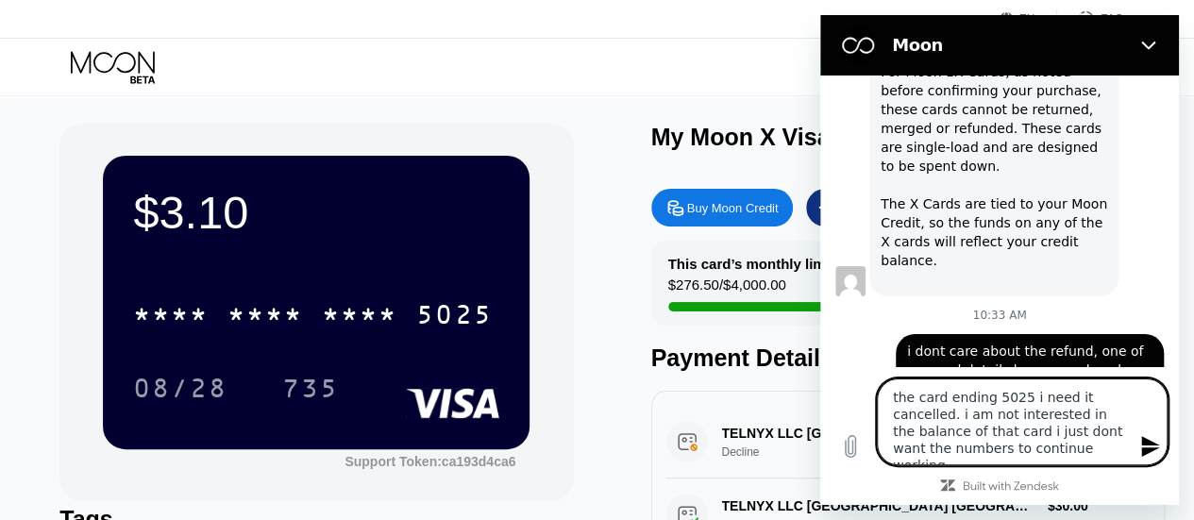
click at [994, 436] on textarea "the card ending 5025 i need it cancelled. i am not interested in the balance of…" at bounding box center [1022, 421] width 291 height 87
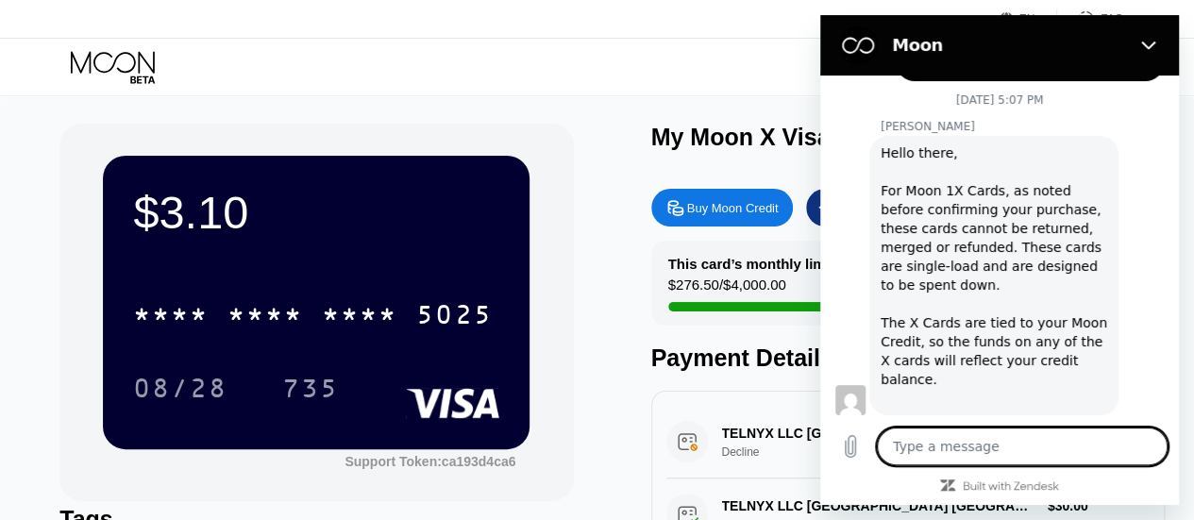
scroll to position [1299, 0]
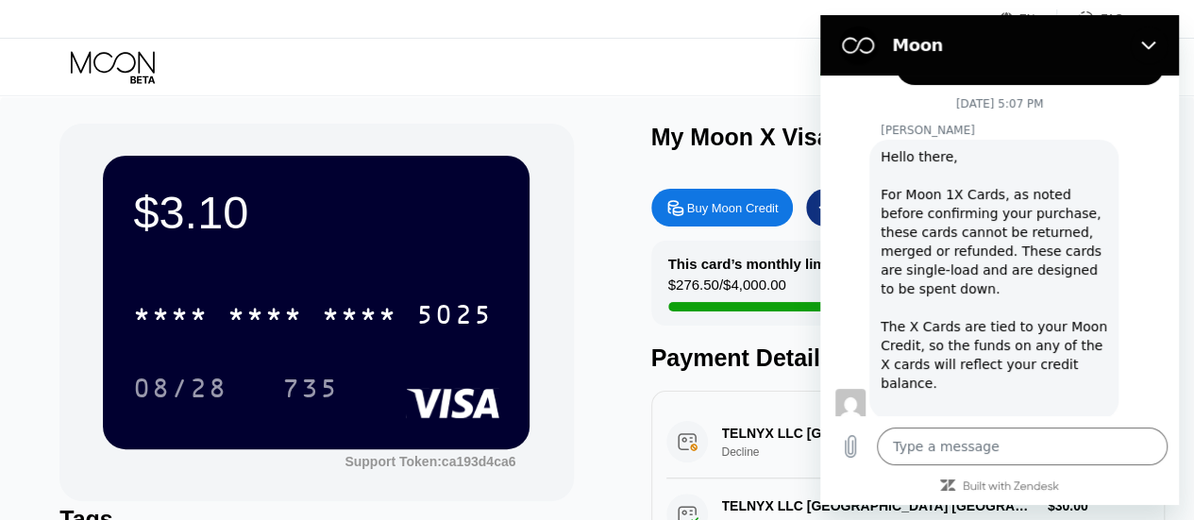
click at [530, 106] on div "$3.10 * * * * * * * * * * * * 5025 08/28 735 Support Token: ca193d4ca6 Tags Add…" at bounding box center [597, 431] width 1194 height 673
click at [101, 47] on div "Visa Monthly Spend Limit $509.92 / $4,000.00 $3.10 Moon Credit [EMAIL_ADDRESS][…" at bounding box center [597, 67] width 1194 height 57
click at [100, 61] on icon at bounding box center [115, 67] width 88 height 33
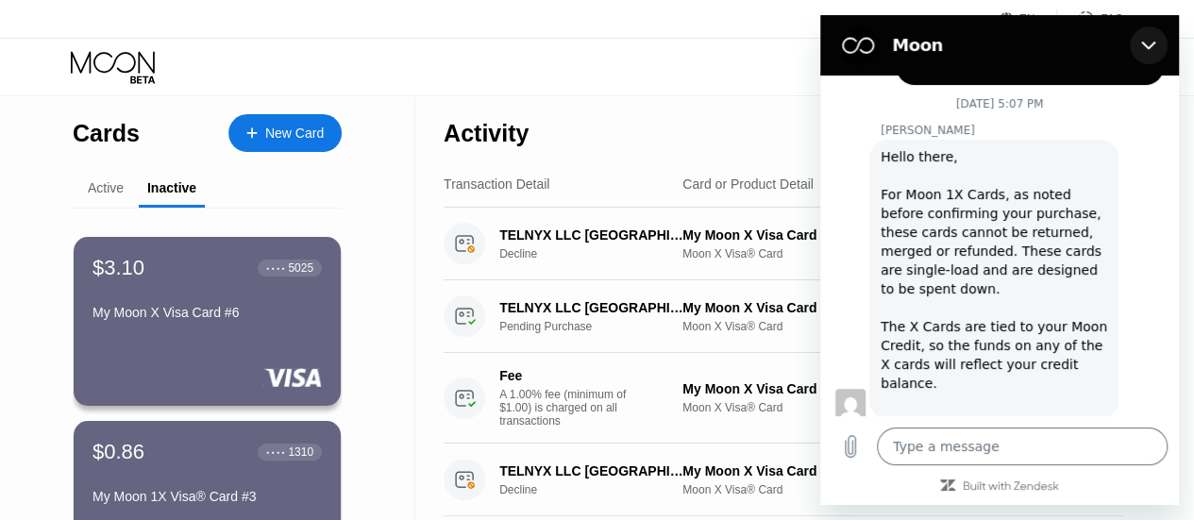
click at [1166, 50] on button "Close" at bounding box center [1149, 45] width 38 height 38
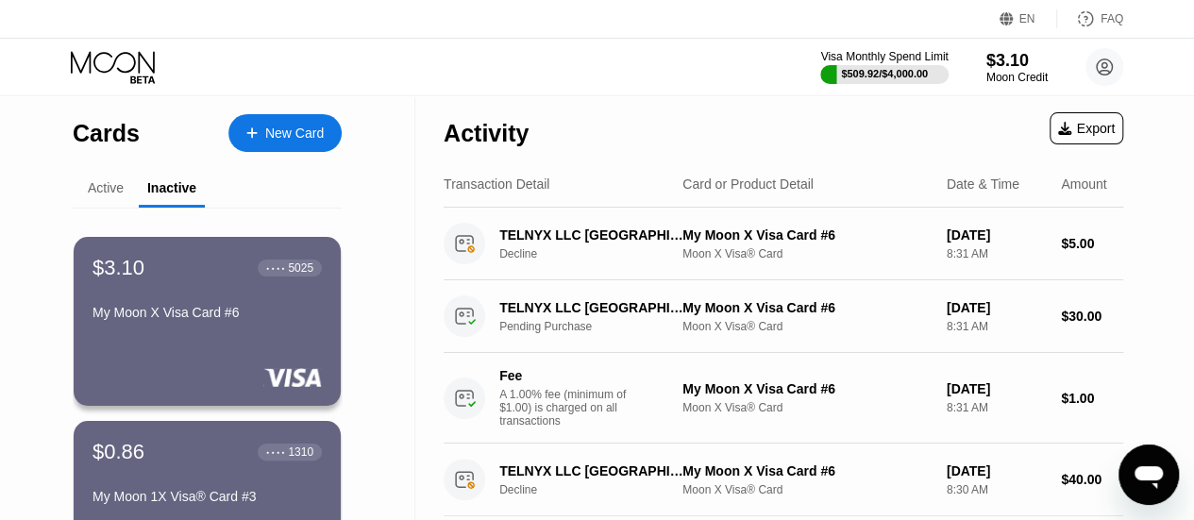
click at [111, 182] on div "Active" at bounding box center [106, 187] width 36 height 15
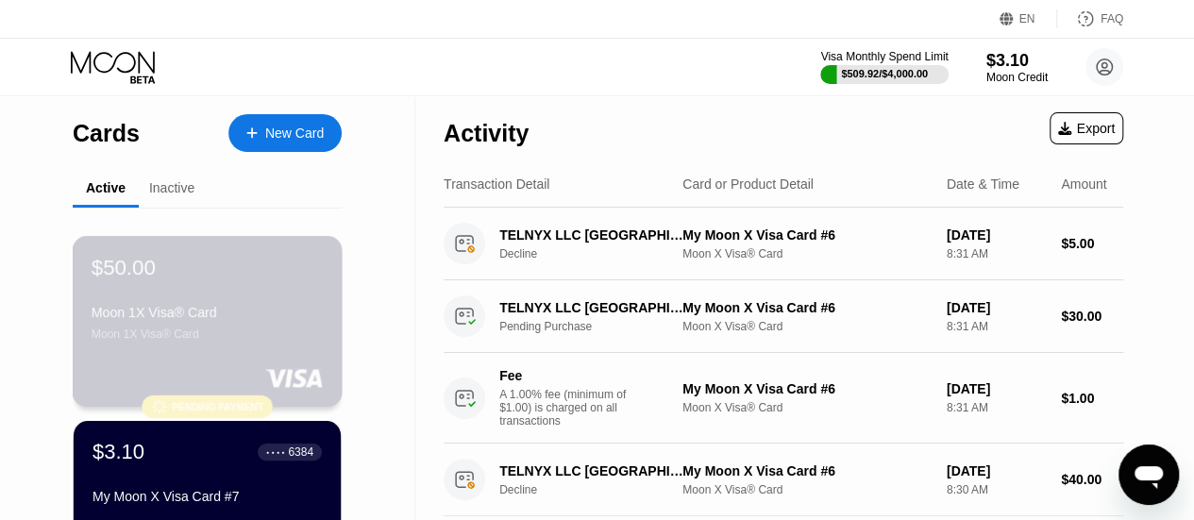
click at [173, 314] on div "Moon 1X Visa® Card" at bounding box center [207, 312] width 231 height 15
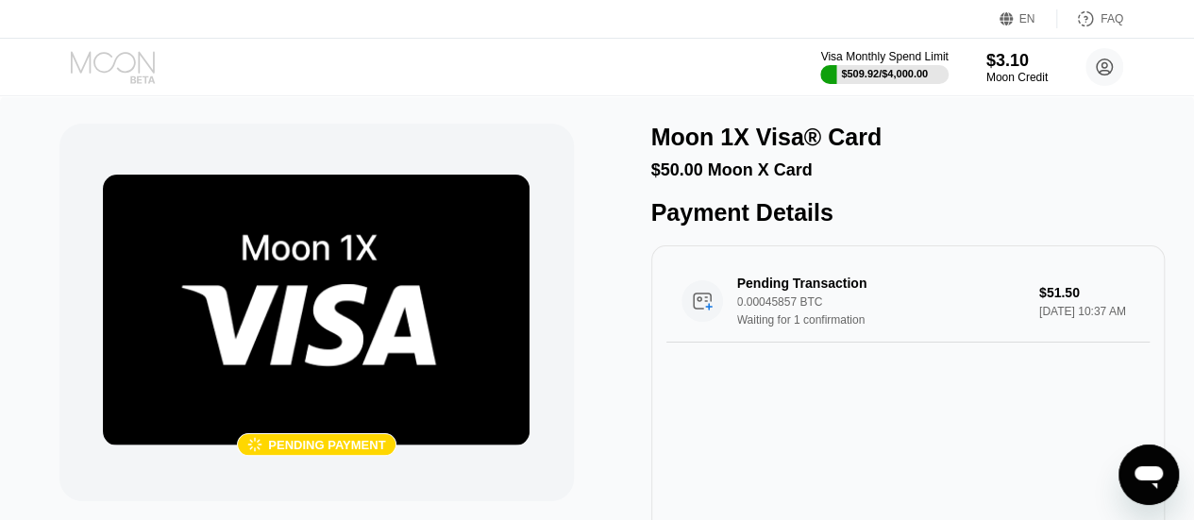
click at [79, 66] on icon at bounding box center [115, 67] width 88 height 33
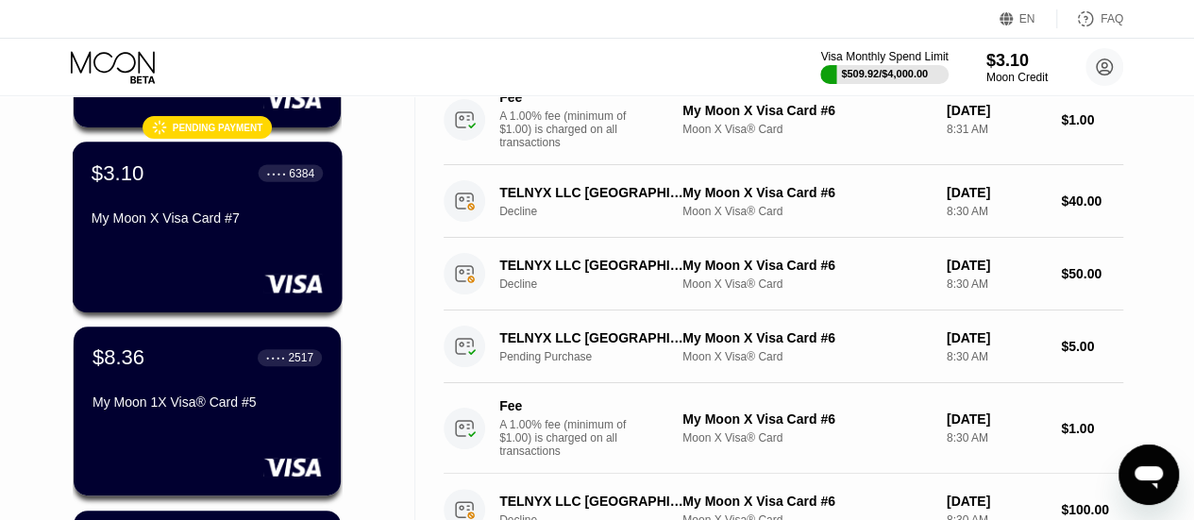
scroll to position [279, 0]
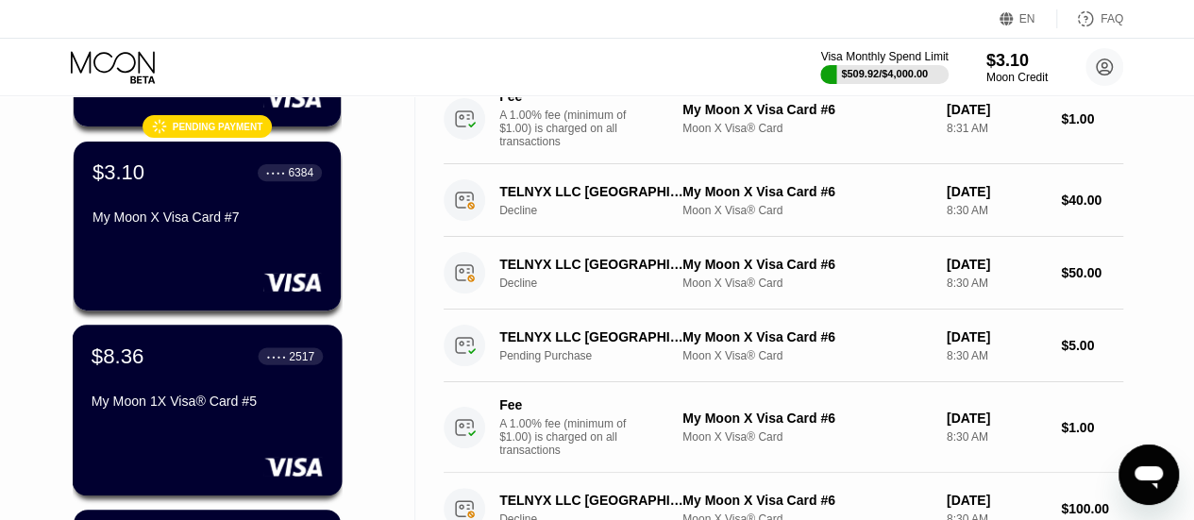
click at [165, 368] on div "$8.36 ● ● ● ● 2517" at bounding box center [207, 356] width 231 height 25
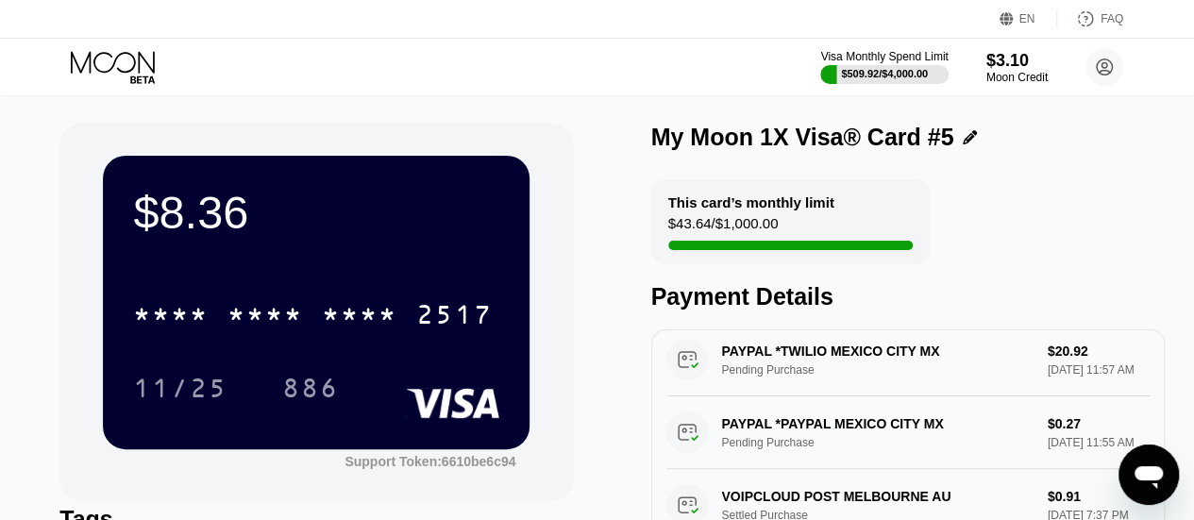
scroll to position [816, 0]
click at [78, 54] on icon at bounding box center [115, 67] width 88 height 33
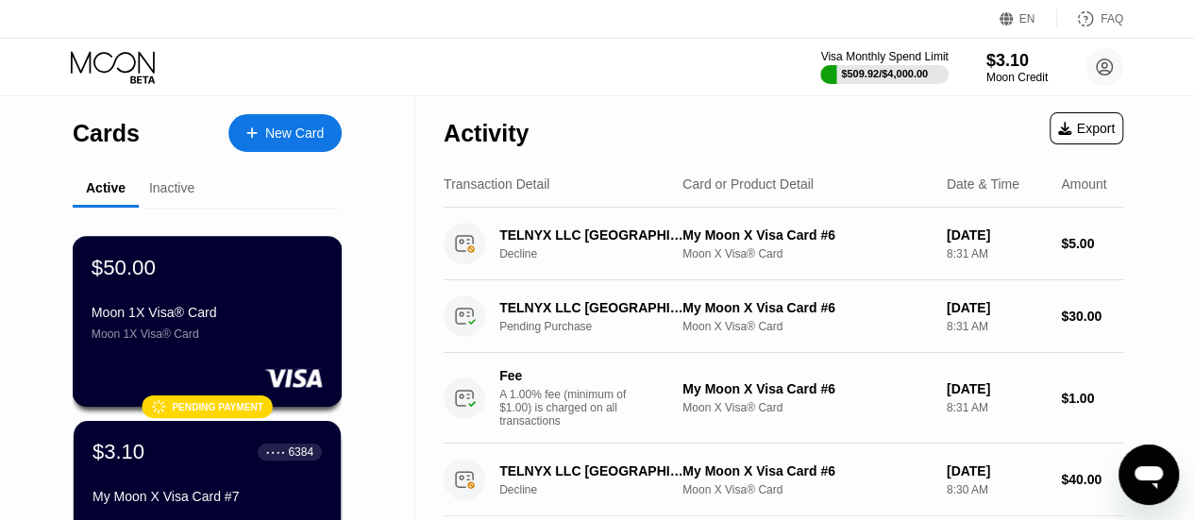
click at [200, 294] on div "$50.00 Moon 1X Visa® Card Moon 1X Visa® Card" at bounding box center [207, 298] width 231 height 86
